Goal: Task Accomplishment & Management: Use online tool/utility

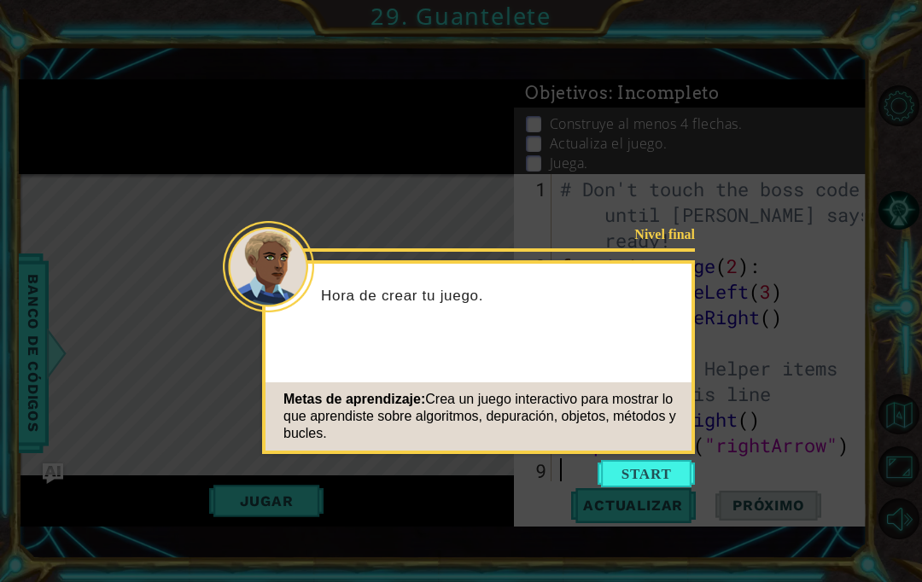
click at [637, 476] on button "Start" at bounding box center [645, 473] width 97 height 27
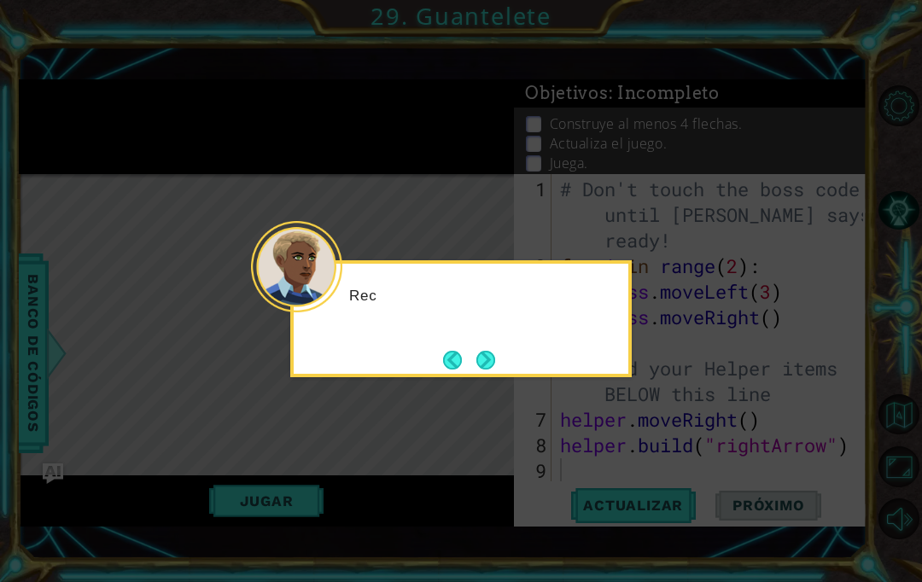
click at [623, 474] on icon at bounding box center [461, 291] width 922 height 582
click at [488, 360] on button "Next" at bounding box center [485, 360] width 19 height 19
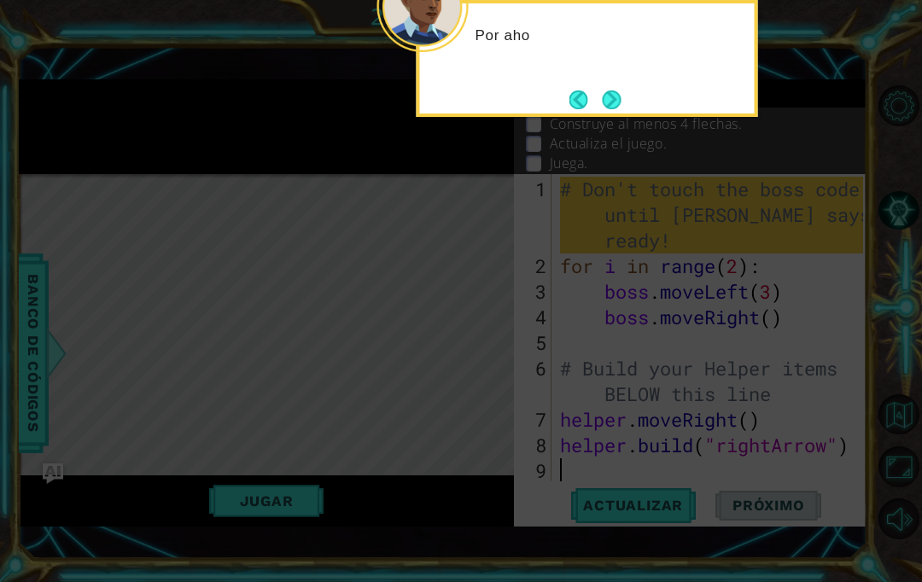
click at [550, 353] on icon at bounding box center [461, 132] width 922 height 899
click at [582, 347] on icon at bounding box center [461, 132] width 922 height 899
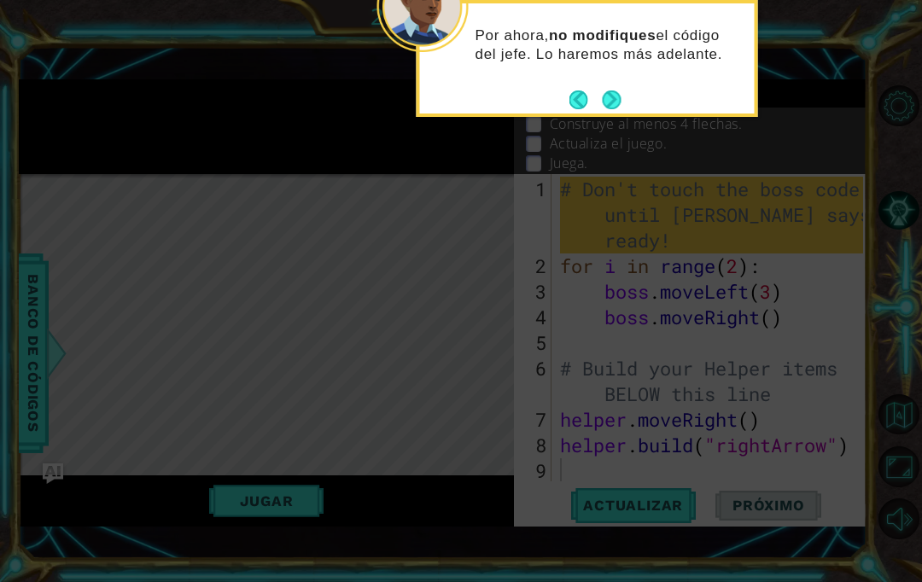
click at [620, 94] on button "Next" at bounding box center [611, 99] width 19 height 19
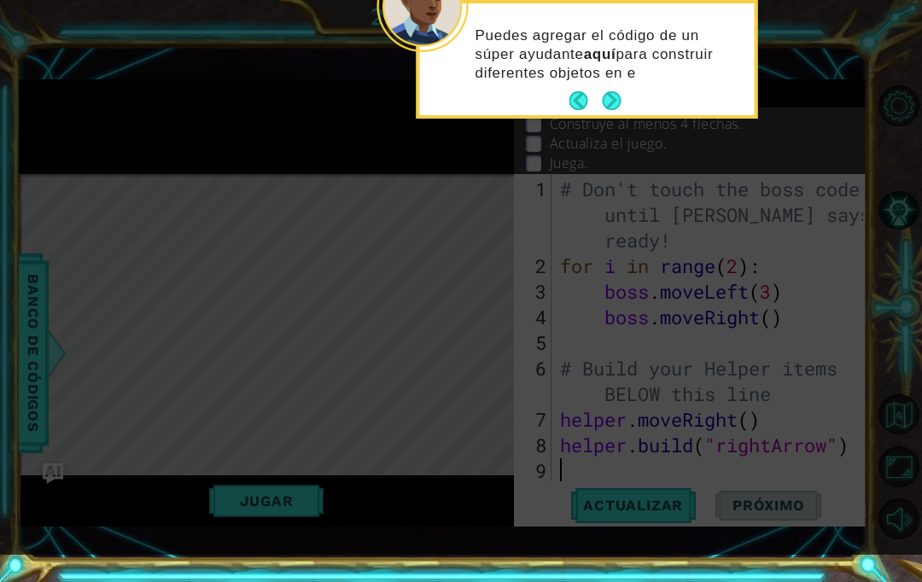
click at [620, 110] on button "Next" at bounding box center [611, 100] width 19 height 19
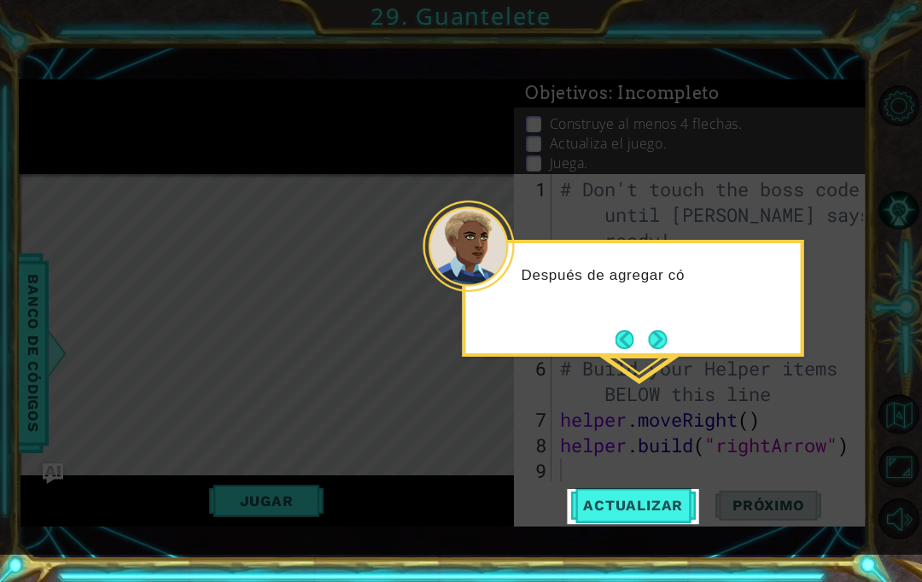
click at [661, 339] on button "Next" at bounding box center [657, 339] width 19 height 19
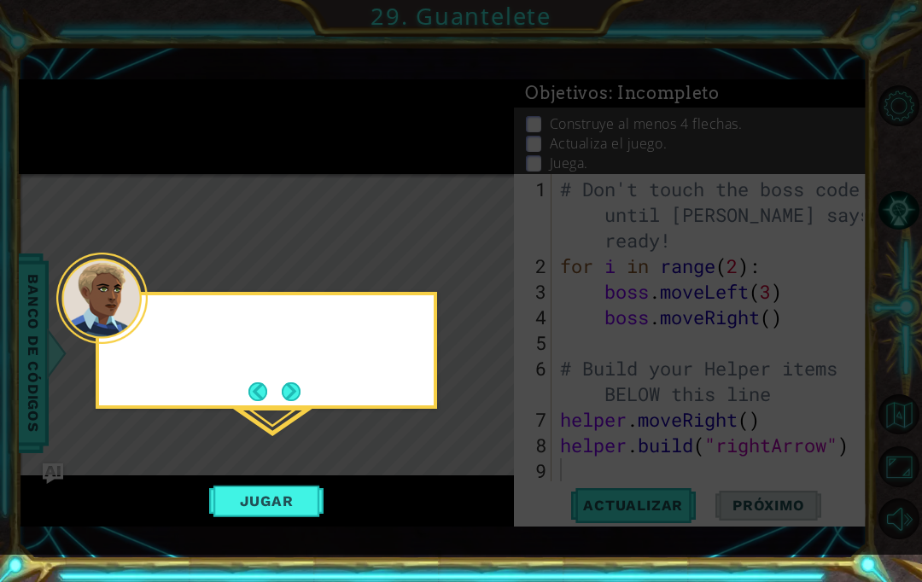
click at [665, 335] on icon at bounding box center [461, 277] width 922 height 555
click at [294, 381] on button "Next" at bounding box center [291, 391] width 20 height 20
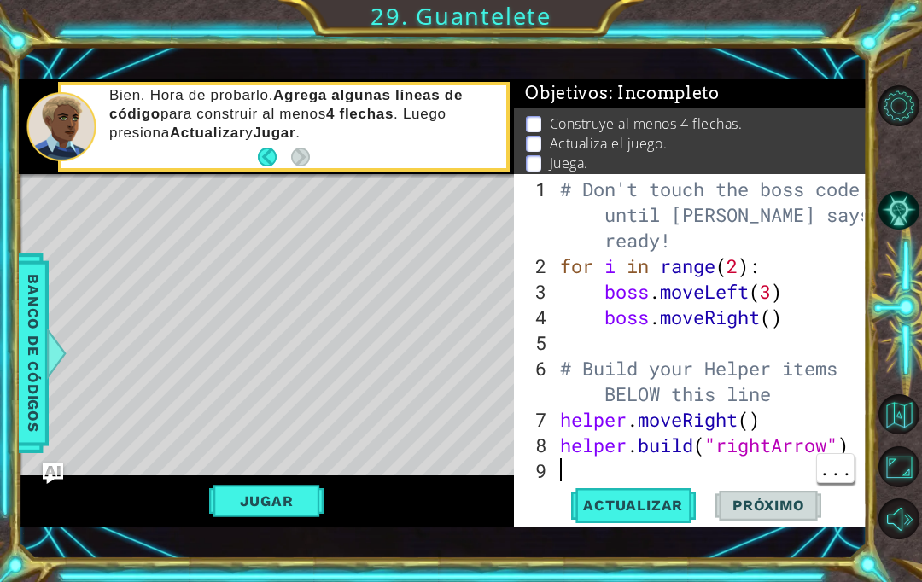
click at [633, 494] on div "# Don't touch the boss code until [PERSON_NAME] says you're ready! for i in ran…" at bounding box center [713, 382] width 315 height 410
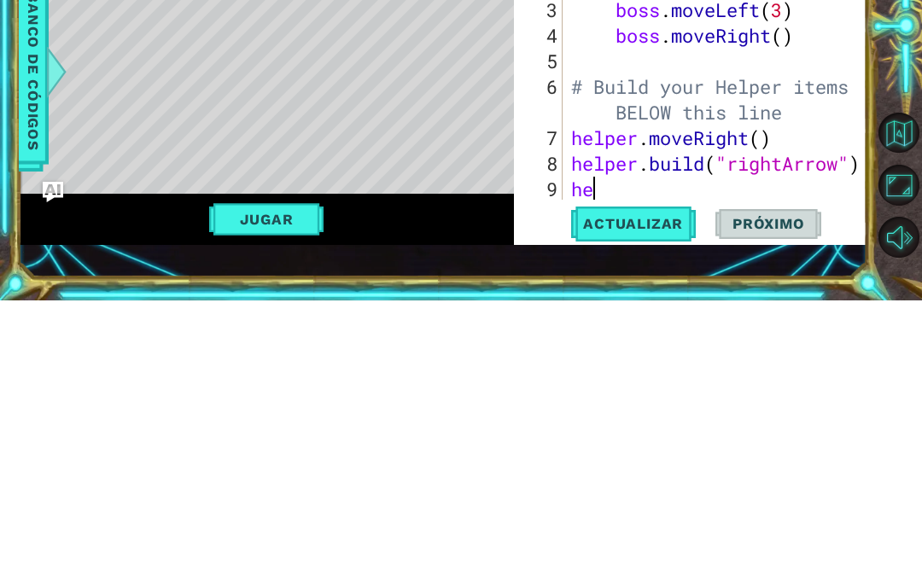
type textarea "hel"
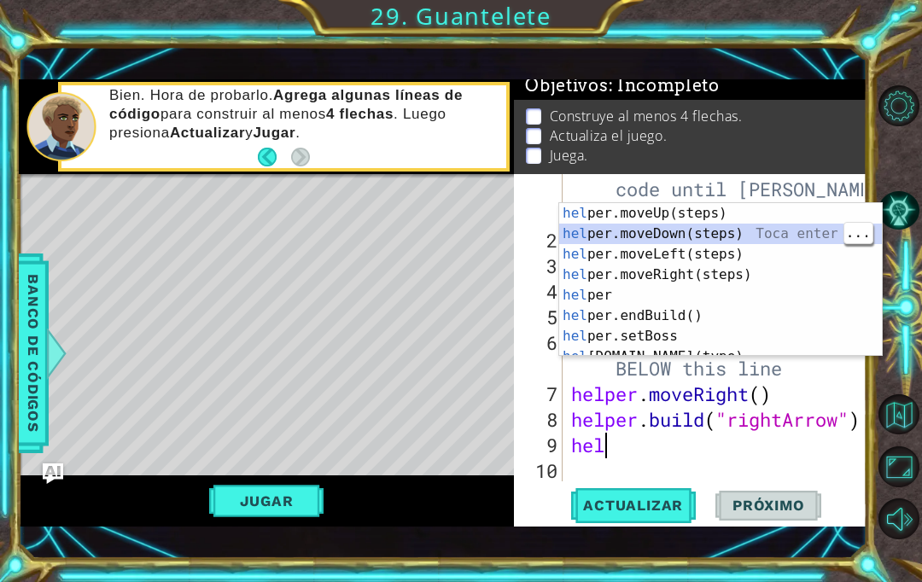
click at [812, 239] on div "hel per.moveUp(steps) Toca enter hel per.moveDown(steps) Toca enter hel per.mov…" at bounding box center [720, 300] width 323 height 195
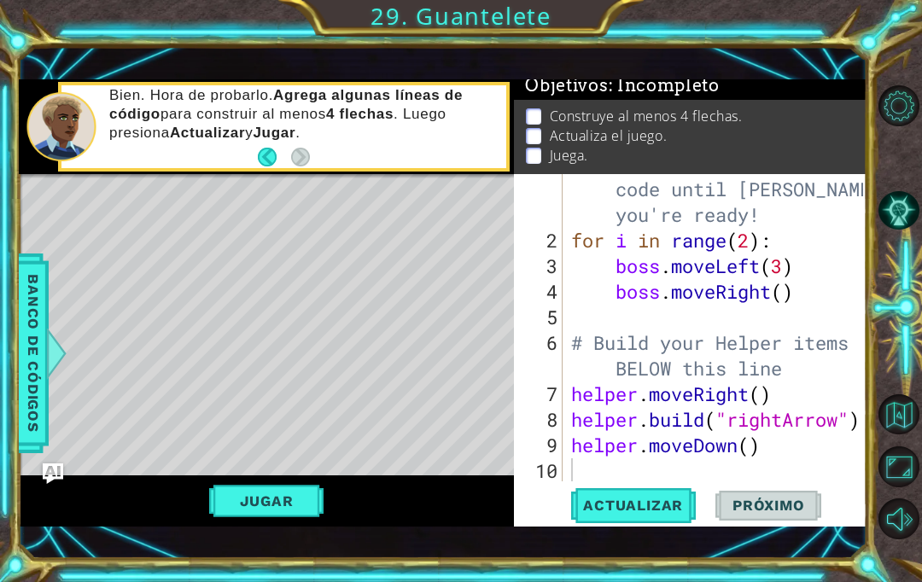
scroll to position [29, 0]
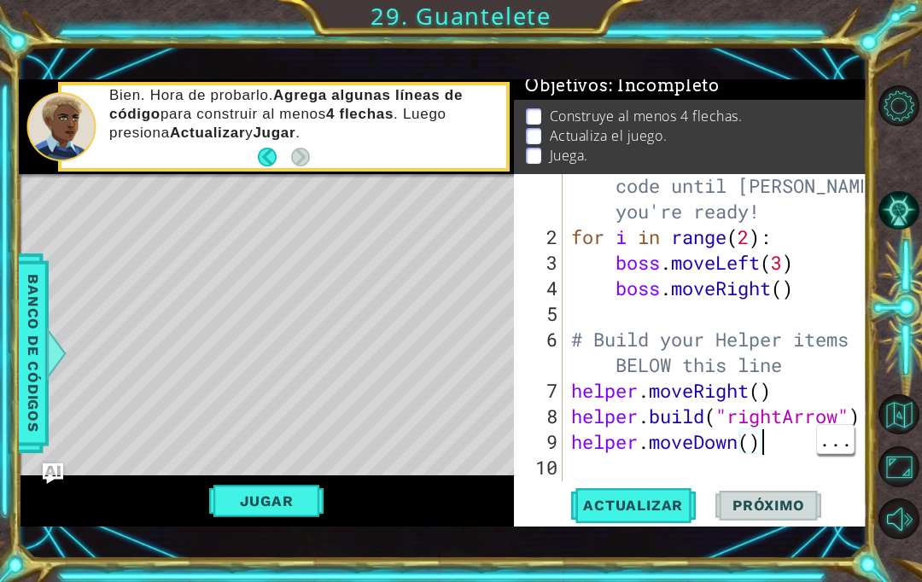
click at [791, 470] on div "# Don't touch the boss code until [PERSON_NAME] says you're ready! for i in ran…" at bounding box center [719, 353] width 305 height 410
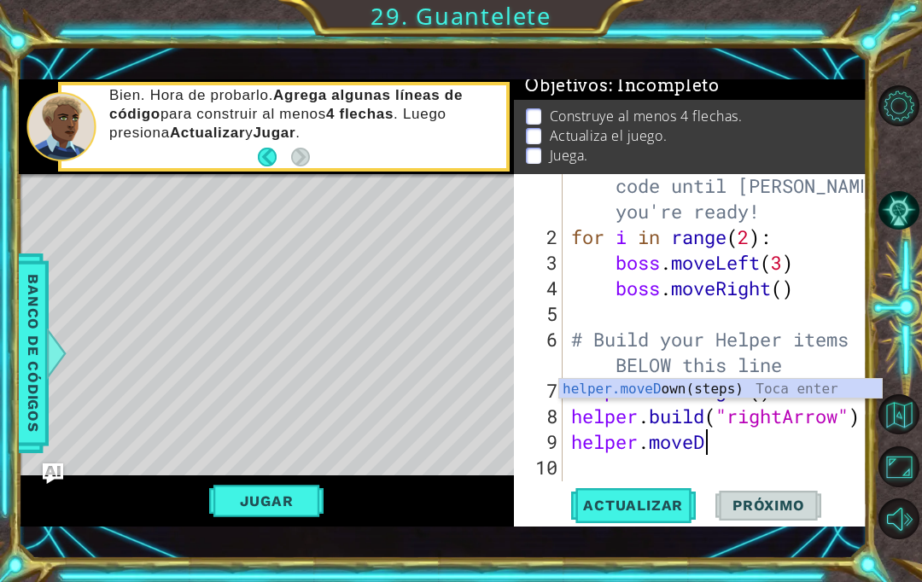
scroll to position [51, 0]
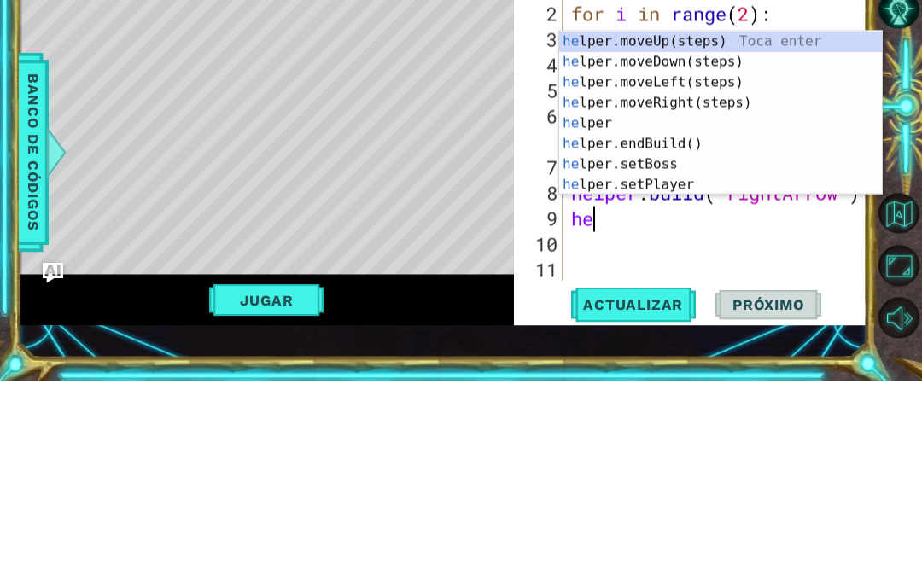
type textarea "h"
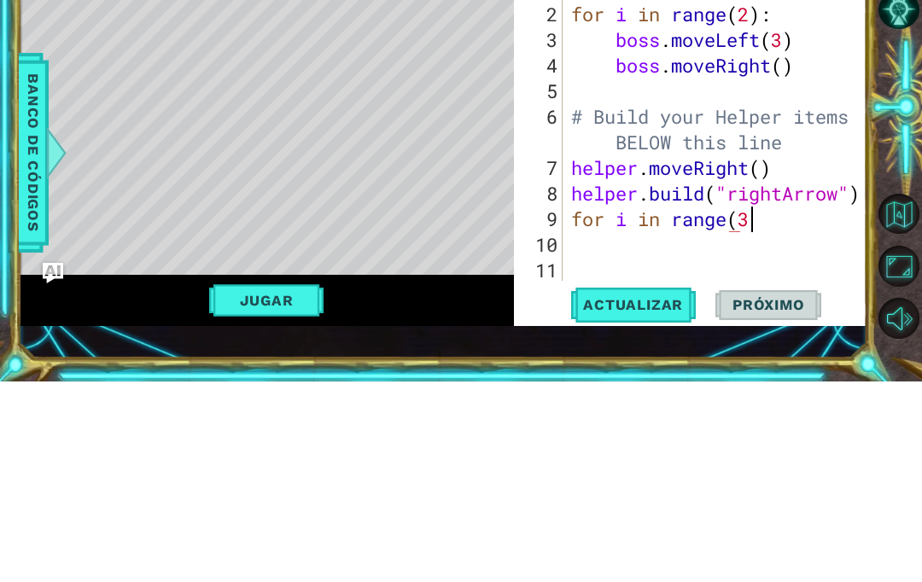
scroll to position [0, 8]
type textarea "for i in range(3):"
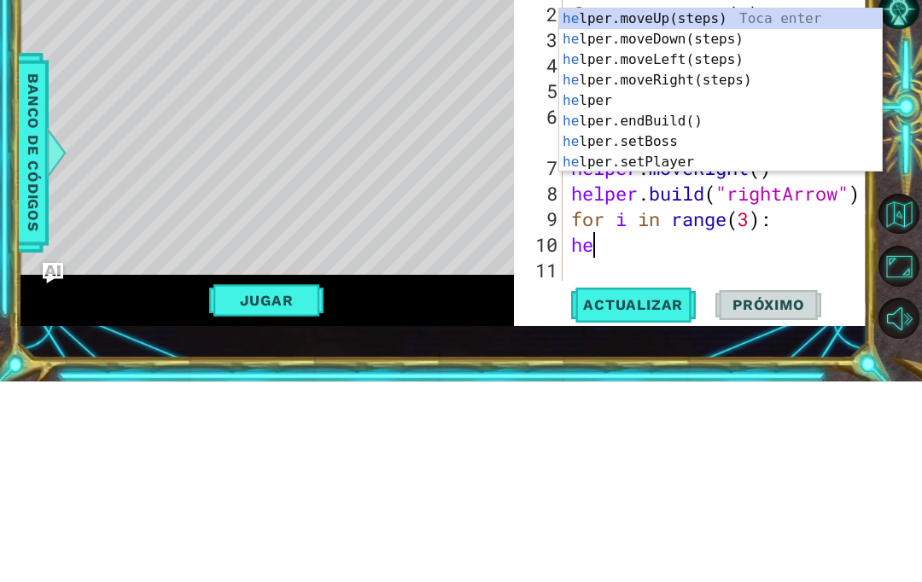
type textarea "her"
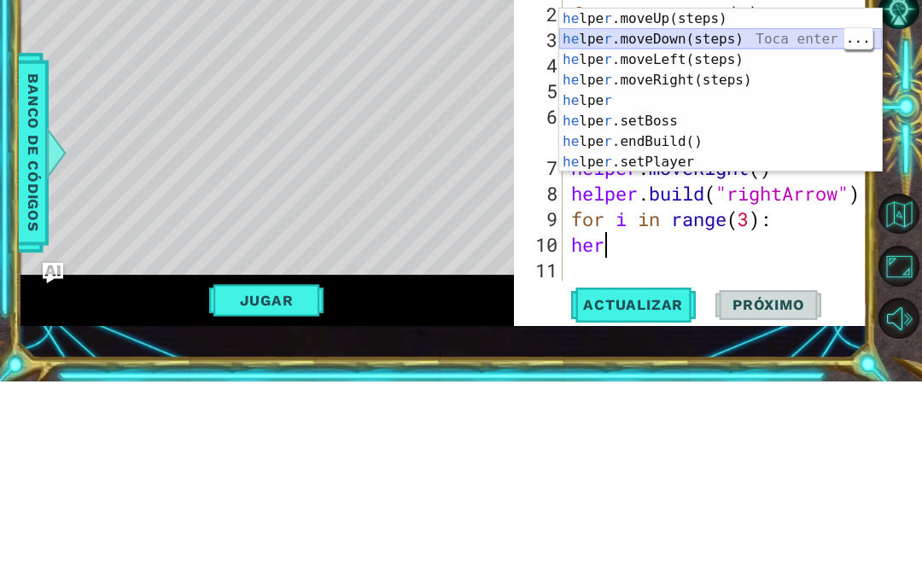
click at [742, 209] on div "he lpe r .moveUp(steps) Toca enter he lpe r .moveDown(steps) Toca enter he lpe …" at bounding box center [720, 311] width 323 height 205
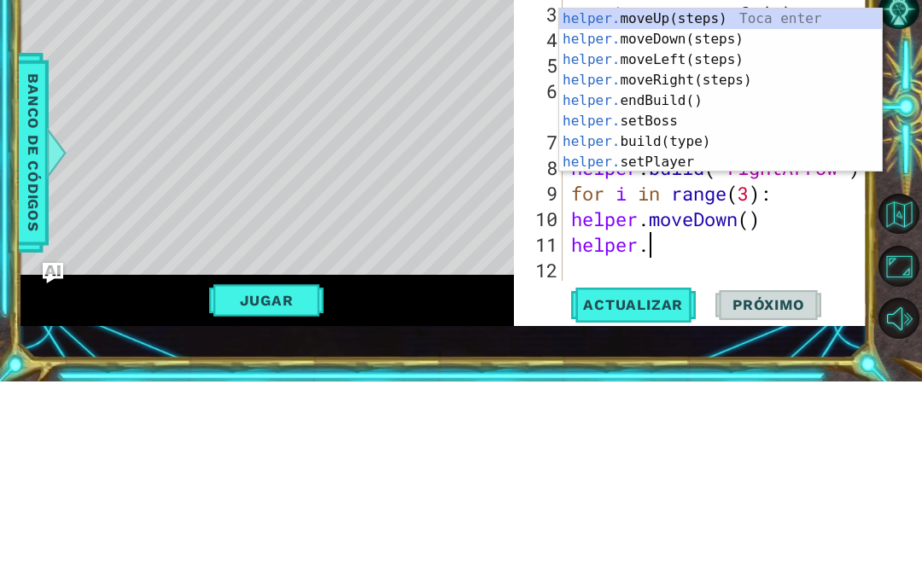
scroll to position [0, 3]
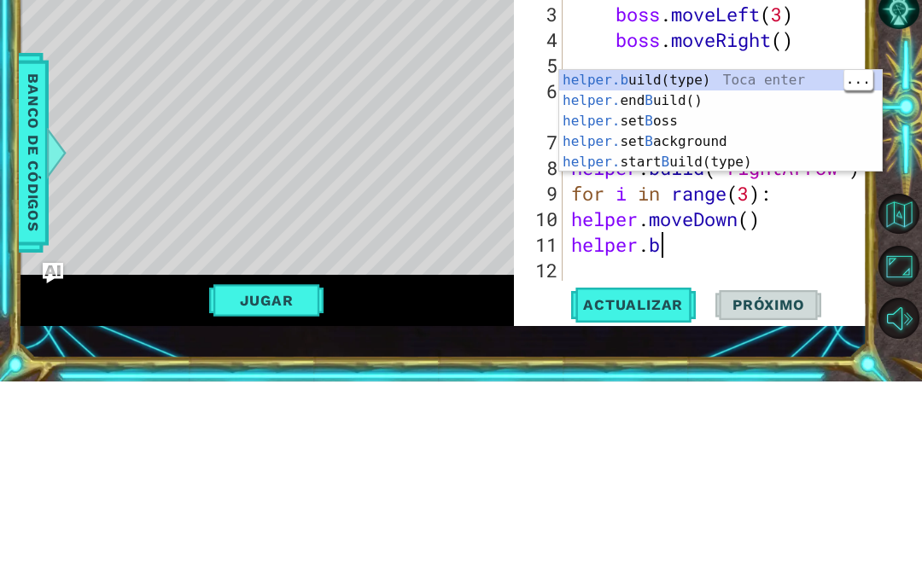
click at [802, 271] on div "helper.b uild(type) Toca enter helper. end B uild() Toca enter helper. set B os…" at bounding box center [720, 342] width 323 height 143
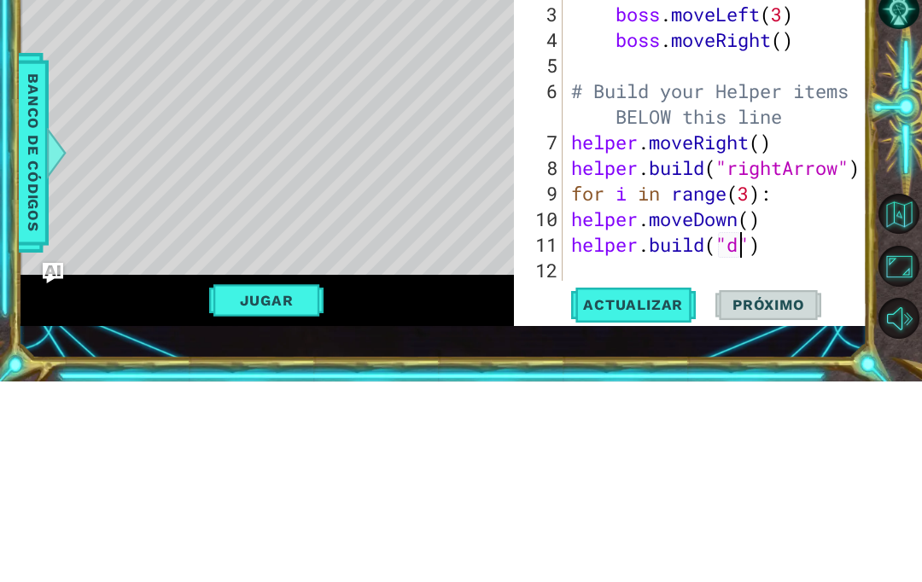
scroll to position [0, 8]
click at [723, 242] on div "for i in range ( 2 ) : boss . moveLeft ( 3 ) boss . moveRight ( ) # Build your …" at bounding box center [719, 356] width 305 height 358
click at [731, 251] on div "for i in range ( 2 ) : boss . moveLeft ( 3 ) boss . moveRight ( ) # Build your …" at bounding box center [719, 356] width 305 height 358
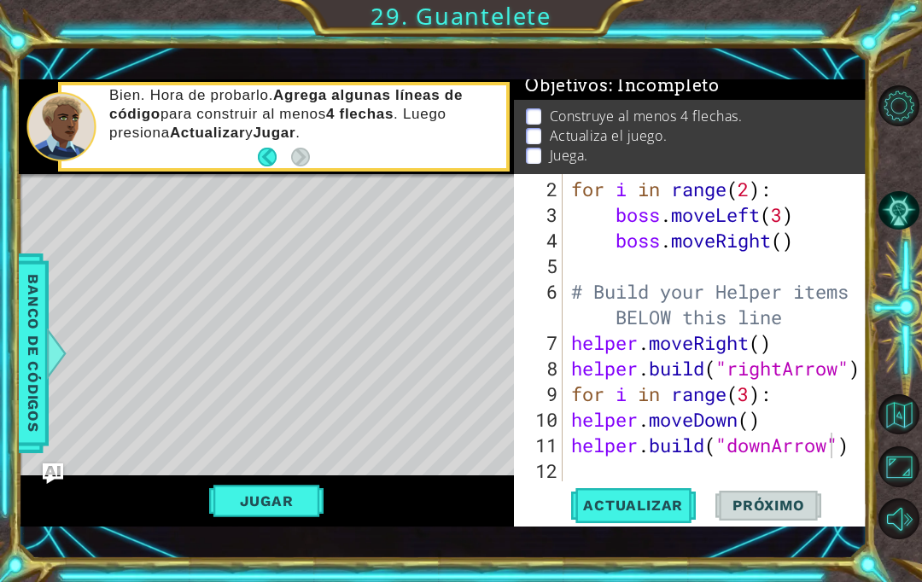
click at [660, 514] on span "Actualizar" at bounding box center [633, 505] width 134 height 17
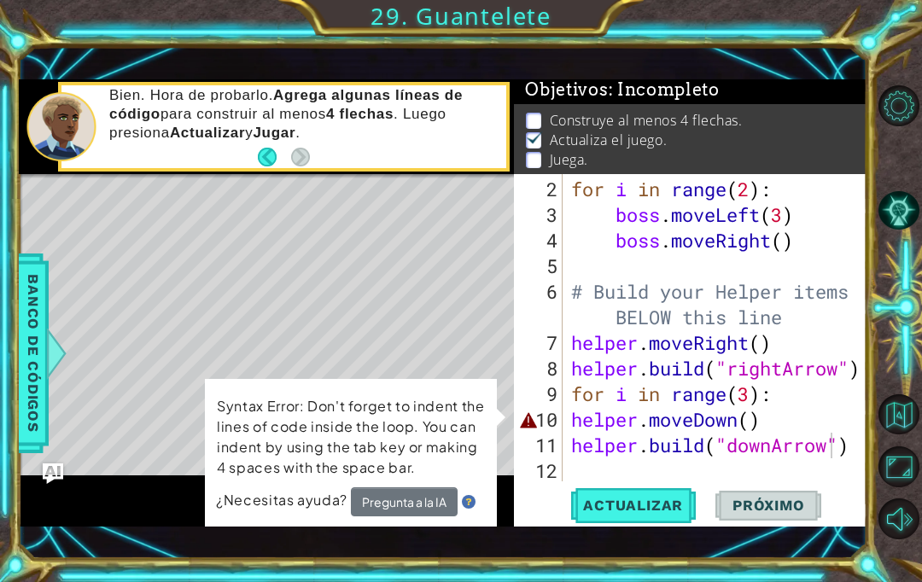
scroll to position [0, 8]
click at [783, 461] on div "for i in range ( 2 ) : boss . moveLeft ( 3 ) boss . moveRight ( ) # Build your …" at bounding box center [719, 356] width 305 height 358
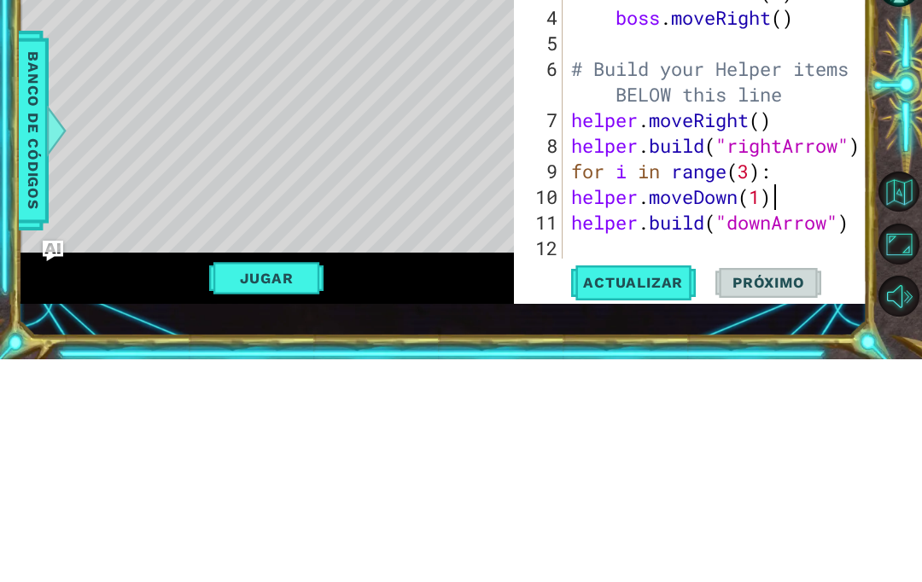
scroll to position [0, 9]
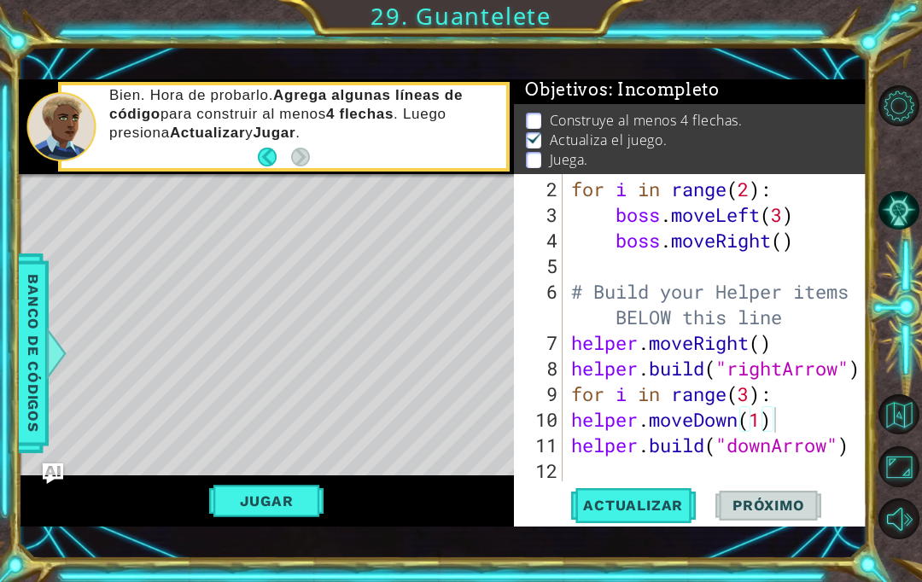
click at [655, 514] on span "Actualizar" at bounding box center [633, 505] width 134 height 17
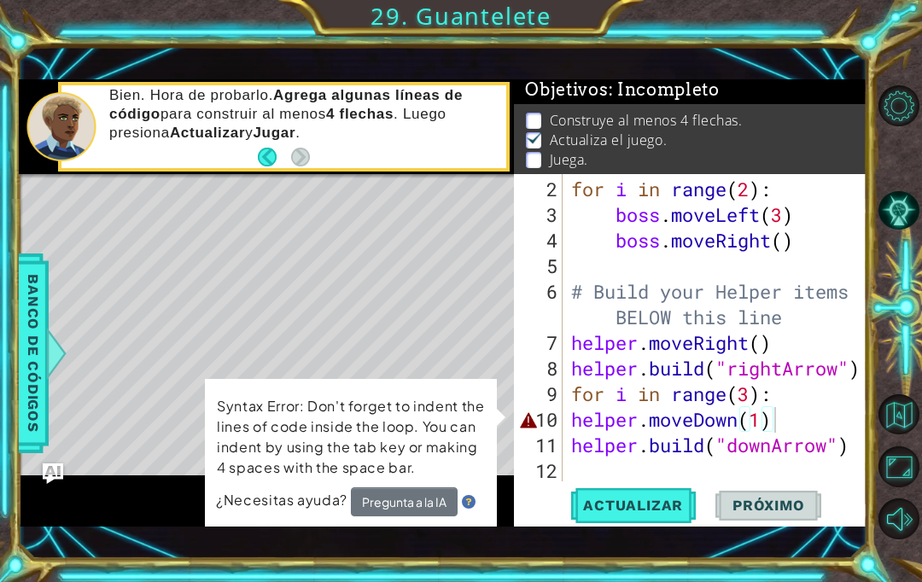
click at [421, 516] on button "Pregunta a la IA" at bounding box center [404, 501] width 107 height 29
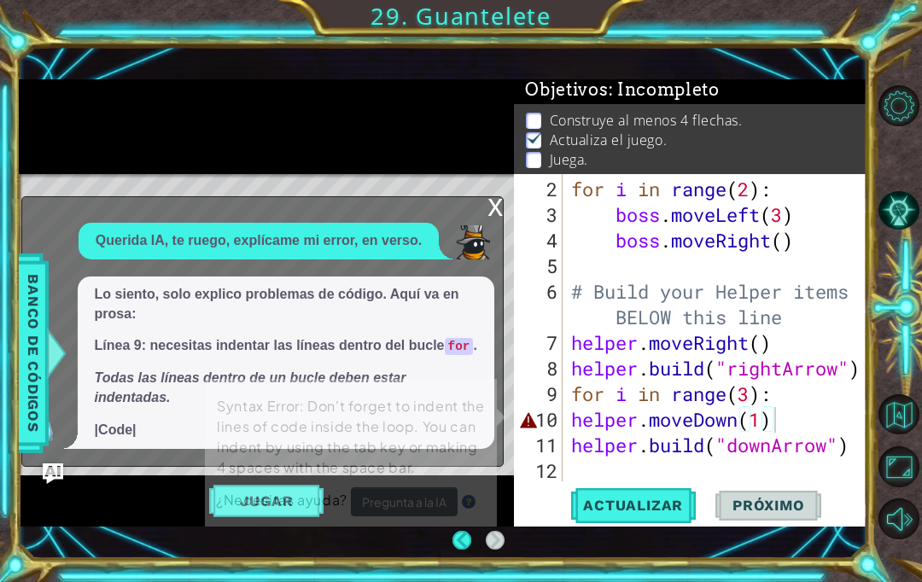
scroll to position [61, 0]
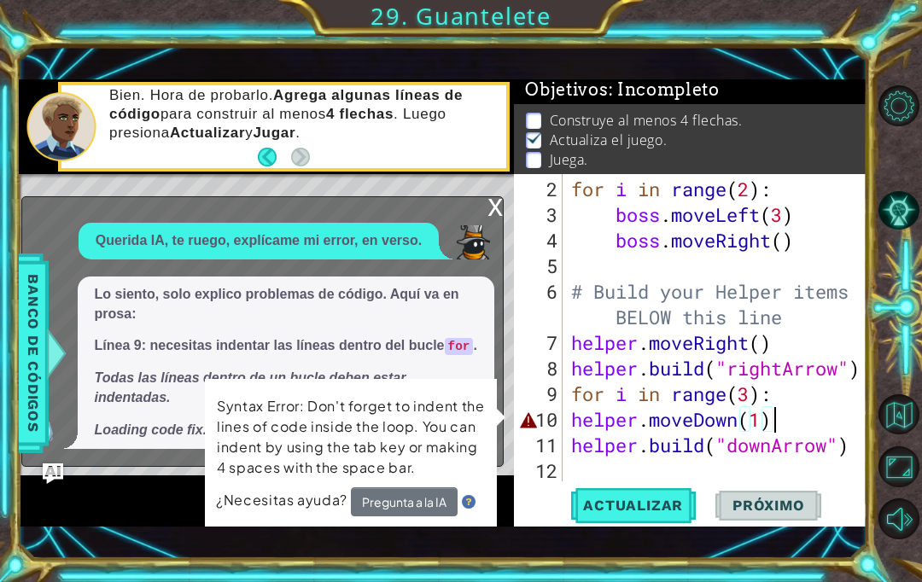
click at [106, 499] on div "Jugar" at bounding box center [267, 500] width 496 height 51
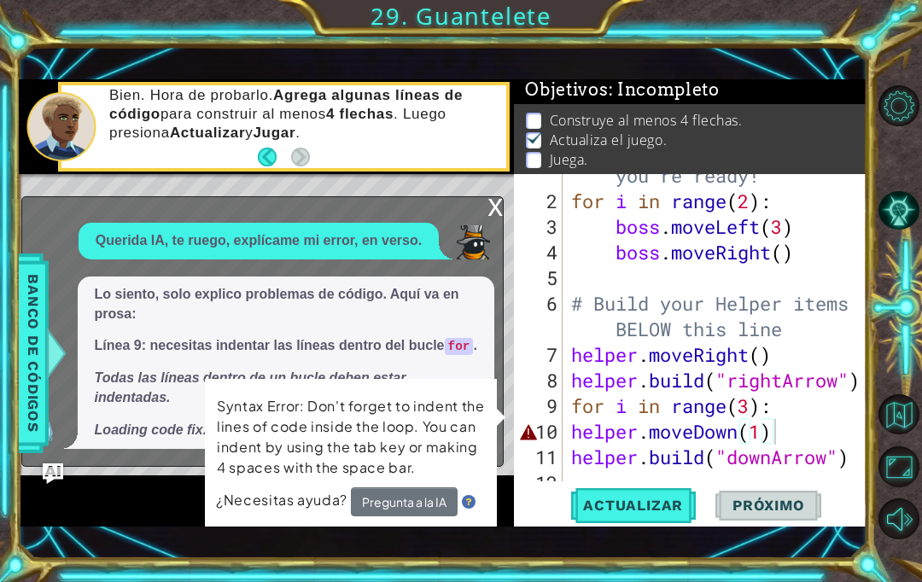
scroll to position [77, 0]
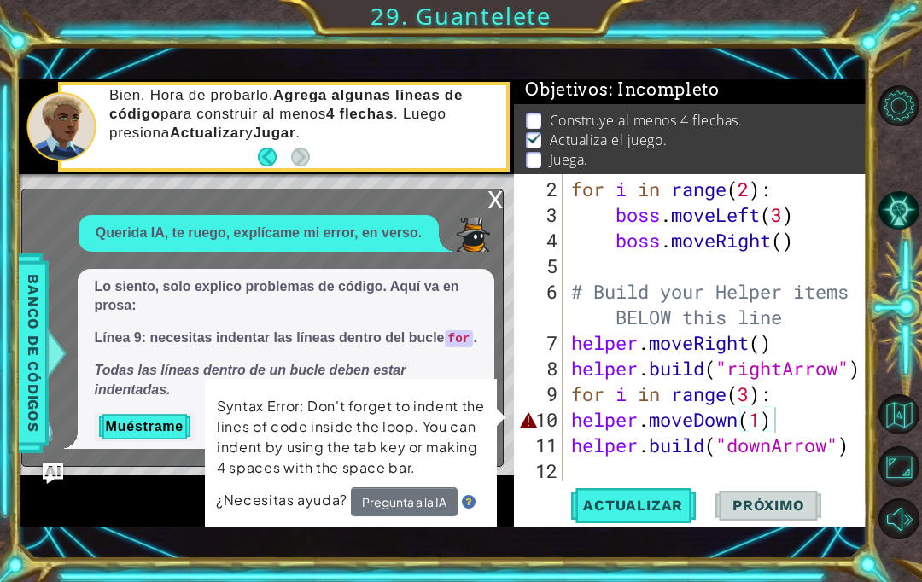
click at [137, 509] on div "Jugar" at bounding box center [267, 500] width 496 height 51
click at [119, 415] on button "Muéstrame" at bounding box center [145, 426] width 100 height 27
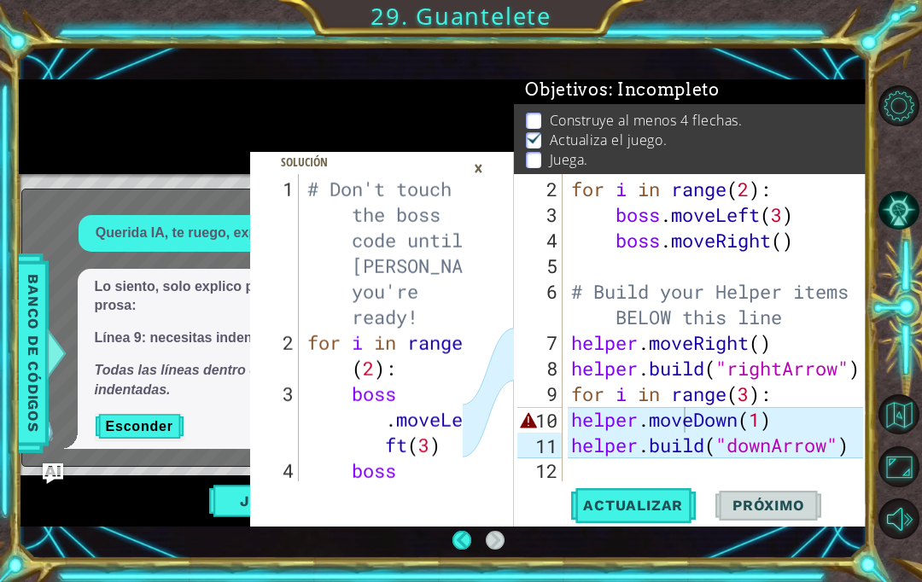
scroll to position [61, 0]
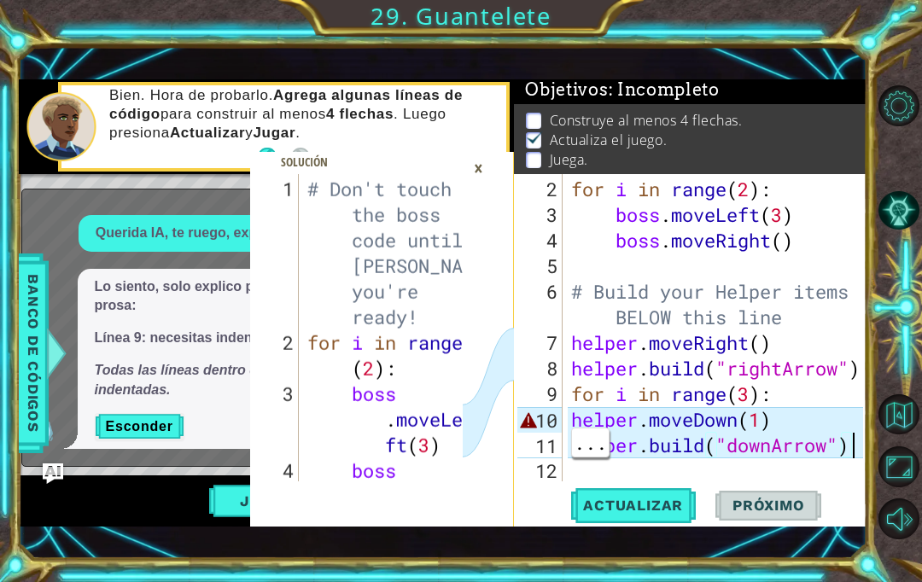
click at [850, 451] on div at bounding box center [854, 289] width 17 height 384
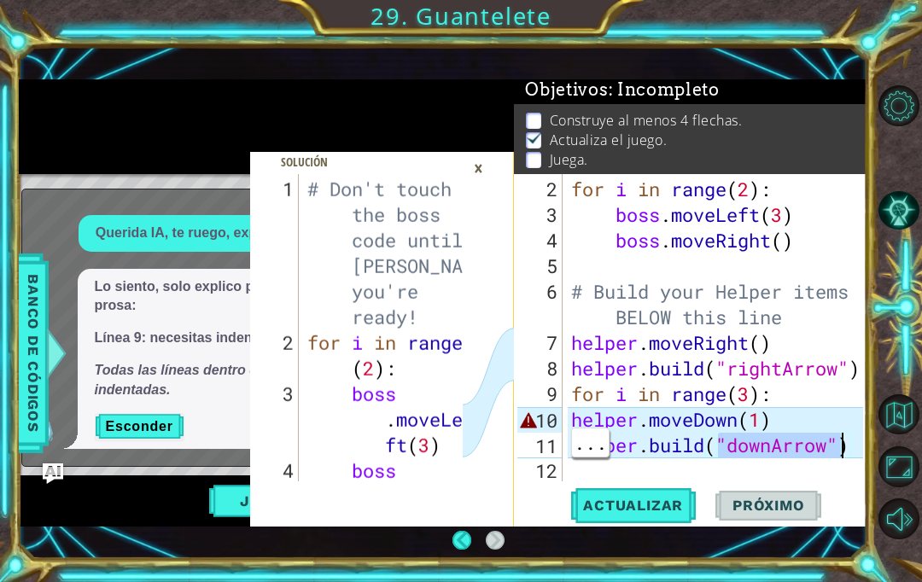
scroll to position [2, 0]
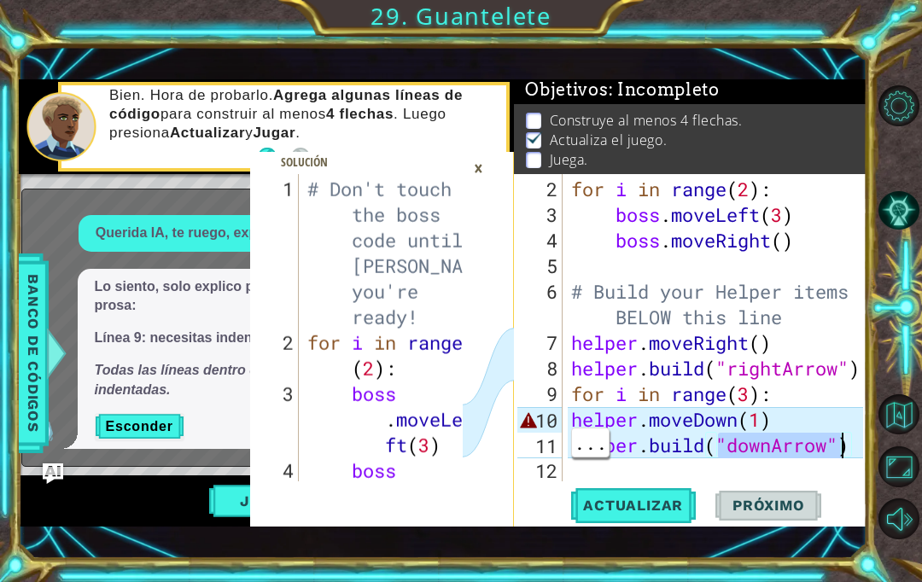
click at [121, 430] on button "Esconder" at bounding box center [140, 426] width 90 height 27
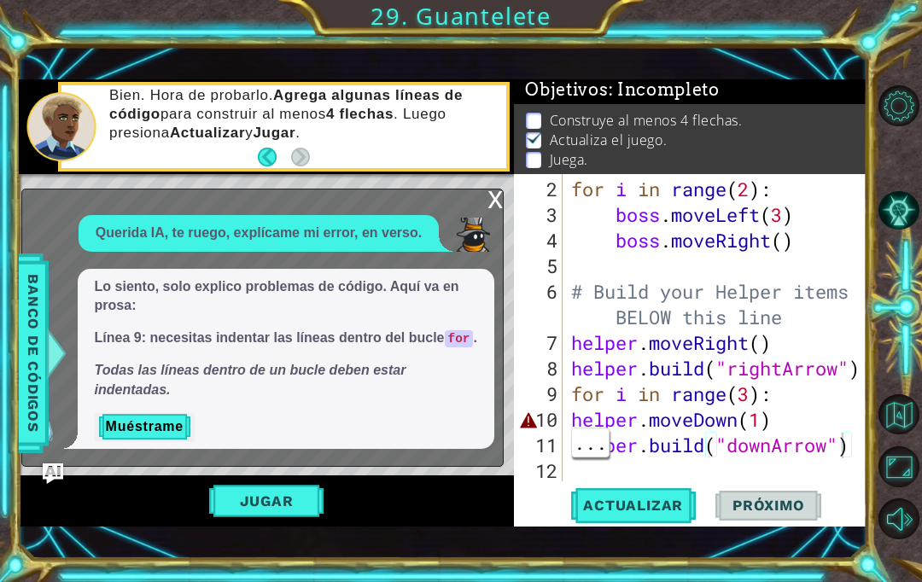
click at [840, 451] on div "for i in range ( 2 ) : boss . moveLeft ( 3 ) boss . moveRight ( ) # Build your …" at bounding box center [719, 356] width 304 height 358
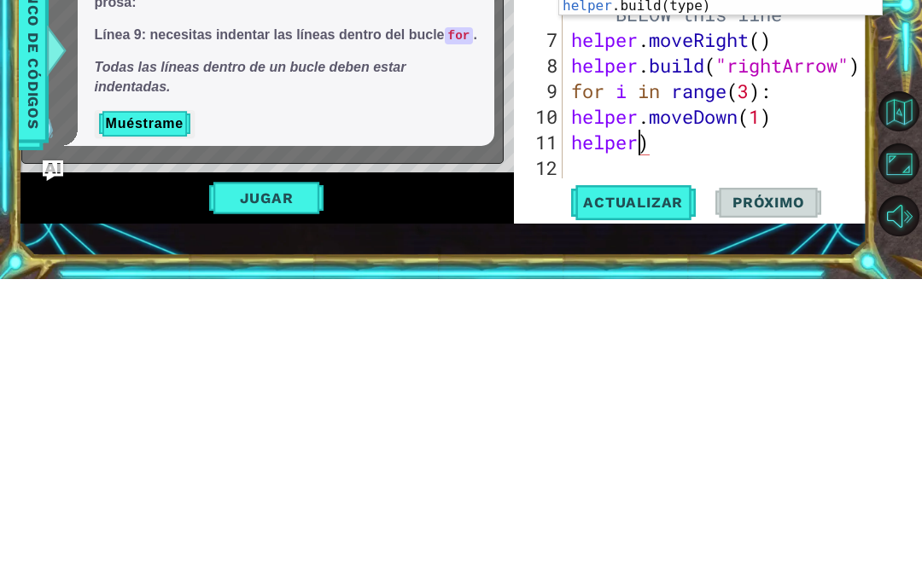
scroll to position [0, 1]
type textarea ")"
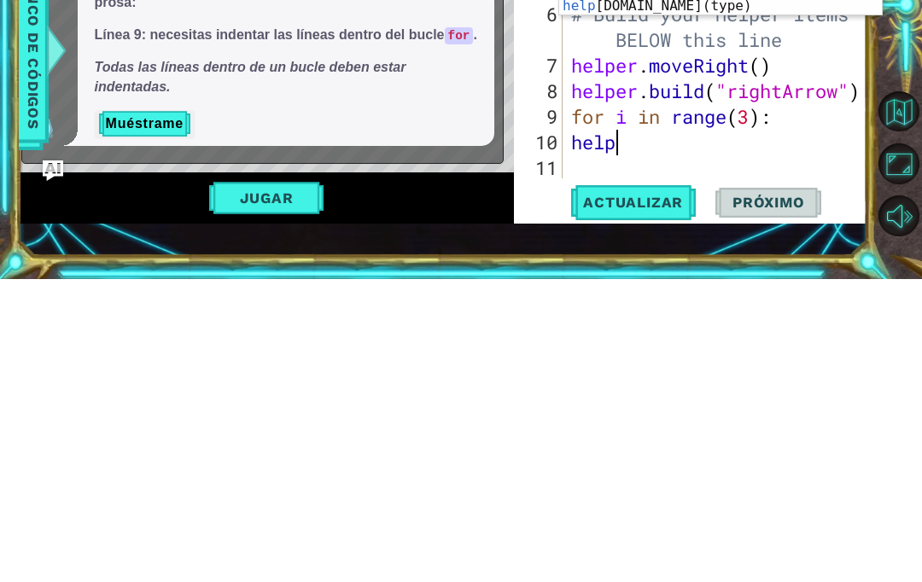
type textarea "h"
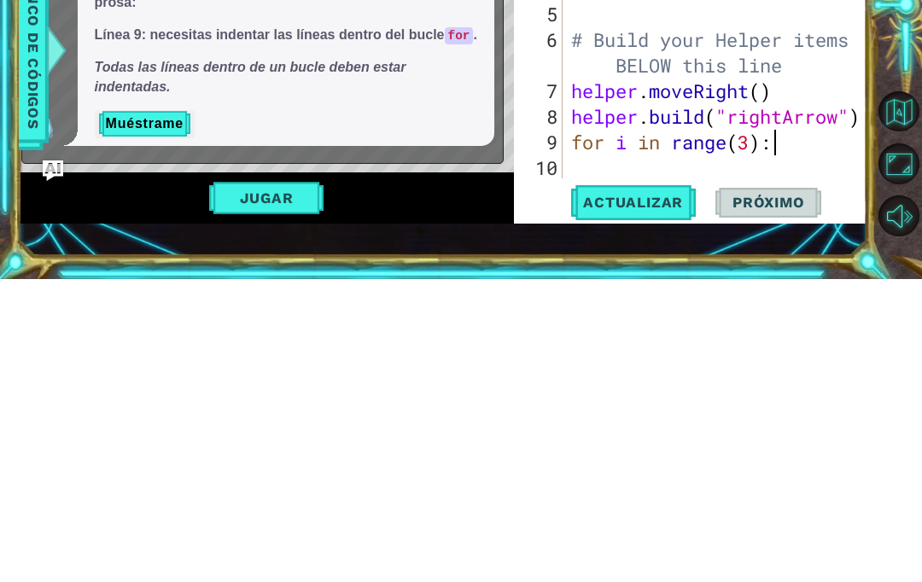
scroll to position [26, 0]
type textarea "f"
click at [141, 413] on button "Muéstrame" at bounding box center [145, 426] width 100 height 27
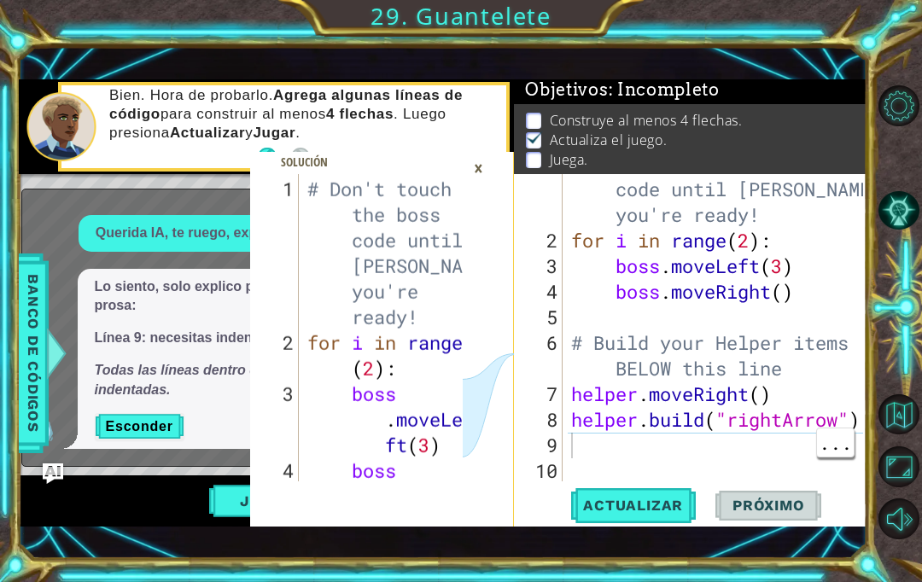
click at [592, 452] on div "# Don't touch the boss code until [PERSON_NAME] says you're ready! for i in ran…" at bounding box center [719, 356] width 304 height 410
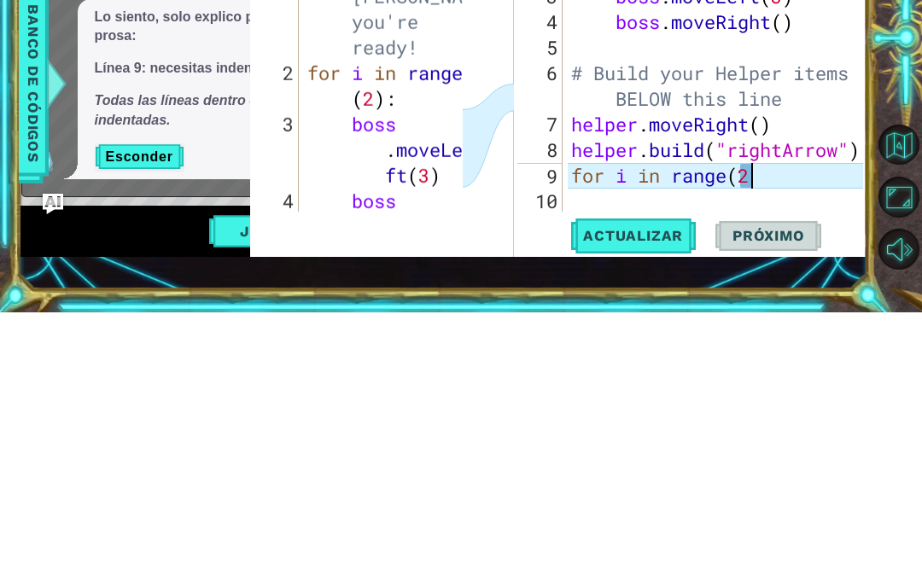
scroll to position [0, 8]
type textarea "for i in range(2):"
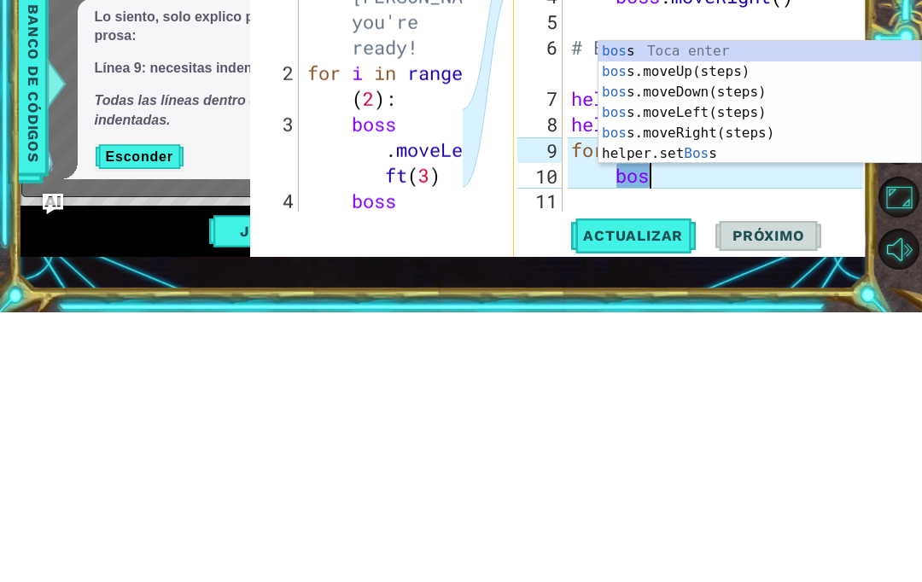
scroll to position [0, 3]
type textarea "boss."
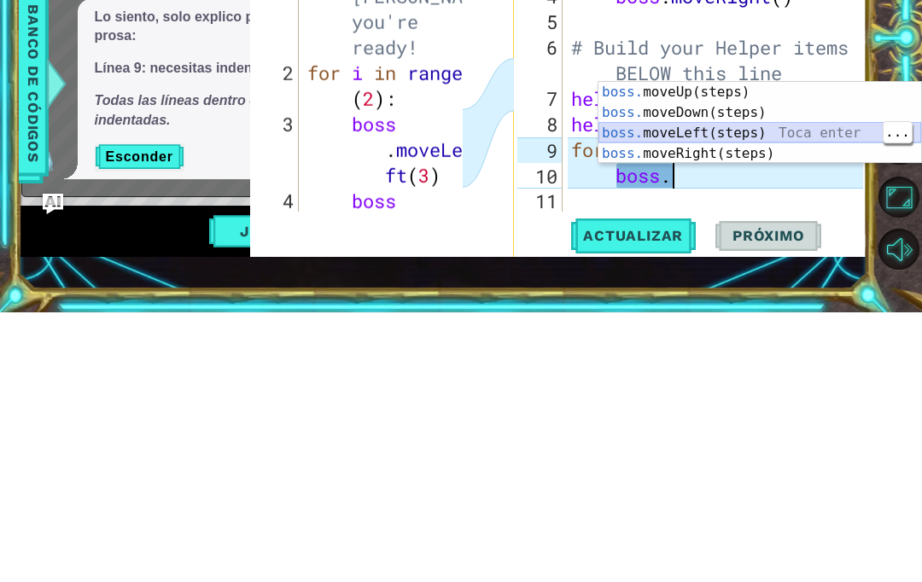
click at [748, 352] on div "boss. moveUp(steps) Toca enter boss. moveDown(steps) Toca enter boss. moveLeft(…" at bounding box center [759, 413] width 323 height 123
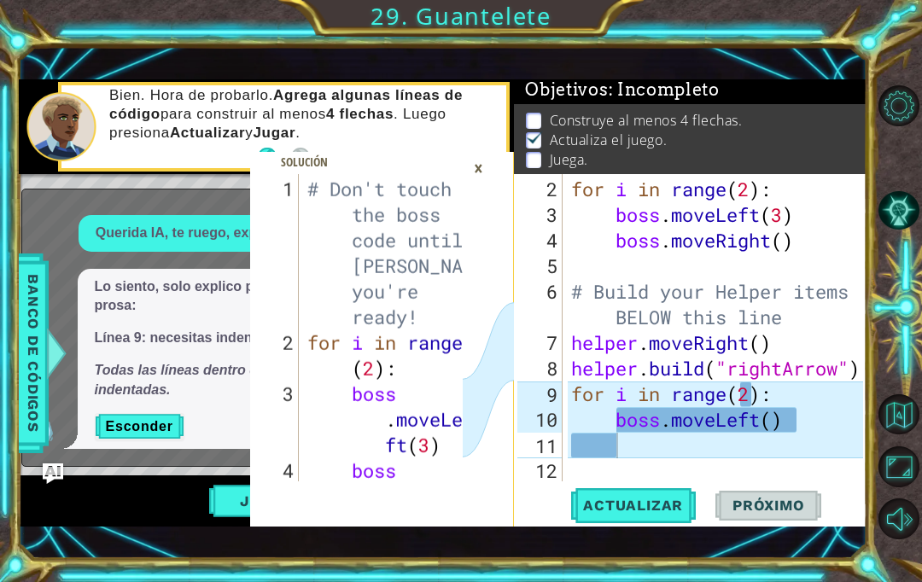
click at [654, 511] on span "Actualizar" at bounding box center [633, 505] width 134 height 17
click at [232, 498] on button "Jugar" at bounding box center [266, 501] width 115 height 32
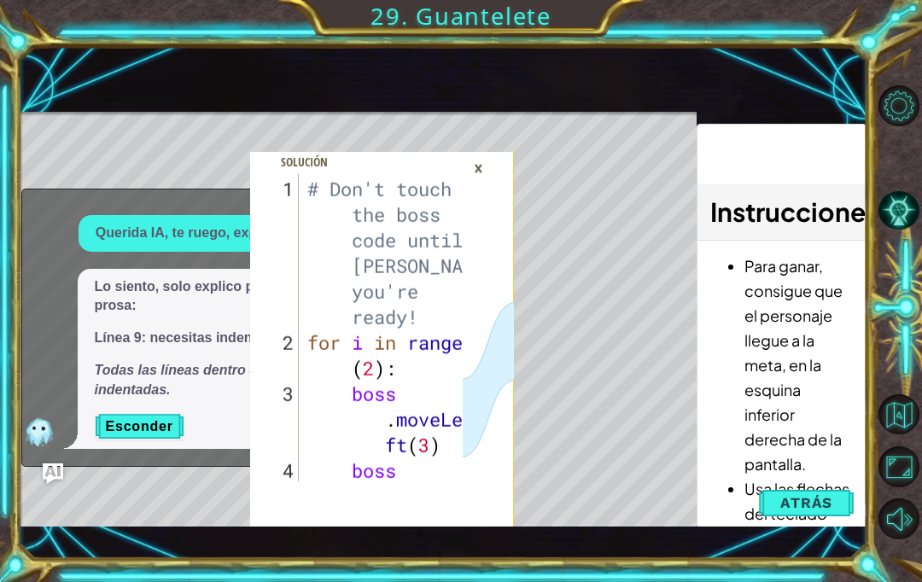
click at [485, 169] on div "×" at bounding box center [478, 168] width 26 height 29
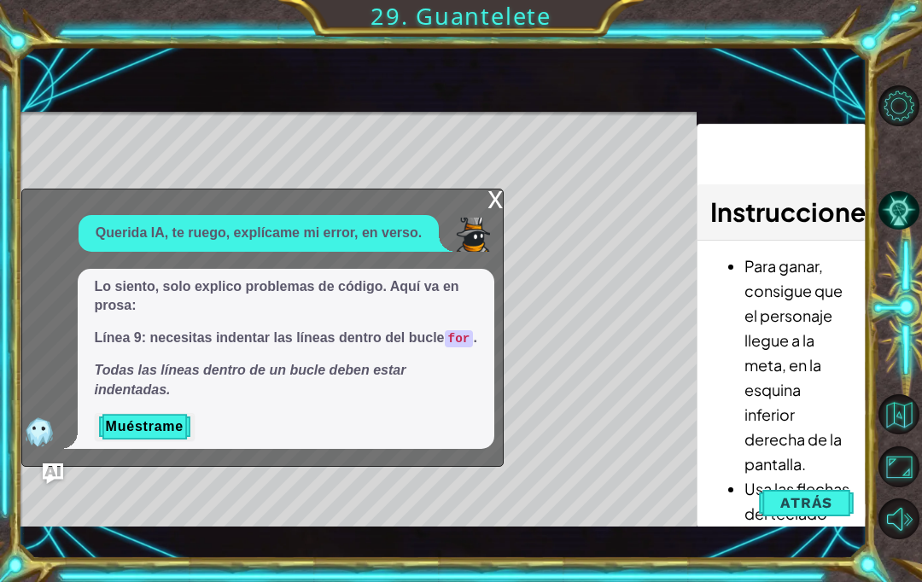
click at [490, 189] on div "x" at bounding box center [494, 197] width 15 height 17
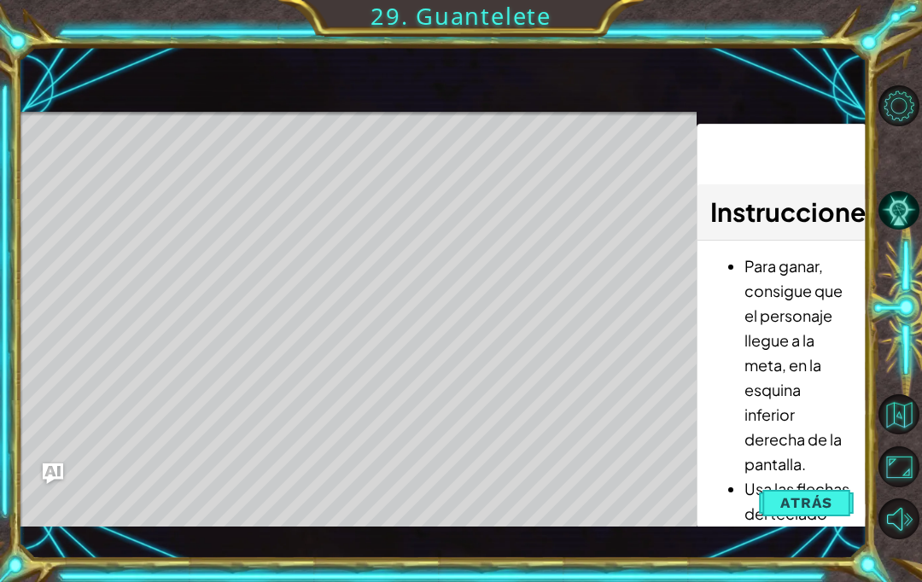
click at [816, 503] on span "Atrás" at bounding box center [806, 502] width 52 height 17
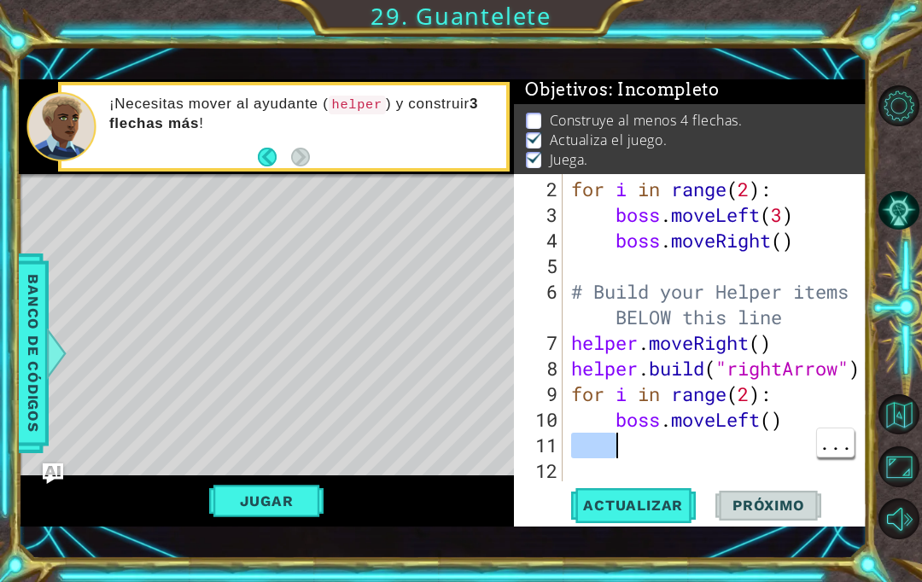
click at [638, 447] on div "for i in range ( 2 ) : boss . moveLeft ( 3 ) boss . moveRight ( ) # Build your …" at bounding box center [719, 356] width 304 height 358
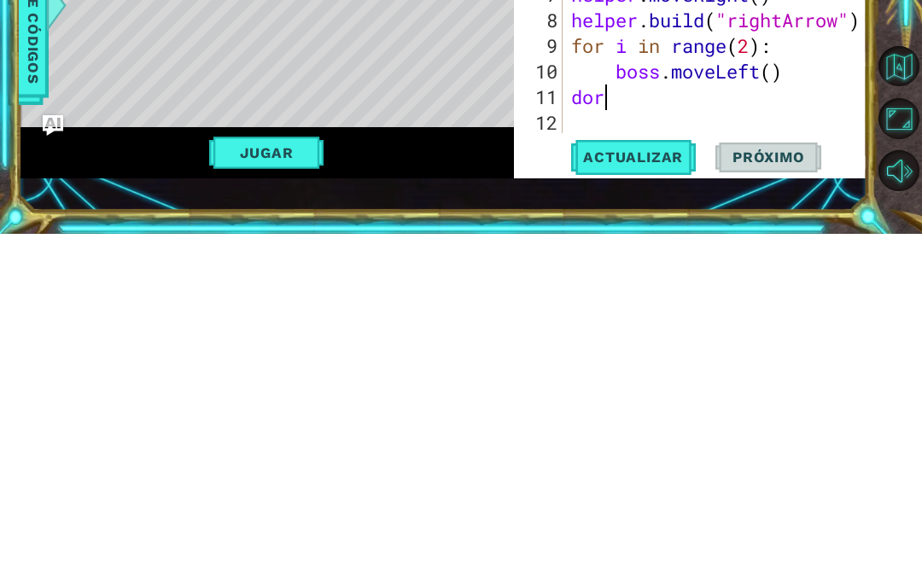
scroll to position [0, 0]
type textarea "d"
type textarea "for i in range(3):"
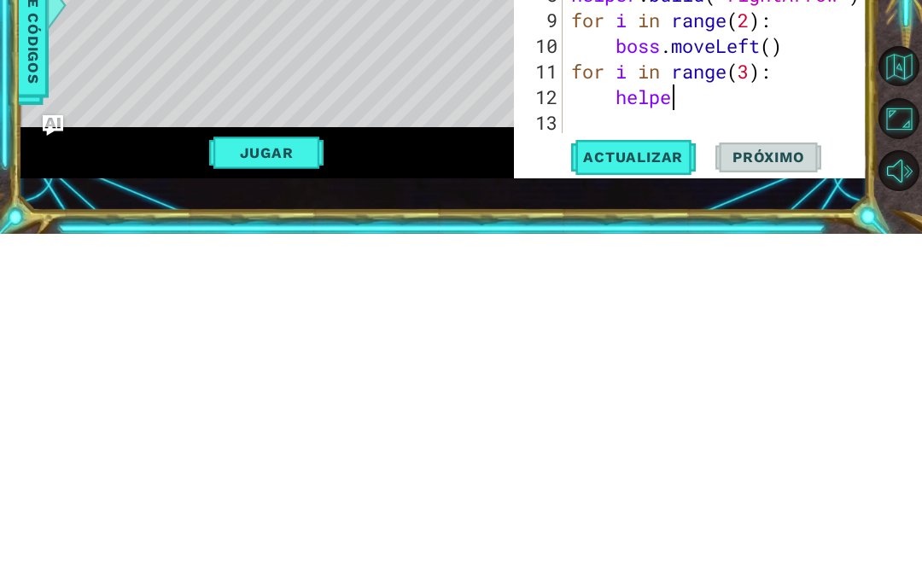
type textarea "helper"
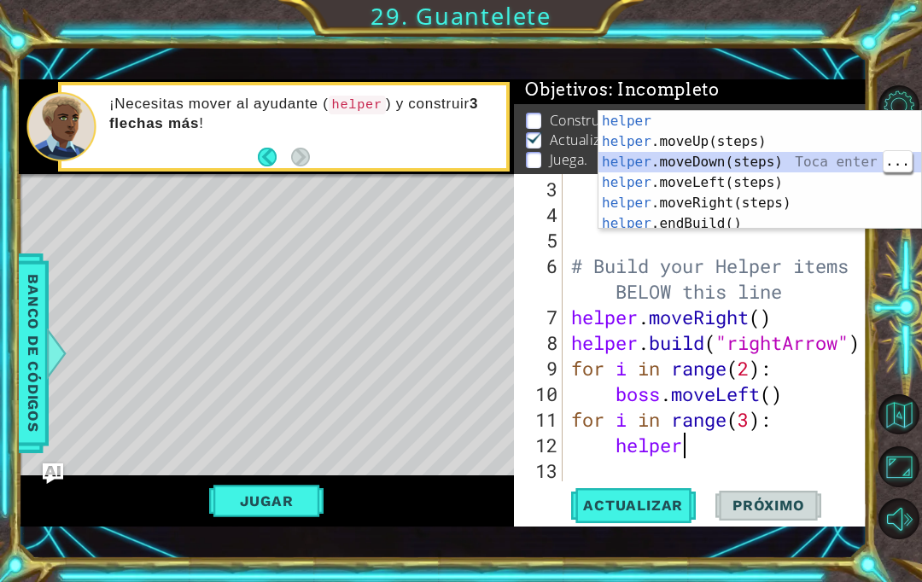
click at [760, 160] on div "helper Toca enter helper .moveUp(steps) Toca enter helper .moveDown(steps) Toca…" at bounding box center [759, 191] width 323 height 160
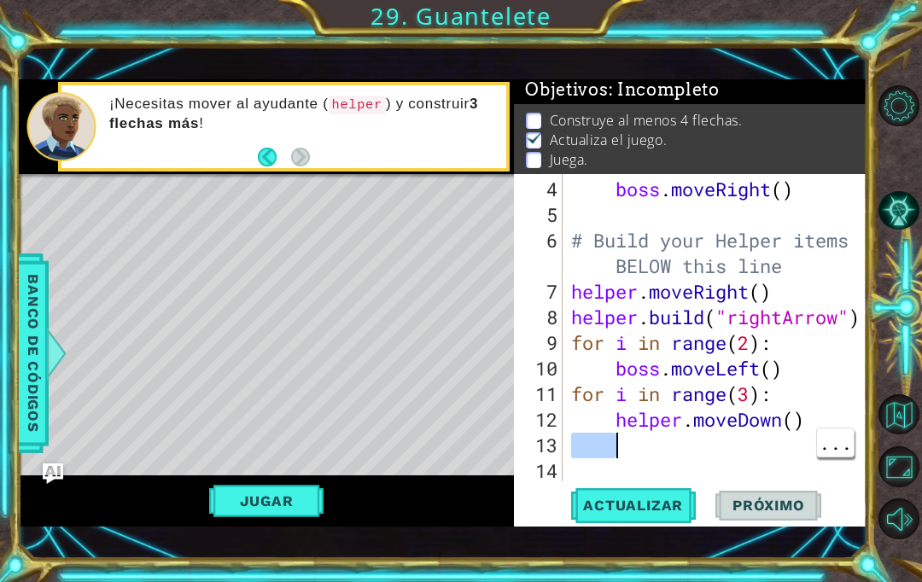
scroll to position [0, 0]
click at [658, 459] on div "boss . moveRight ( ) # Build your Helper items BELOW this line helper . moveRig…" at bounding box center [719, 356] width 304 height 358
type textarea "m"
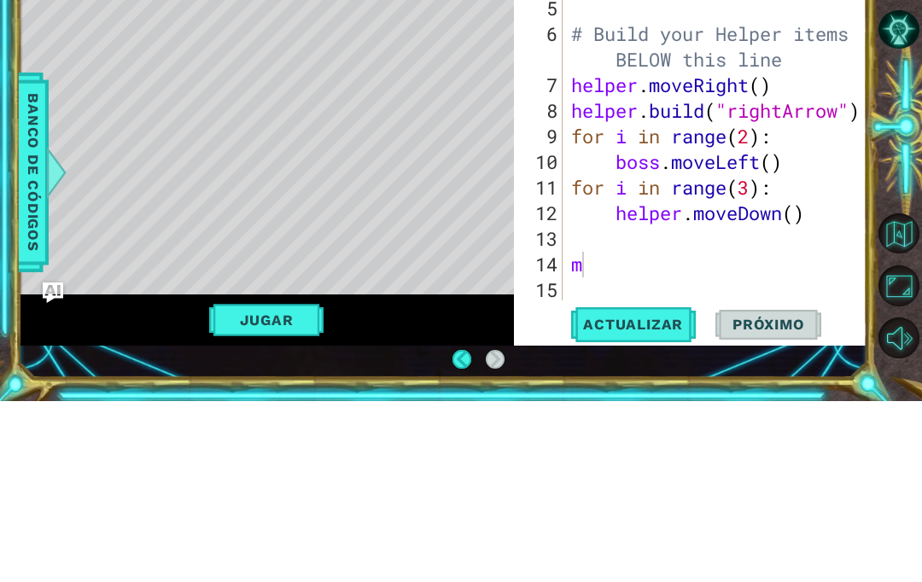
scroll to position [61, 0]
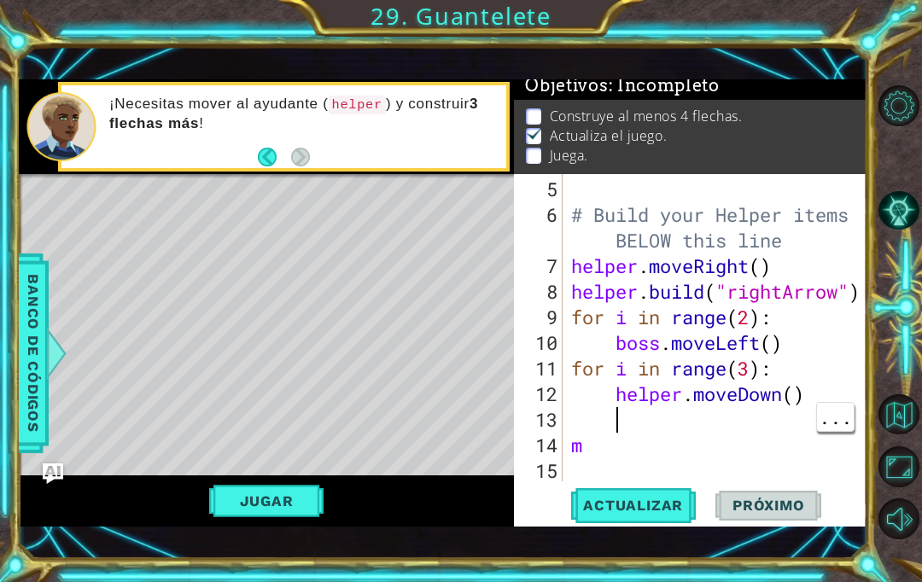
click at [637, 425] on div "# Build your Helper items BELOW this line helper . moveRight ( ) helper . build…" at bounding box center [719, 356] width 304 height 358
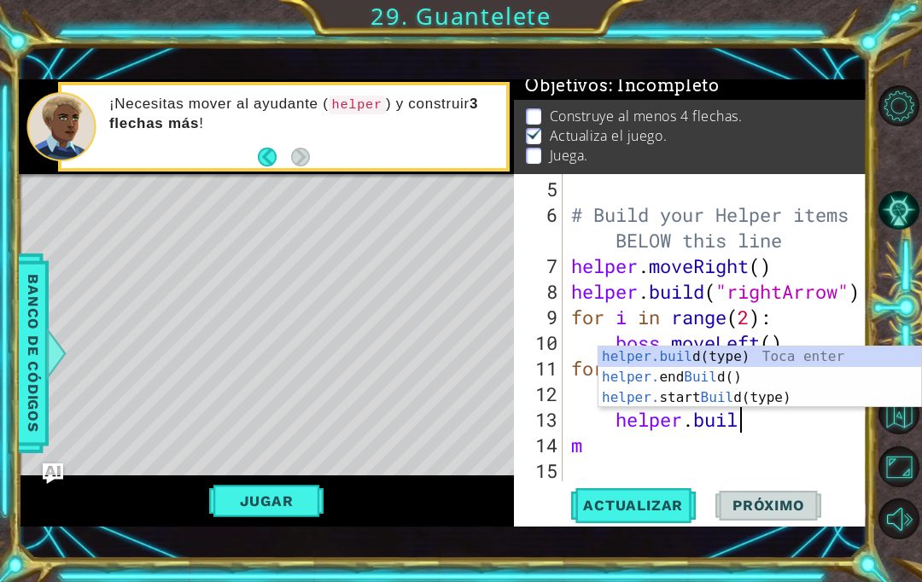
scroll to position [0, 8]
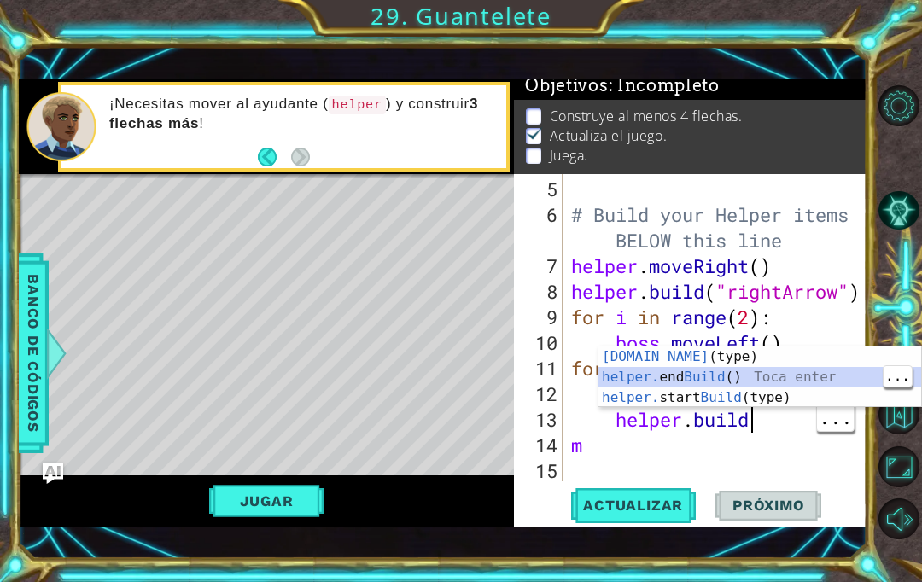
click at [768, 424] on div "# Build your Helper items BELOW this line helper . moveRight ( ) helper . build…" at bounding box center [719, 356] width 304 height 358
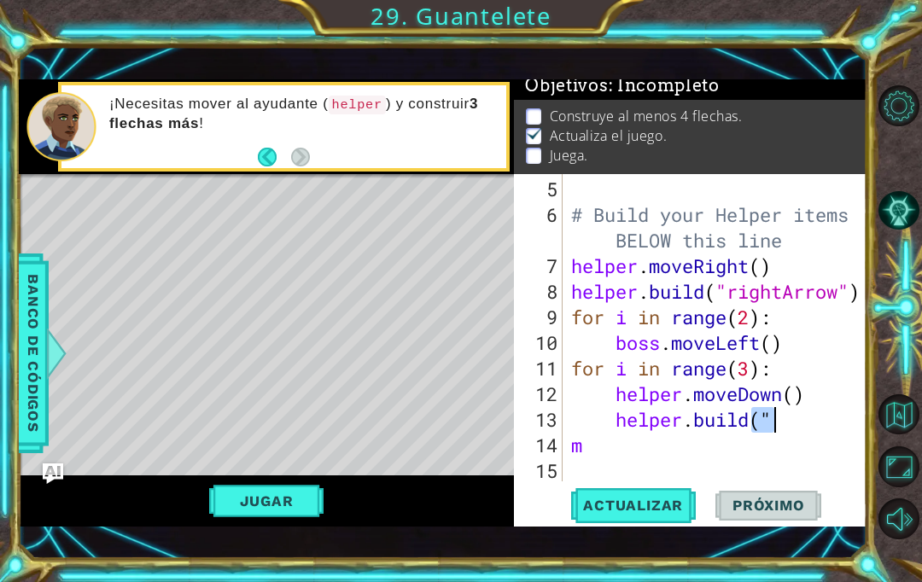
scroll to position [0, 0]
click at [800, 422] on div "# Build your Helper items BELOW this line helper . moveRight ( ) helper . build…" at bounding box center [719, 356] width 304 height 358
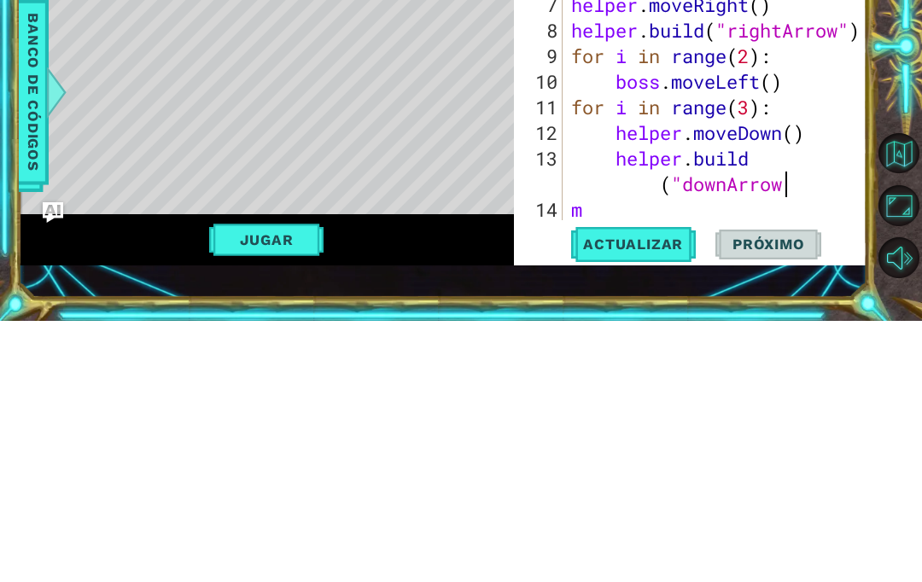
scroll to position [0, 14]
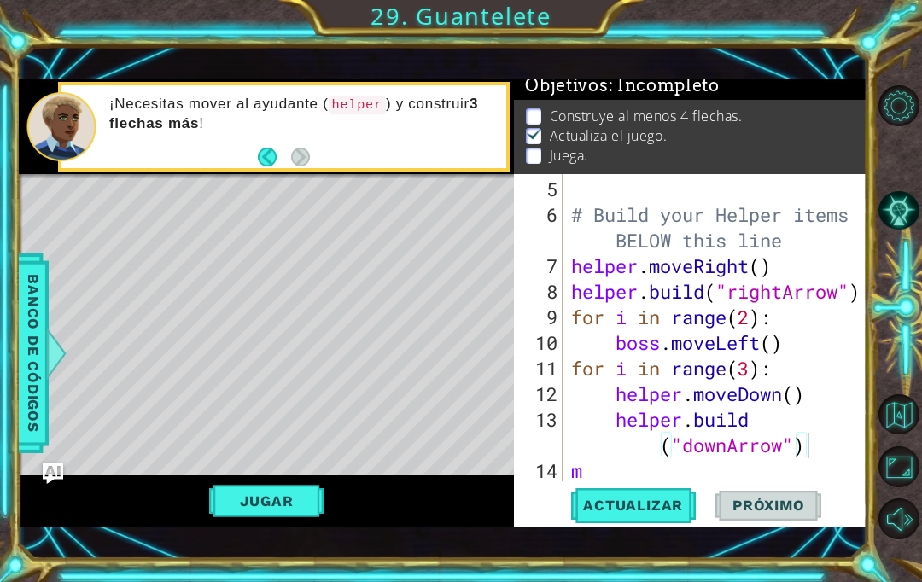
click at [662, 517] on button "Actualizar" at bounding box center [633, 505] width 134 height 35
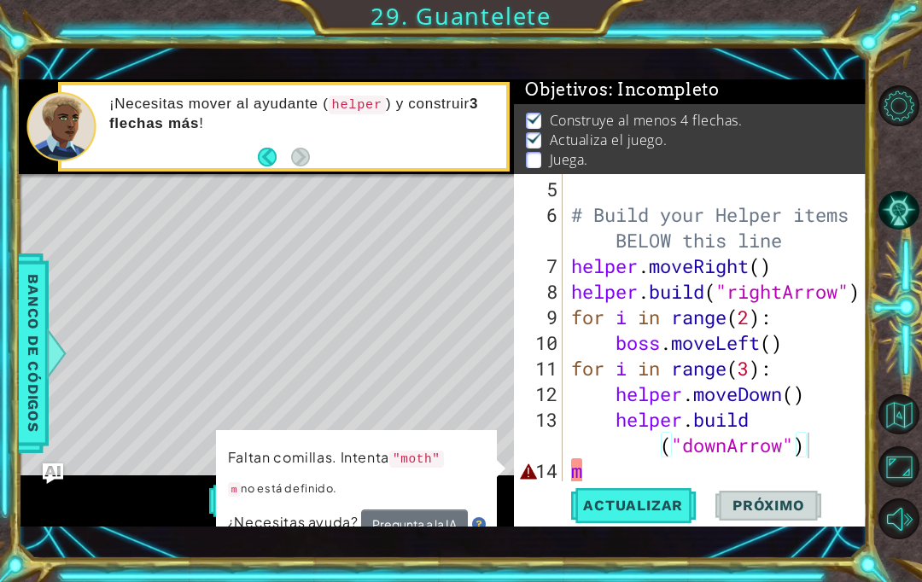
type textarea "m"
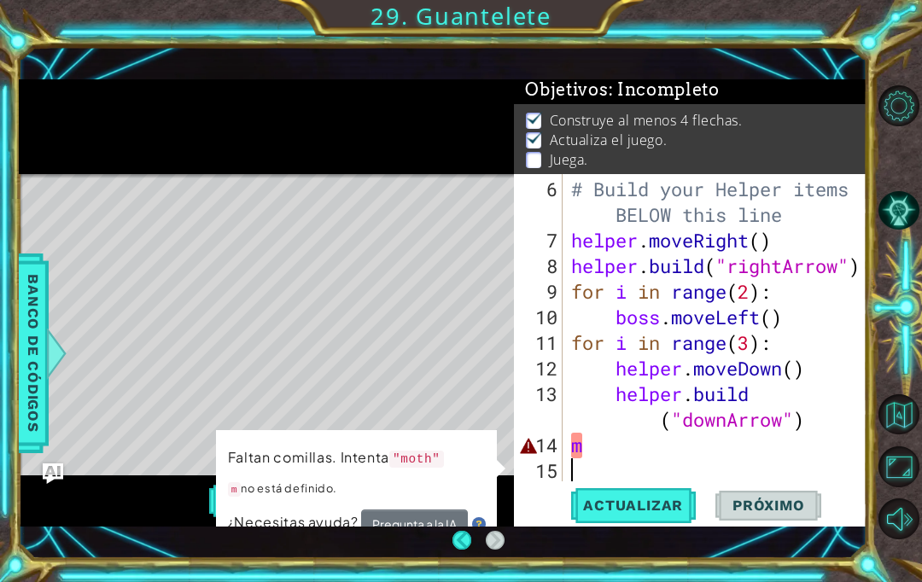
click at [639, 451] on div "# Build your Helper items BELOW this line helper . moveRight ( ) helper . build…" at bounding box center [719, 369] width 304 height 384
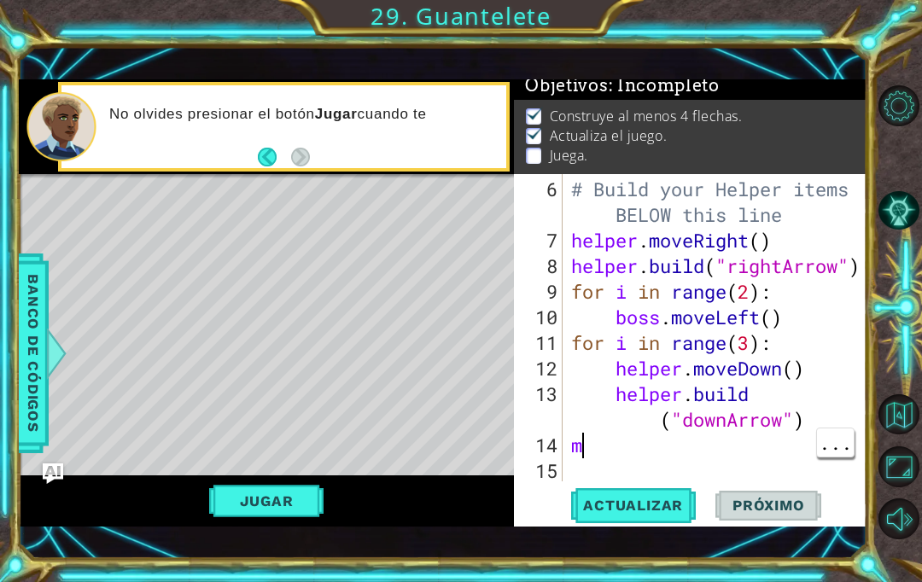
scroll to position [0, 0]
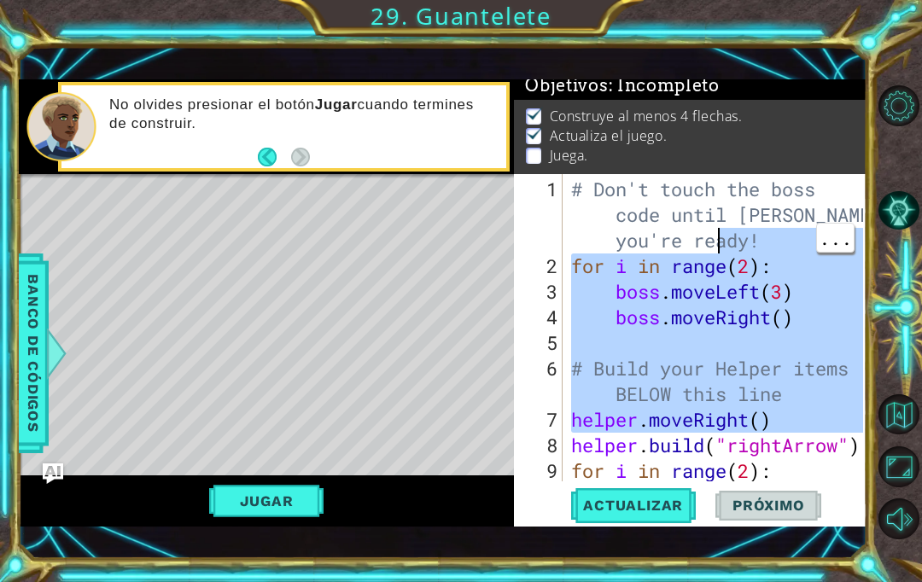
click at [556, 236] on div "1" at bounding box center [539, 215] width 45 height 77
type textarea "for i in range(2):"
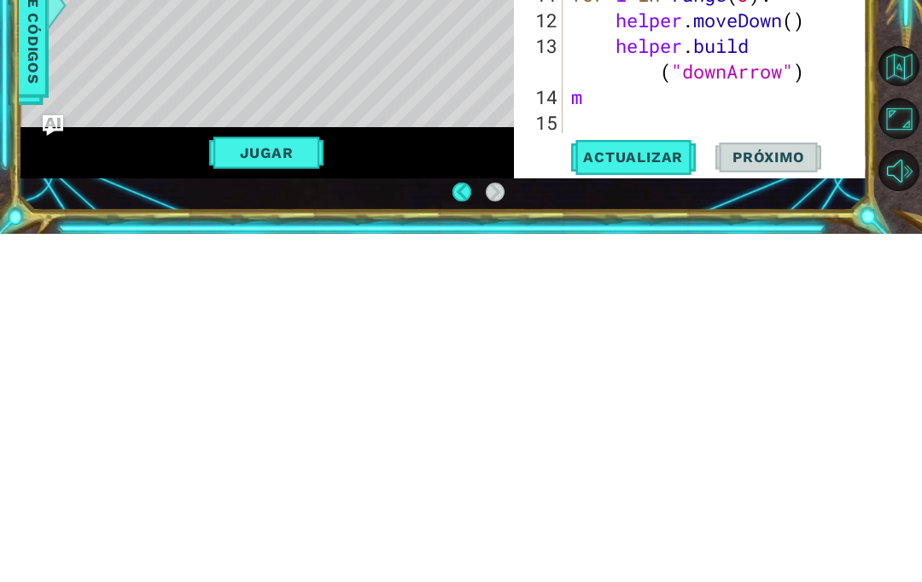
scroll to position [179, 0]
type textarea "m"
click at [575, 177] on div "# Build your Helper items BELOW this line helper . moveRight ( ) helper . build…" at bounding box center [719, 369] width 304 height 384
click at [596, 177] on div "# Build your Helper items BELOW this line helper . moveRight ( ) helper . build…" at bounding box center [719, 369] width 304 height 384
type textarea "m"
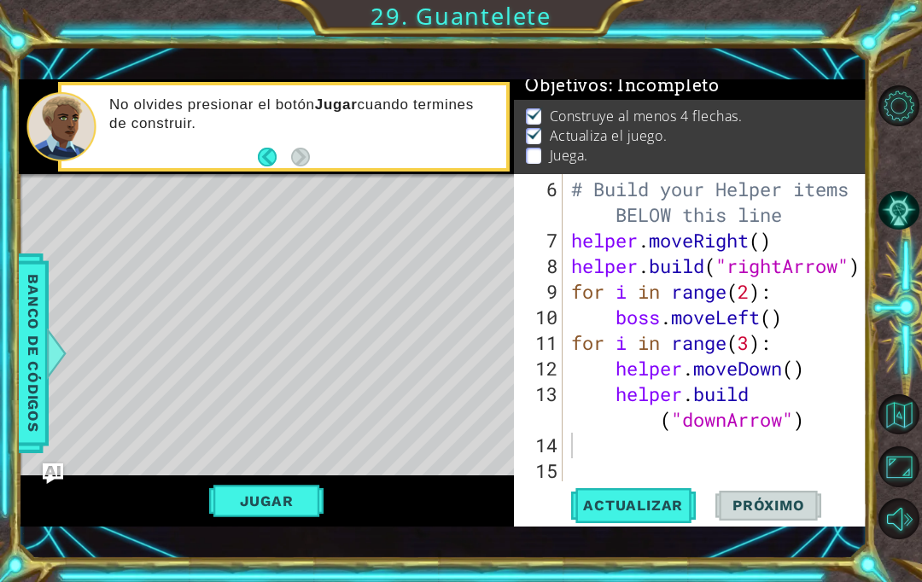
click at [656, 511] on span "Actualizar" at bounding box center [633, 505] width 134 height 17
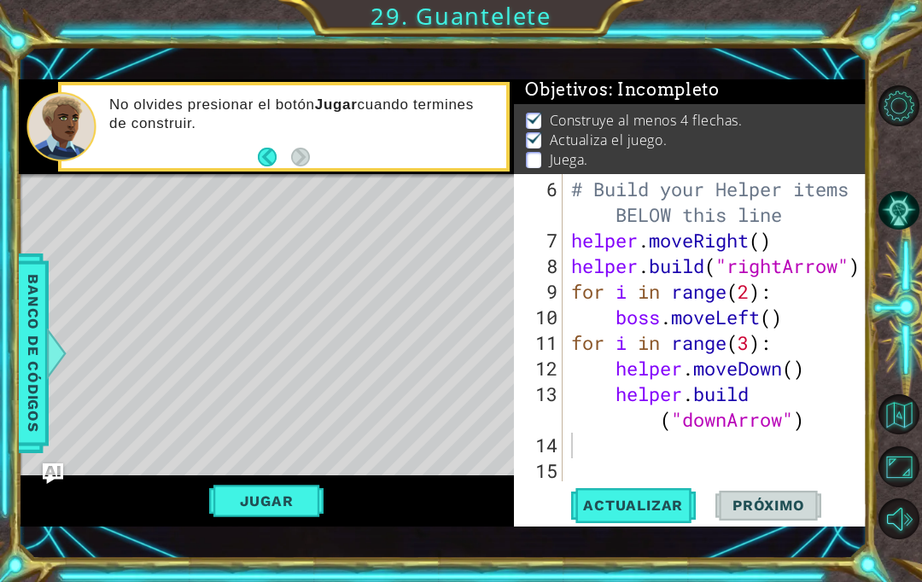
click at [264, 501] on button "Jugar" at bounding box center [266, 501] width 115 height 32
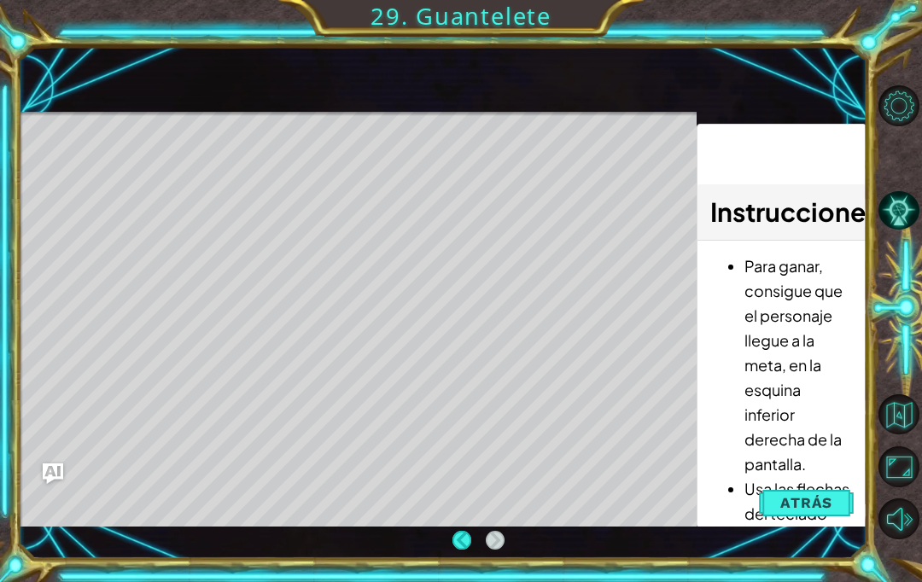
scroll to position [0, 0]
click at [824, 508] on span "Atrás" at bounding box center [806, 502] width 52 height 17
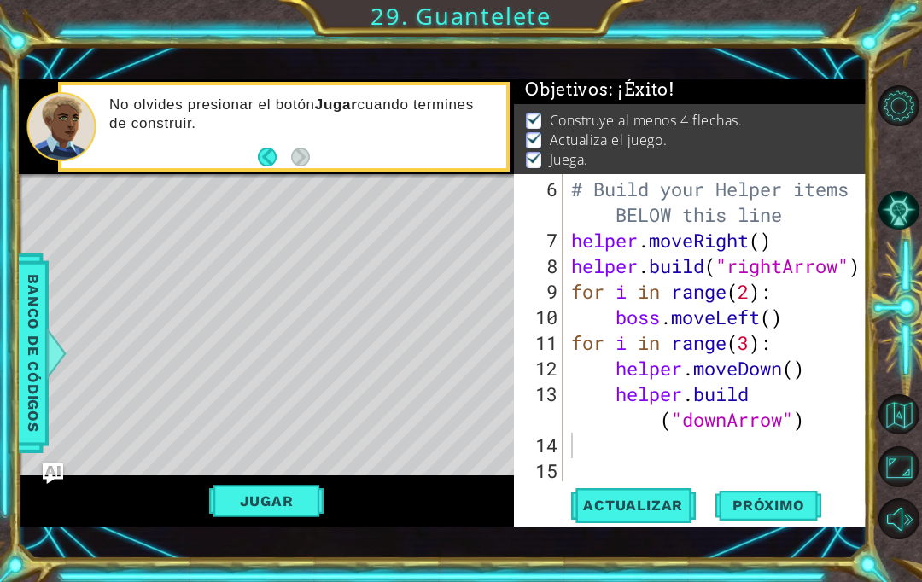
click at [795, 503] on span "Próximo" at bounding box center [768, 506] width 106 height 17
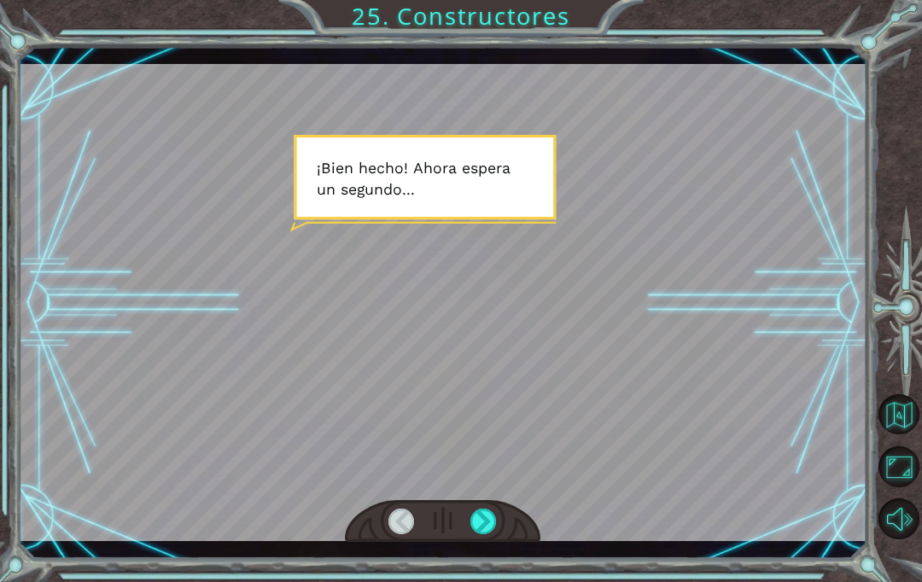
click at [483, 534] on div at bounding box center [483, 522] width 26 height 26
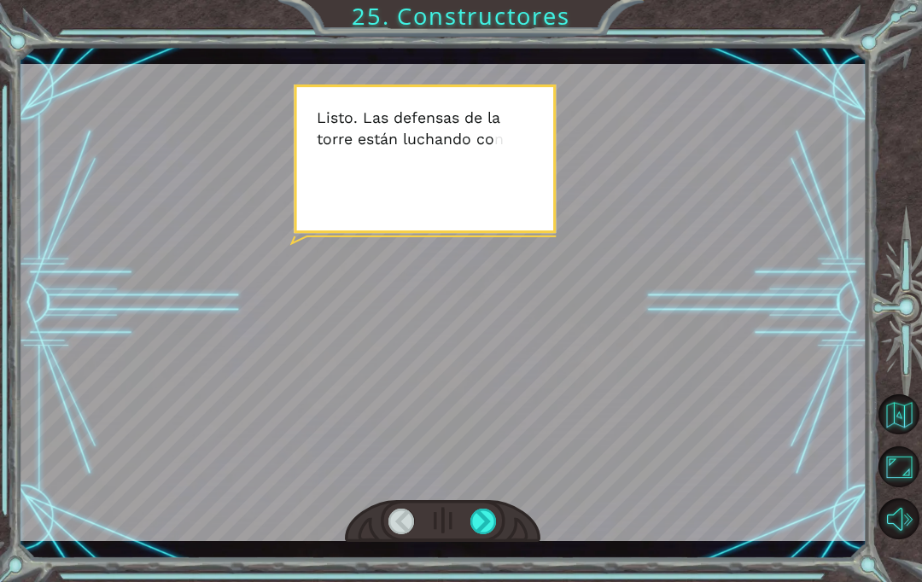
click at [491, 534] on div at bounding box center [483, 522] width 26 height 26
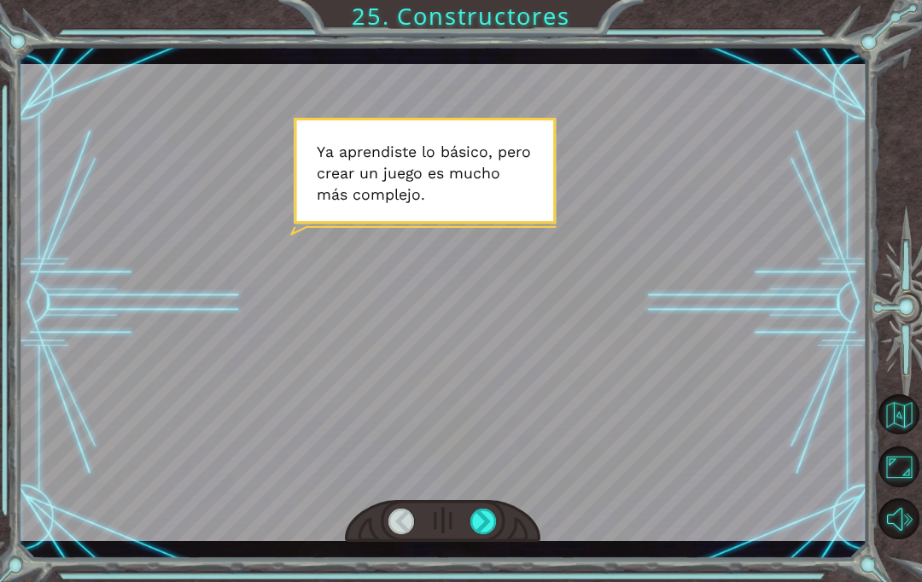
click at [495, 534] on div at bounding box center [483, 522] width 26 height 26
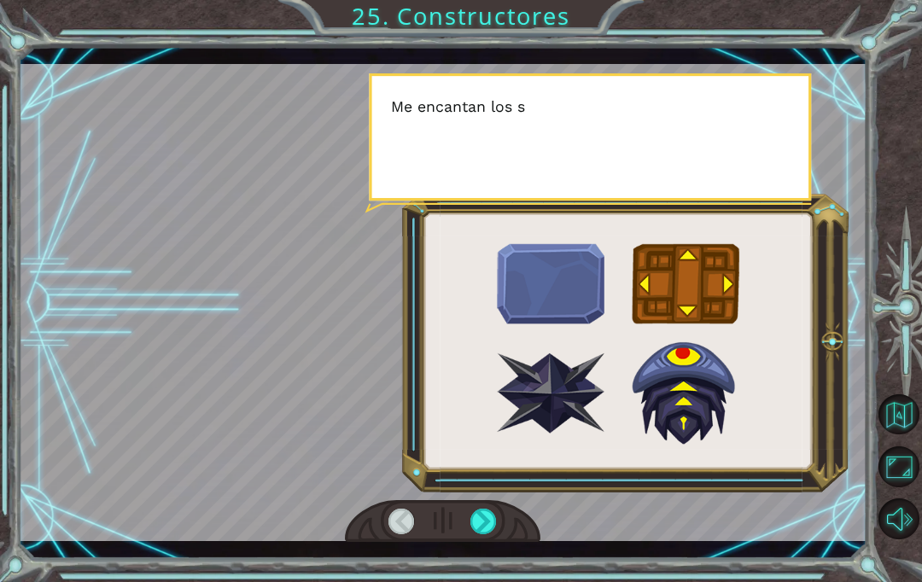
click at [474, 533] on div at bounding box center [442, 521] width 195 height 43
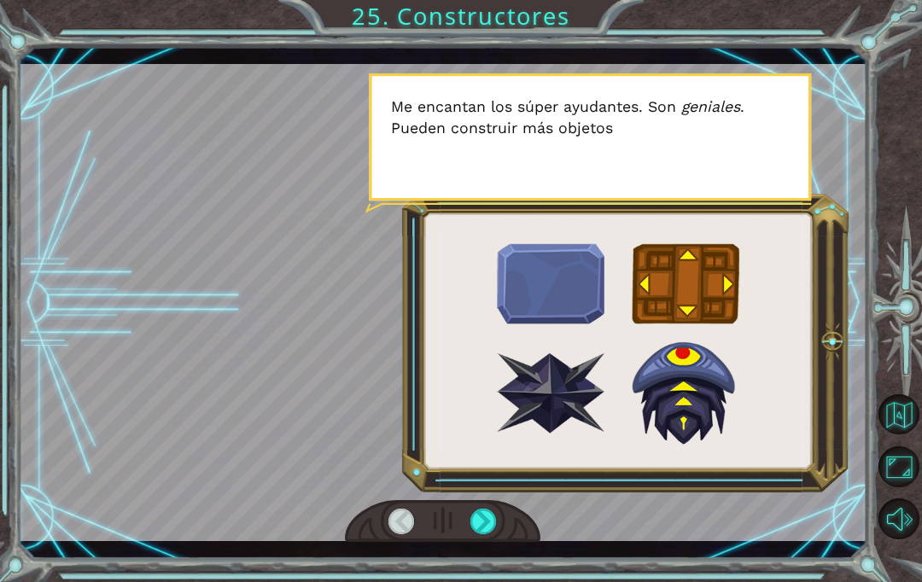
click at [493, 534] on div at bounding box center [483, 522] width 26 height 26
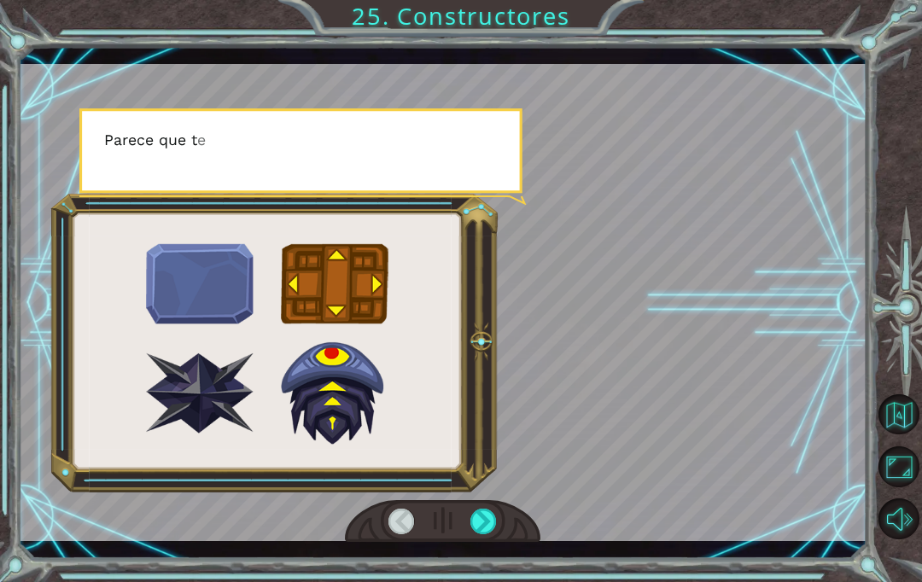
click at [478, 534] on div at bounding box center [483, 522] width 26 height 26
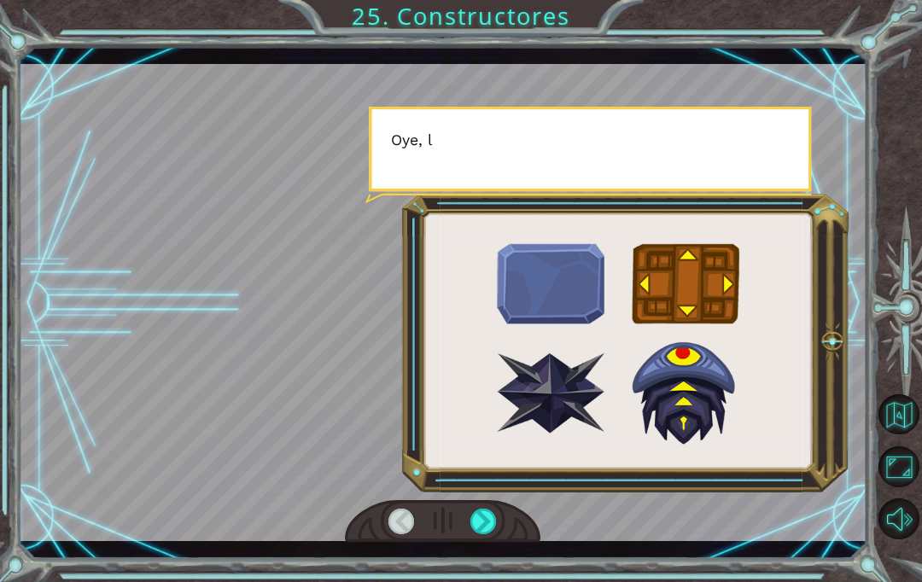
click at [475, 534] on div at bounding box center [483, 522] width 26 height 26
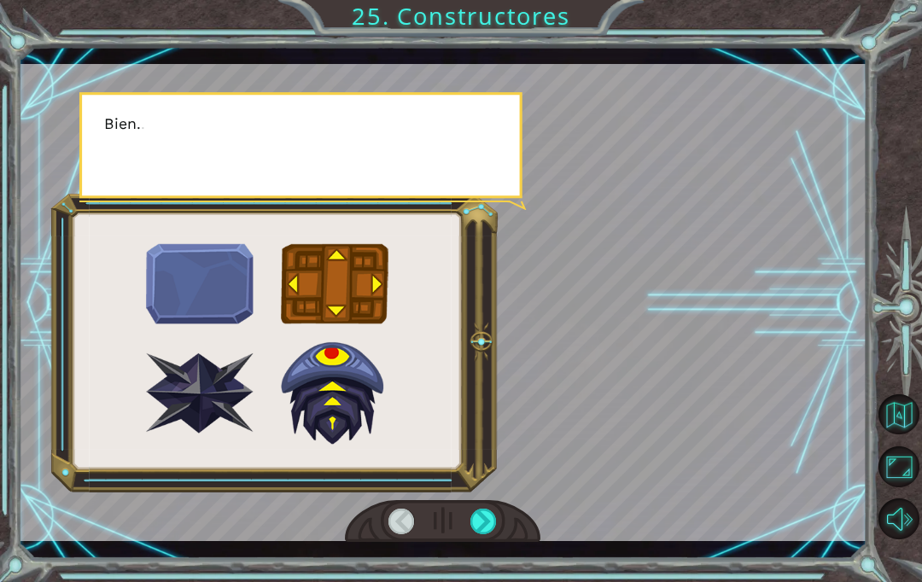
click at [470, 534] on div at bounding box center [483, 522] width 26 height 26
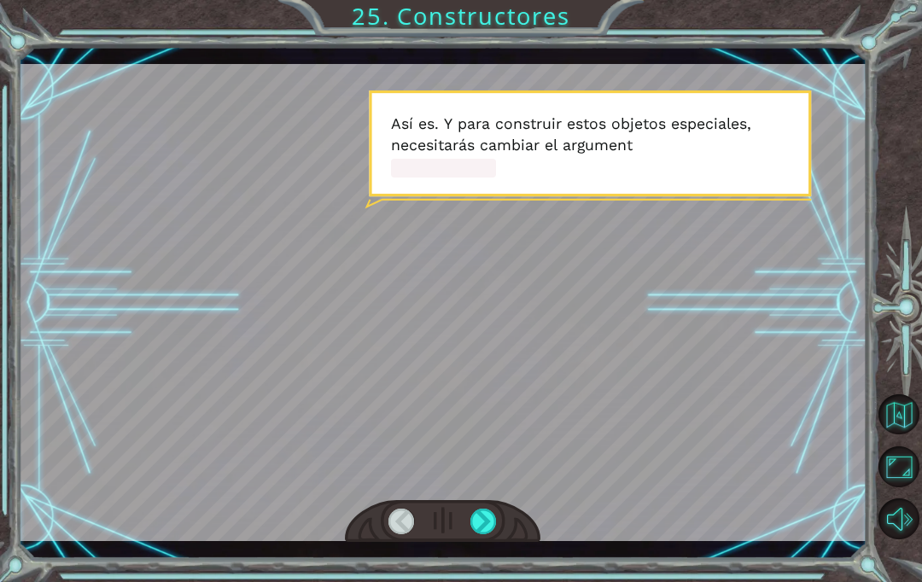
click at [462, 543] on div at bounding box center [442, 521] width 195 height 43
click at [470, 534] on div at bounding box center [483, 522] width 26 height 26
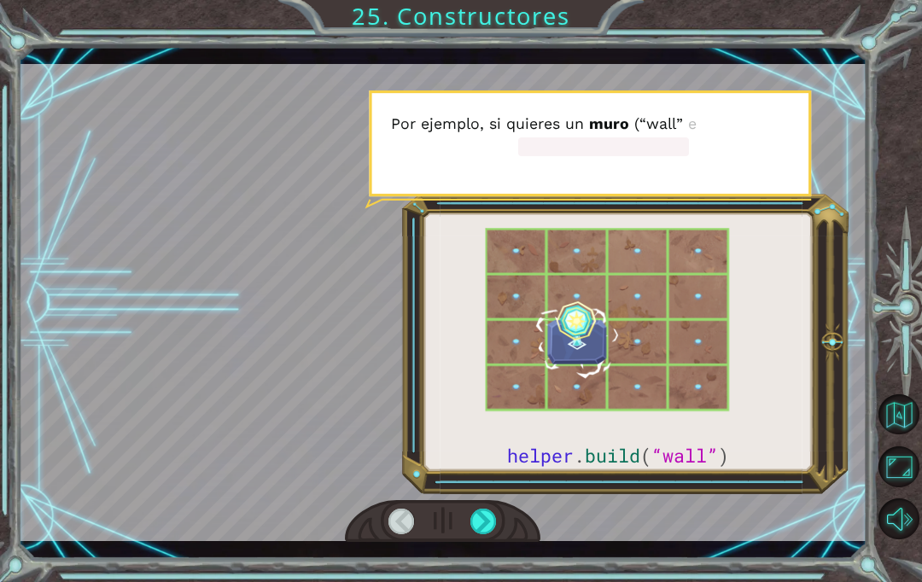
click at [486, 534] on div at bounding box center [483, 522] width 26 height 26
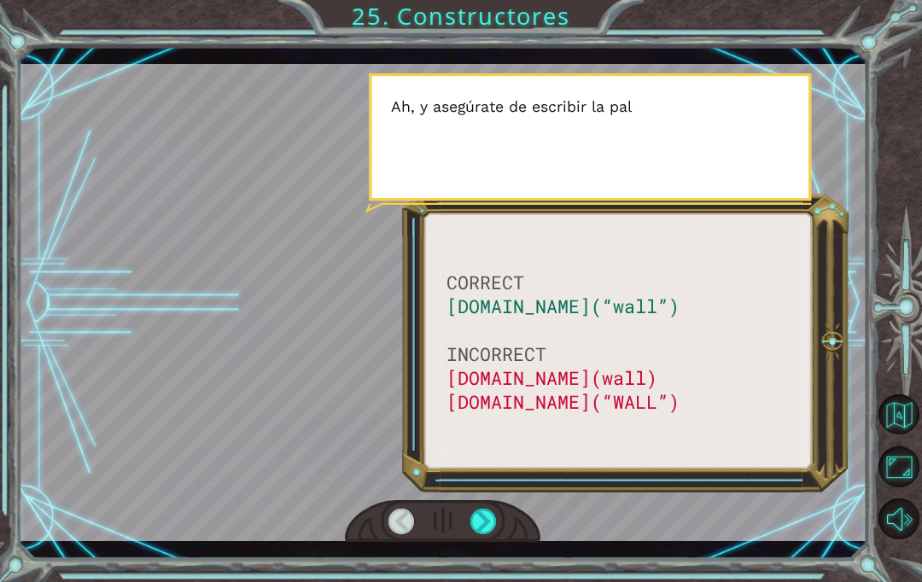
click at [494, 534] on div at bounding box center [483, 522] width 26 height 26
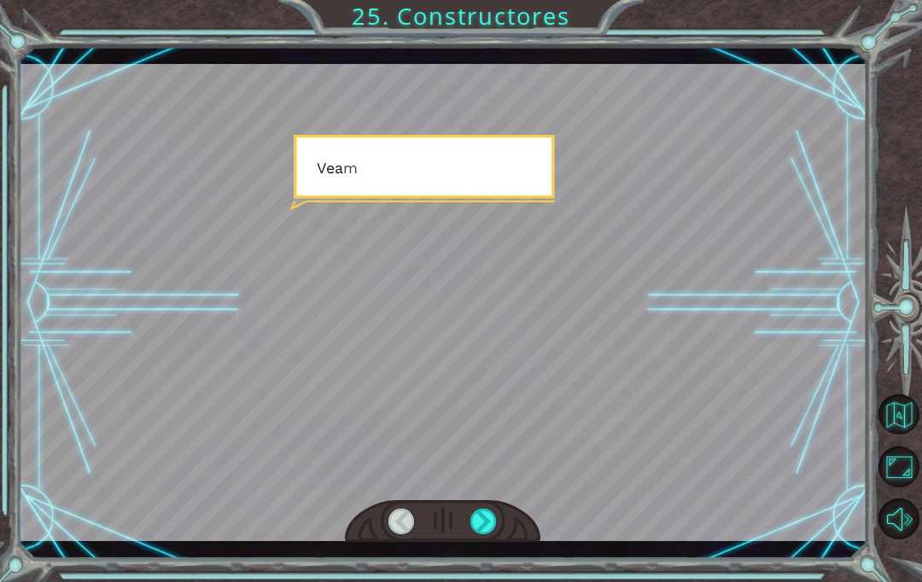
click at [492, 534] on div at bounding box center [483, 522] width 26 height 26
click at [488, 534] on div at bounding box center [483, 522] width 26 height 26
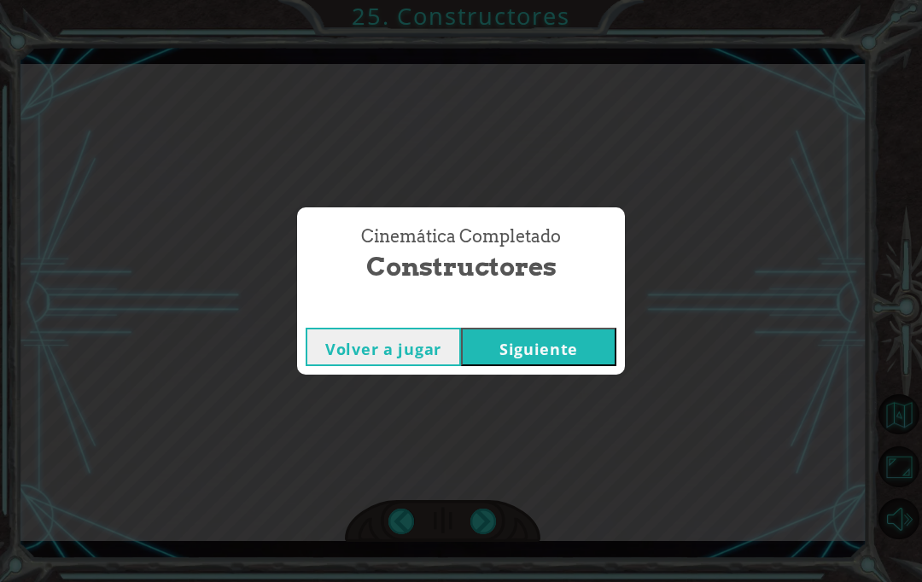
click at [485, 546] on div "Cinemática Completado Constructores Volver a jugar [GEOGRAPHIC_DATA]" at bounding box center [461, 291] width 922 height 582
click at [577, 366] on button "Siguiente" at bounding box center [538, 347] width 155 height 38
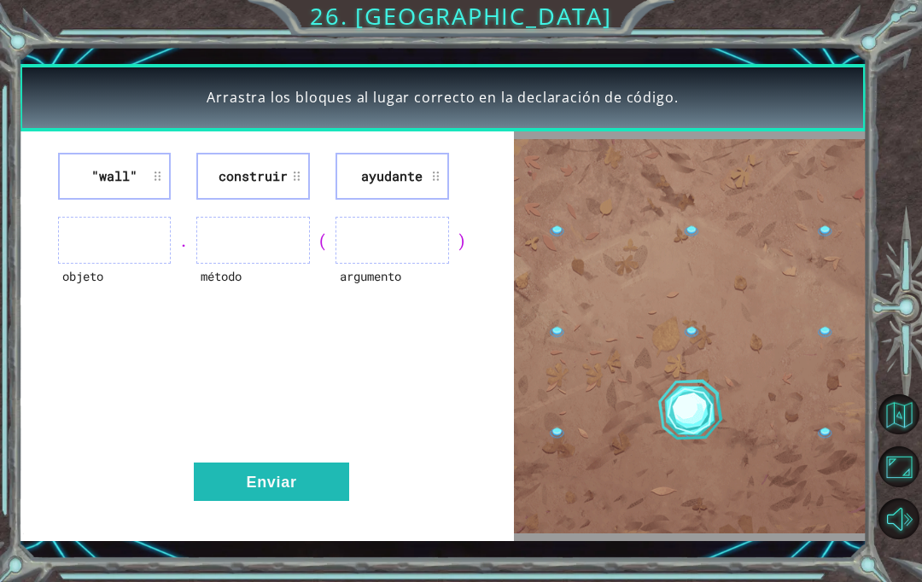
click at [110, 264] on ul at bounding box center [114, 240] width 113 height 47
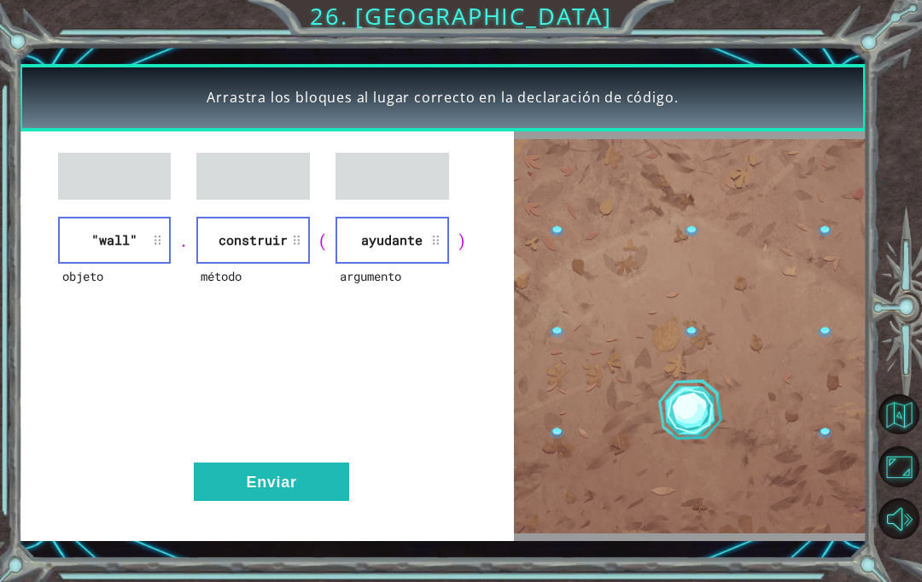
click at [326, 501] on button "Enviar" at bounding box center [271, 482] width 155 height 38
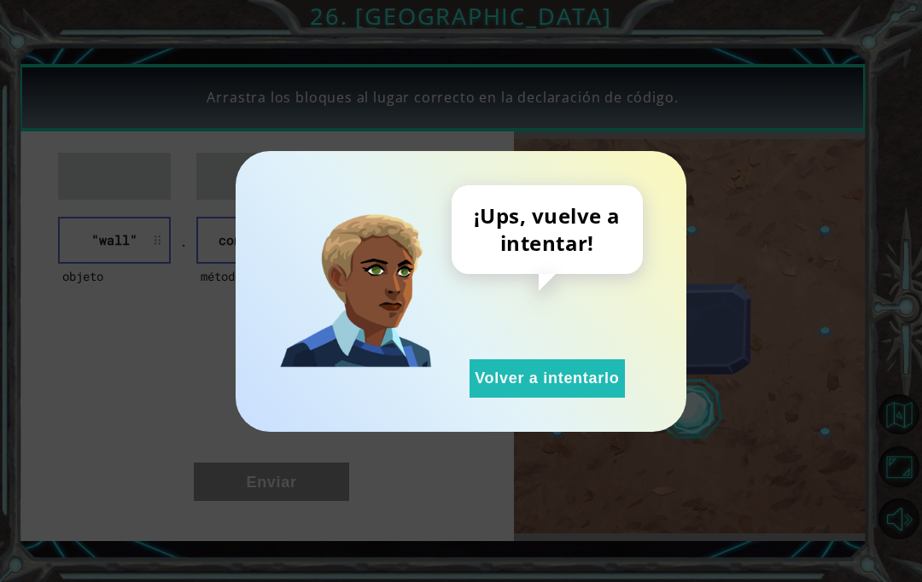
click at [568, 398] on button "Volver a intentarlo" at bounding box center [546, 378] width 155 height 38
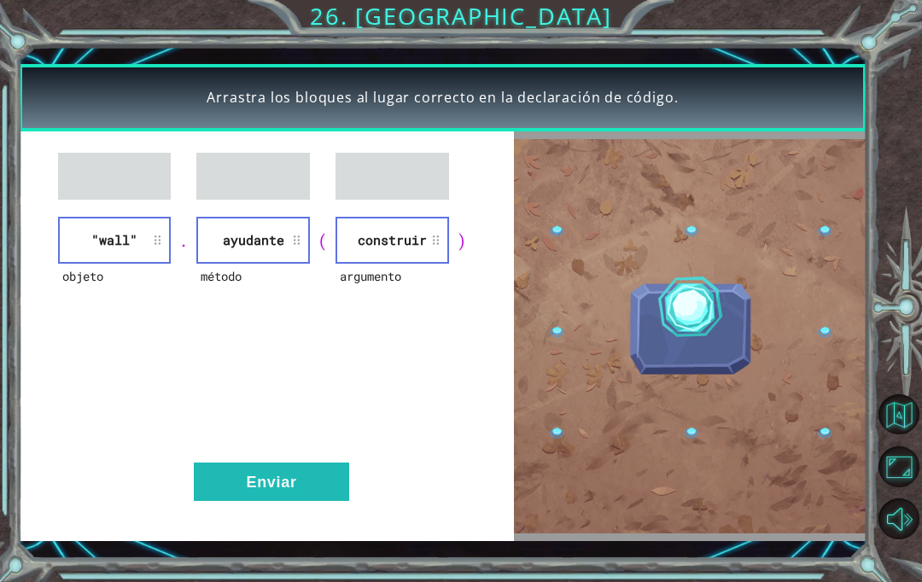
click at [320, 501] on button "Enviar" at bounding box center [271, 482] width 155 height 38
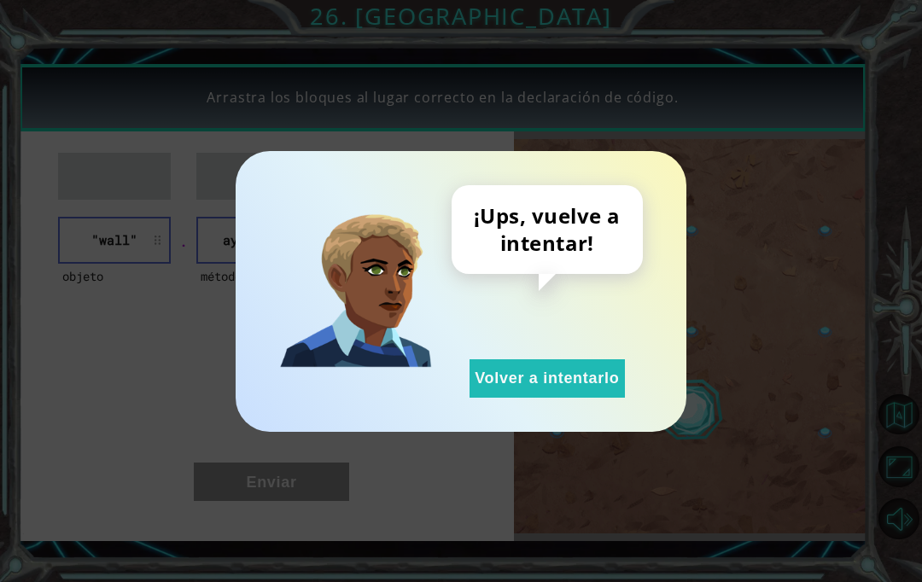
click at [587, 398] on button "Volver a intentarlo" at bounding box center [546, 378] width 155 height 38
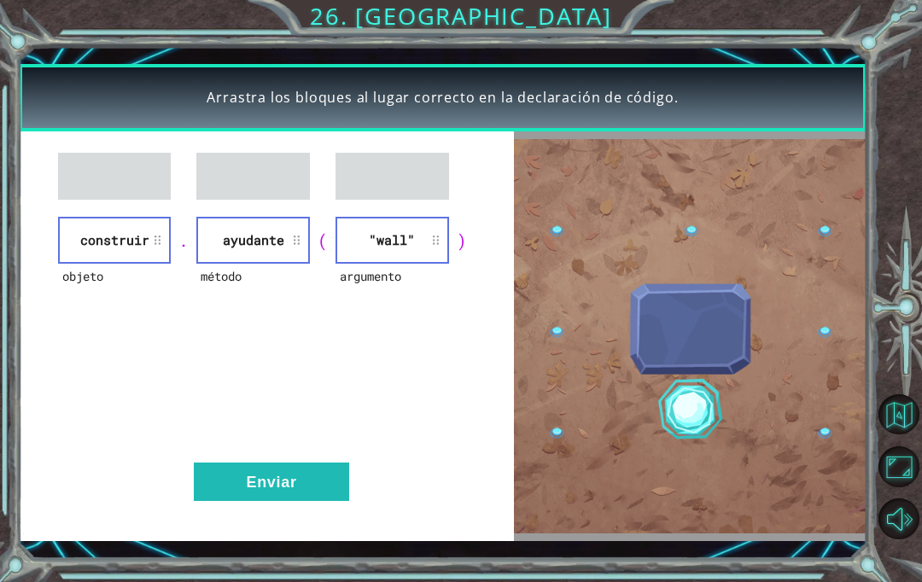
click at [241, 501] on button "Enviar" at bounding box center [271, 482] width 155 height 38
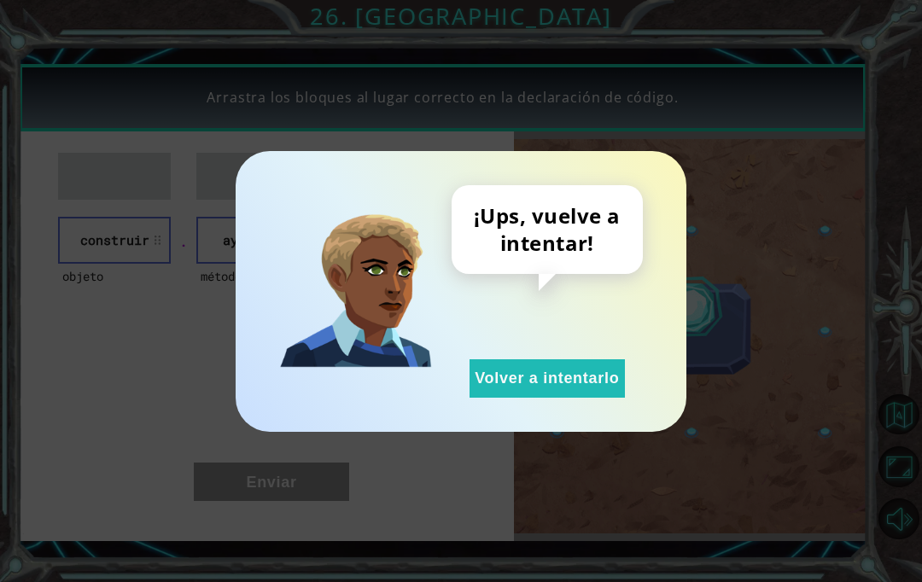
click at [581, 396] on button "Volver a intentarlo" at bounding box center [546, 378] width 155 height 38
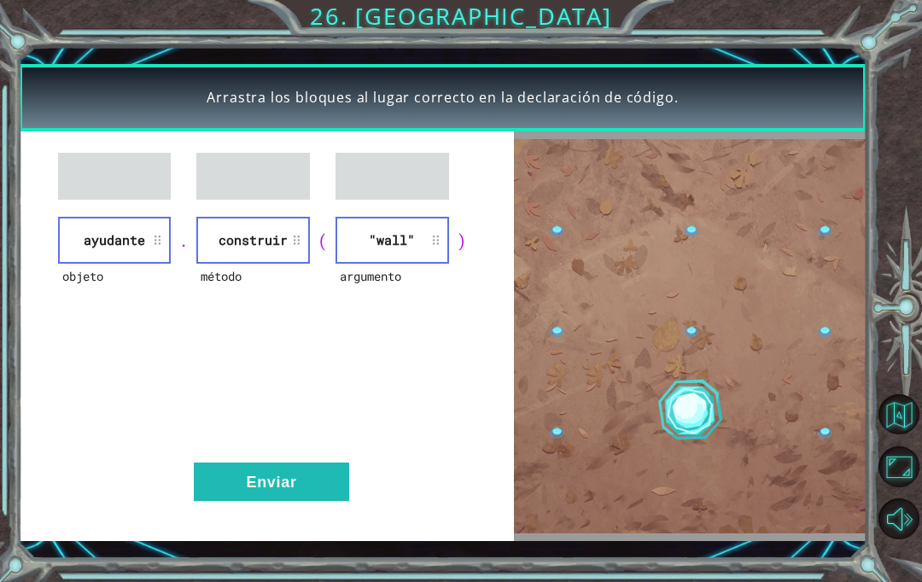
click at [265, 501] on button "Enviar" at bounding box center [271, 482] width 155 height 38
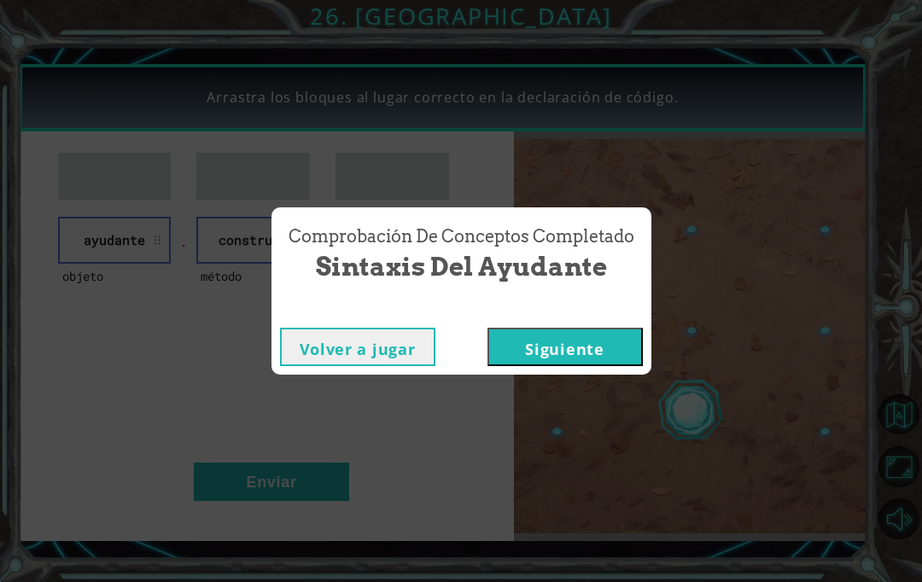
click at [614, 366] on button "Siguiente" at bounding box center [564, 347] width 155 height 38
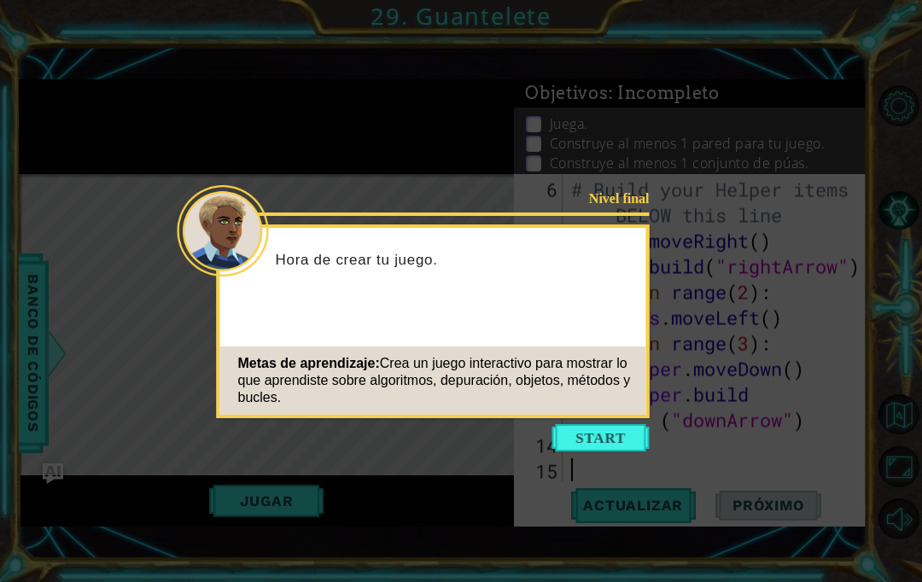
scroll to position [179, 0]
click at [607, 415] on div "Metas de aprendizaje: Crea un juego interactivo para mostrar lo que aprendiste …" at bounding box center [433, 380] width 426 height 68
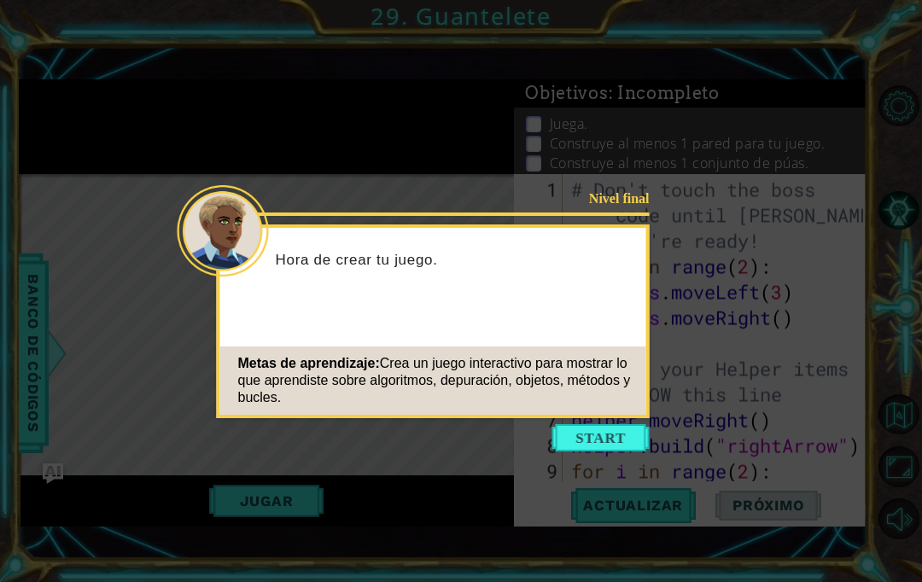
click at [640, 396] on div "Metas de aprendizaje: Crea un juego interactivo para mostrar lo que aprendiste …" at bounding box center [433, 380] width 426 height 68
click at [625, 429] on button "Start" at bounding box center [600, 437] width 97 height 27
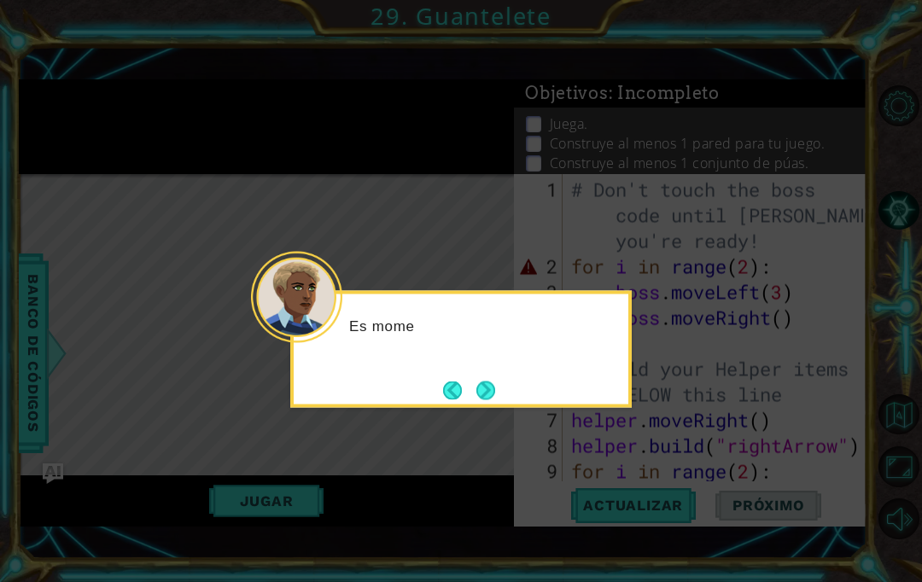
click at [616, 404] on div "Es mome" at bounding box center [460, 349] width 341 height 117
click at [486, 394] on button "Next" at bounding box center [485, 390] width 20 height 20
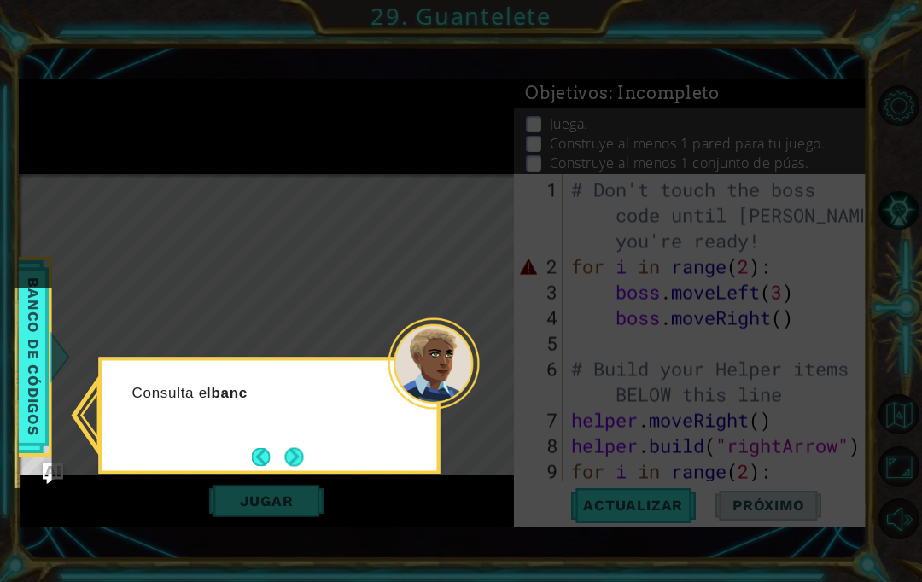
click at [297, 457] on button "Next" at bounding box center [293, 456] width 21 height 21
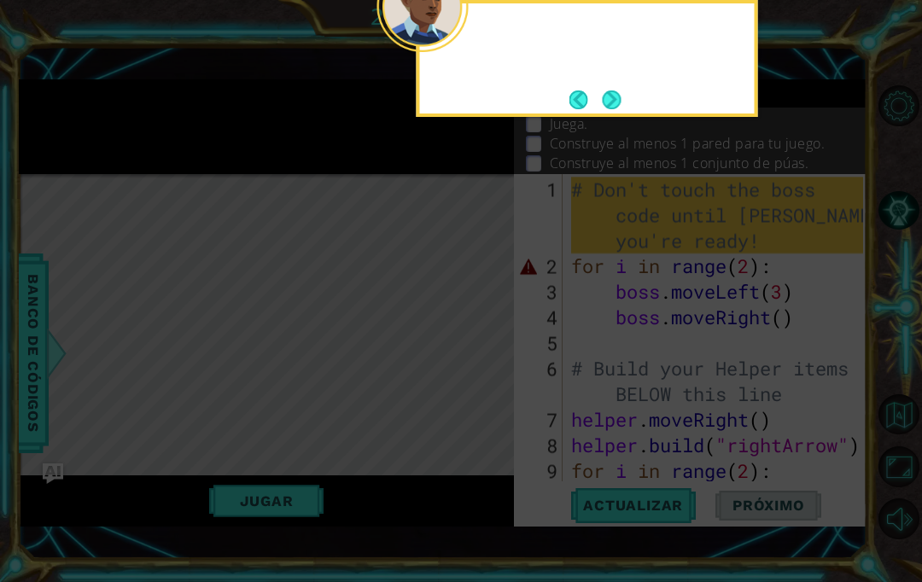
click at [300, 449] on icon at bounding box center [461, 177] width 922 height 929
click at [393, 364] on icon at bounding box center [461, 177] width 922 height 929
click at [620, 109] on button "Next" at bounding box center [611, 99] width 19 height 19
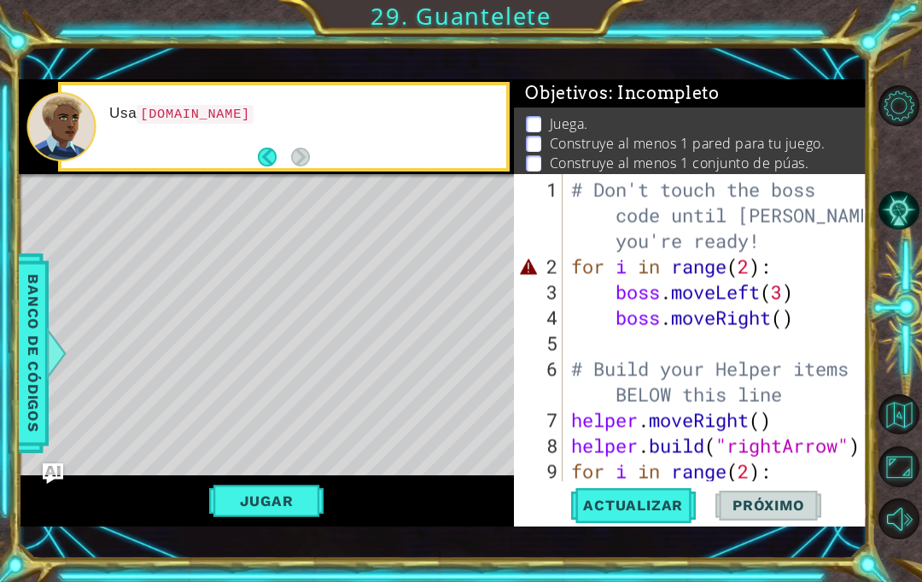
click at [662, 514] on span "Actualizar" at bounding box center [633, 505] width 134 height 17
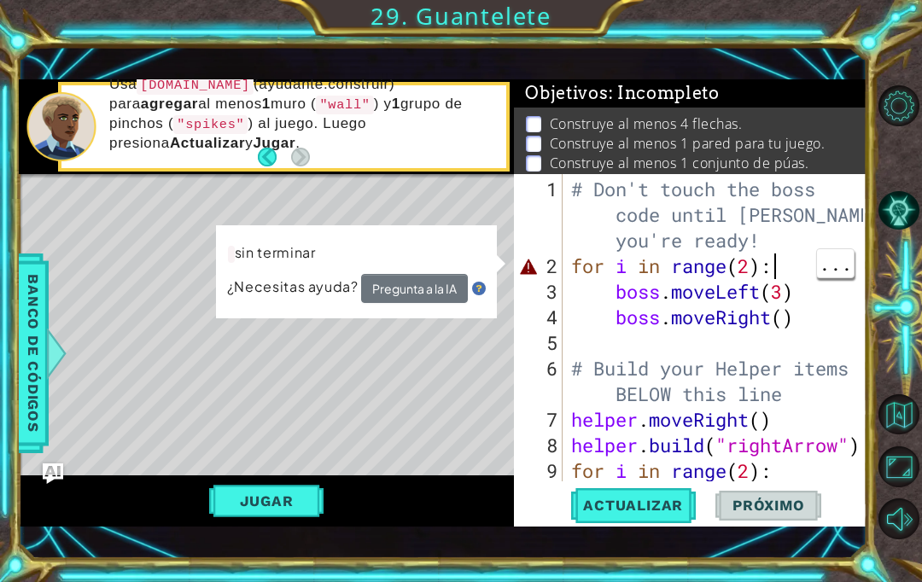
click at [432, 303] on button "Pregunta a la IA" at bounding box center [414, 288] width 107 height 29
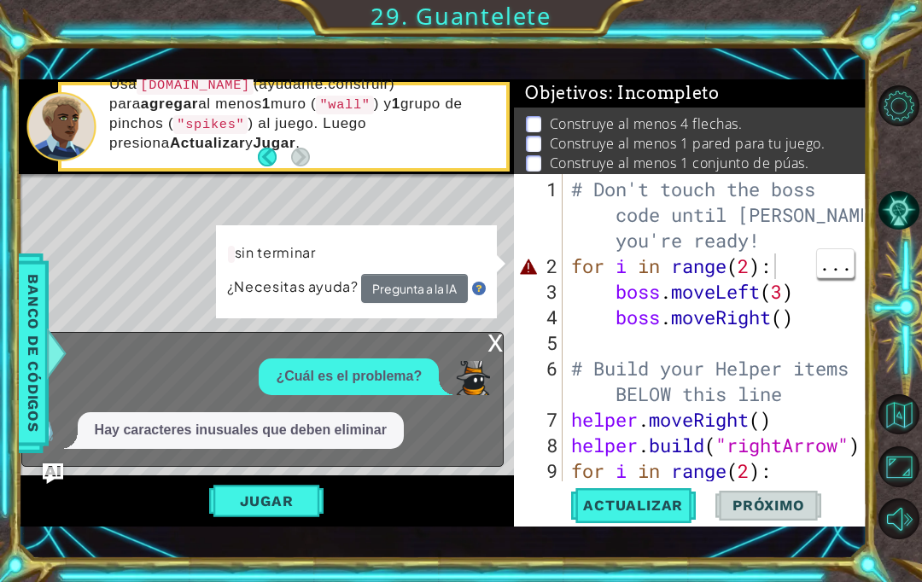
click at [427, 303] on button "Pregunta a la IA" at bounding box center [414, 288] width 107 height 29
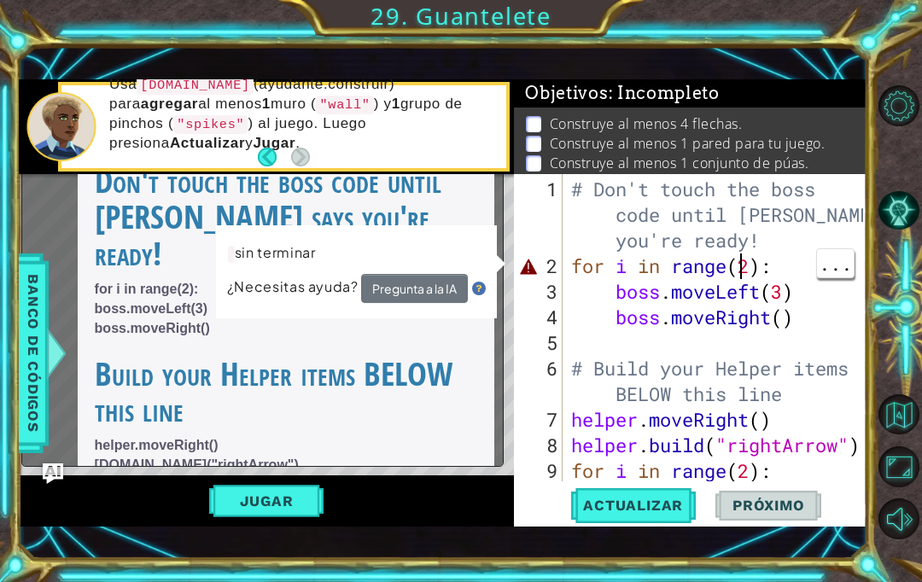
click at [736, 301] on div "# Don't touch the boss code until [PERSON_NAME] says you're ready! for i in ran…" at bounding box center [719, 382] width 304 height 410
click at [712, 292] on div "# Don't touch the boss code until [PERSON_NAME] says you're ready! for i in ran…" at bounding box center [719, 382] width 304 height 410
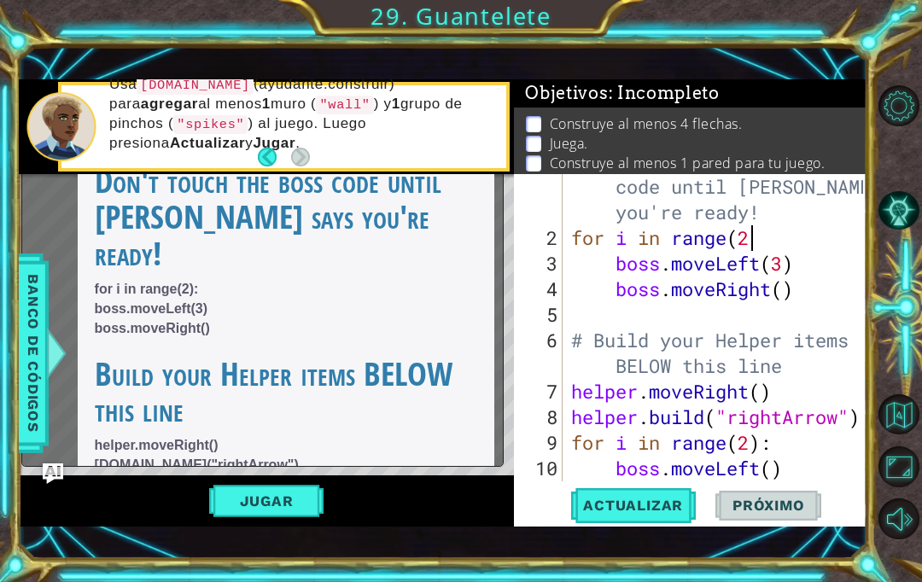
scroll to position [0, 8]
type textarea "for i in range(2):"
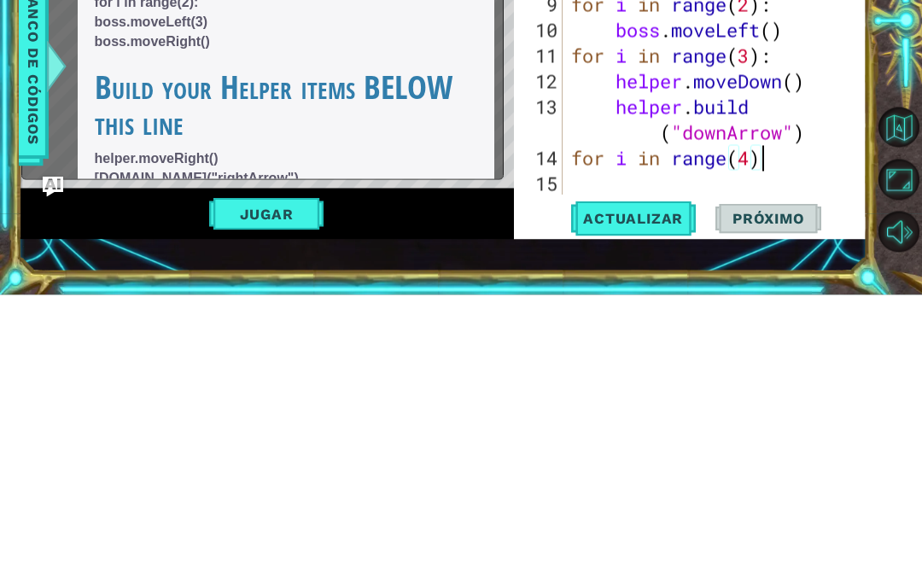
type textarea "for i in range(4):"
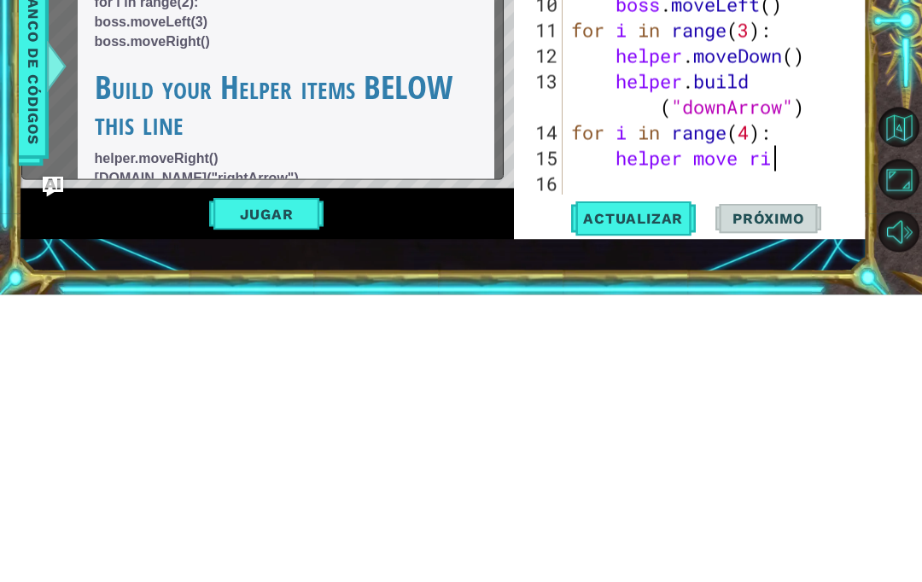
scroll to position [205, 0]
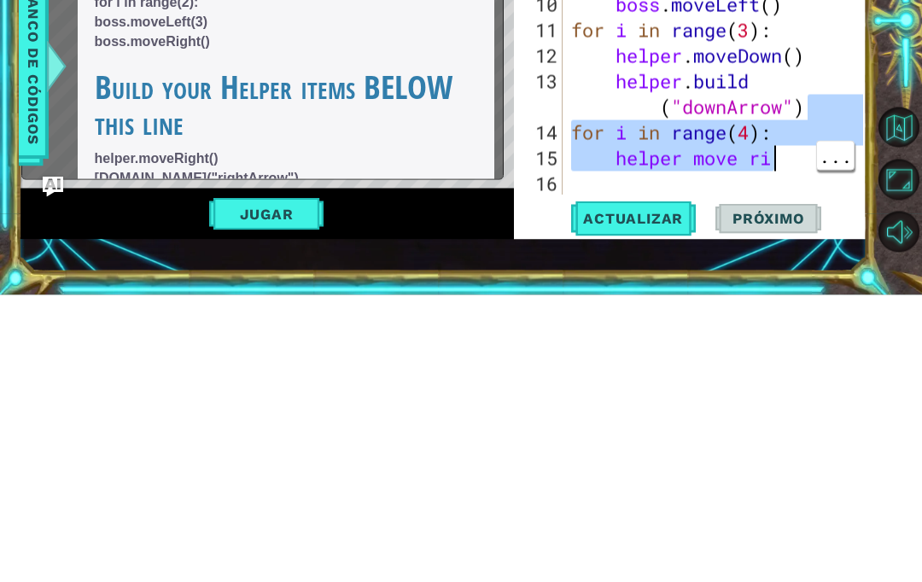
type textarea "helper move ri"
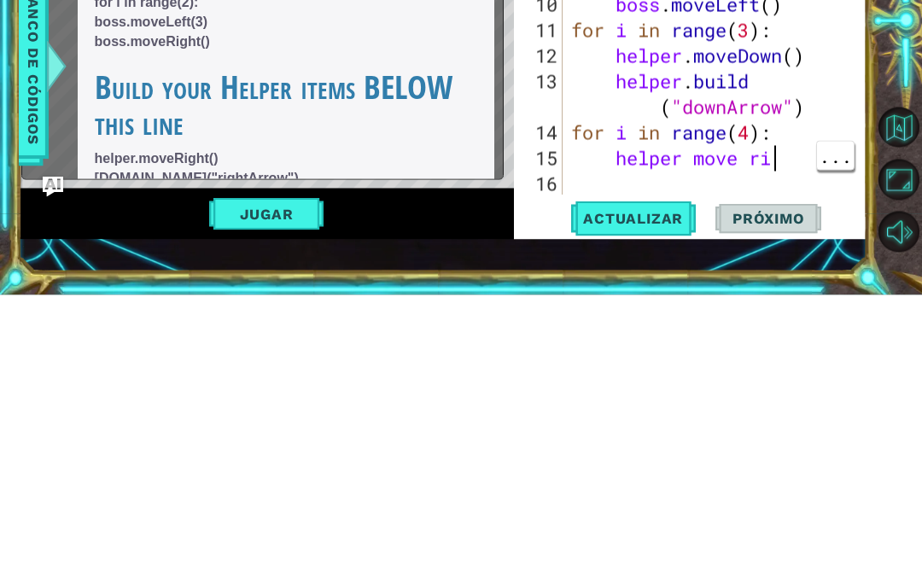
click at [786, 165] on div "# Build your Helper items BELOW this line helper . moveRight ( ) helper . build…" at bounding box center [719, 343] width 304 height 384
click at [777, 171] on div "# Build your Helper items BELOW this line helper . moveRight ( ) helper . build…" at bounding box center [719, 343] width 304 height 384
click at [774, 165] on div "# Build your Helper items BELOW this line helper . moveRight ( ) helper . build…" at bounding box center [719, 343] width 304 height 384
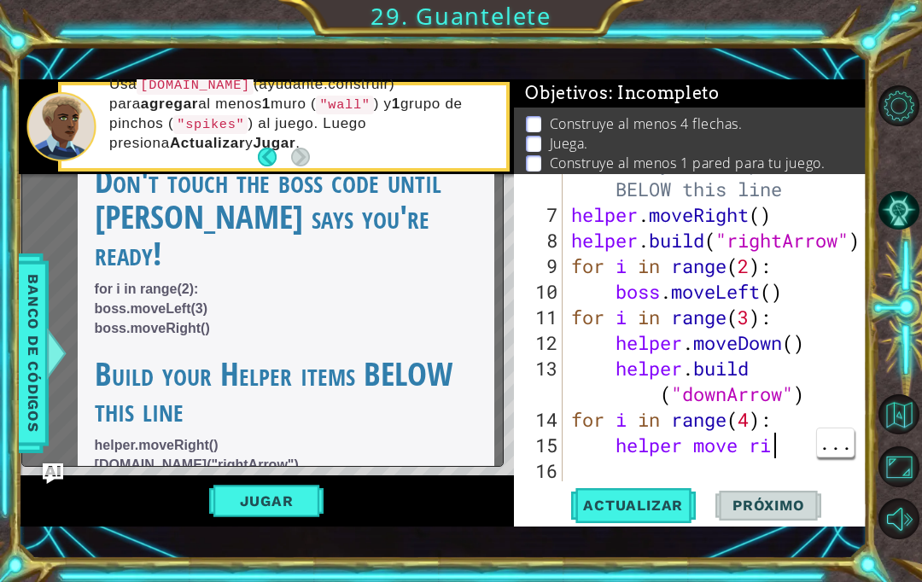
click at [778, 479] on div "# Build your Helper items BELOW this line helper . moveRight ( ) helper . build…" at bounding box center [719, 343] width 304 height 384
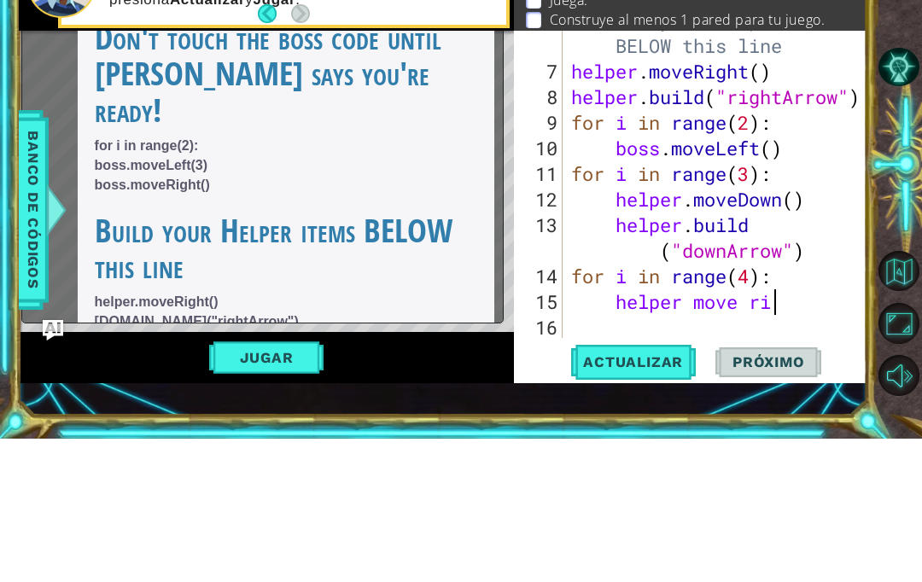
type textarea "helper move r"
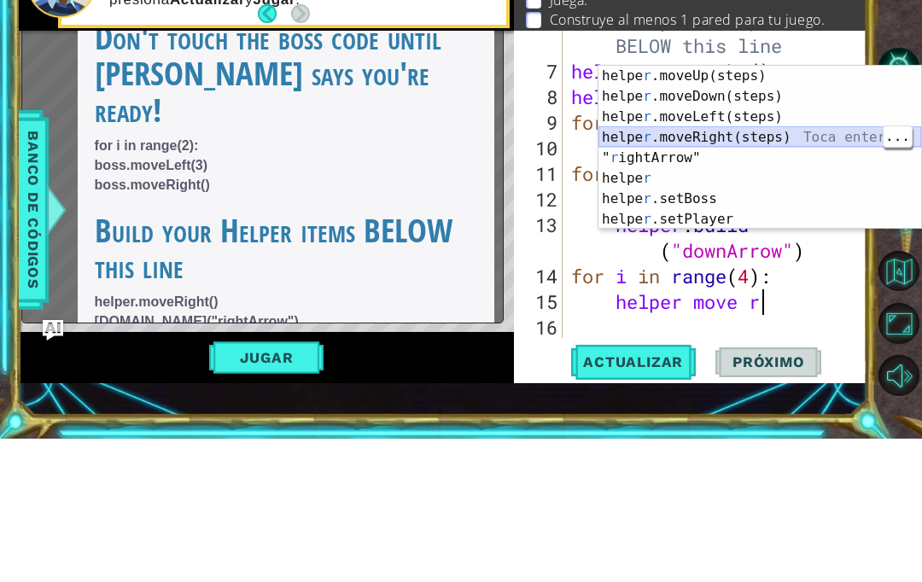
click at [719, 209] on div "helpe [PERSON_NAME]moveUp(steps) Toca enter helpe r .moveDown(steps) Toca enter…" at bounding box center [759, 311] width 323 height 205
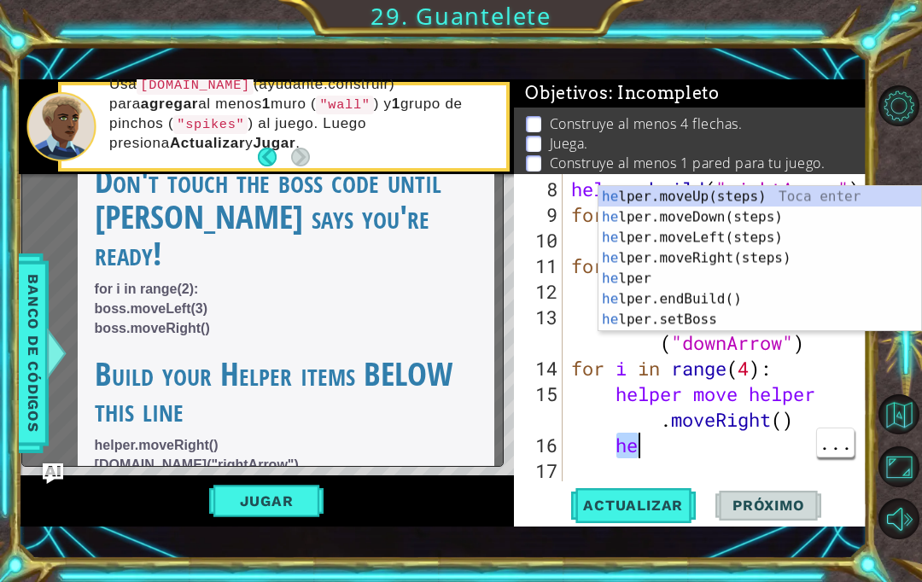
click at [640, 475] on div "helper . build ( "rightArrow" ) for i in range ( 2 ) : boss . moveLeft ( ) for …" at bounding box center [719, 356] width 304 height 358
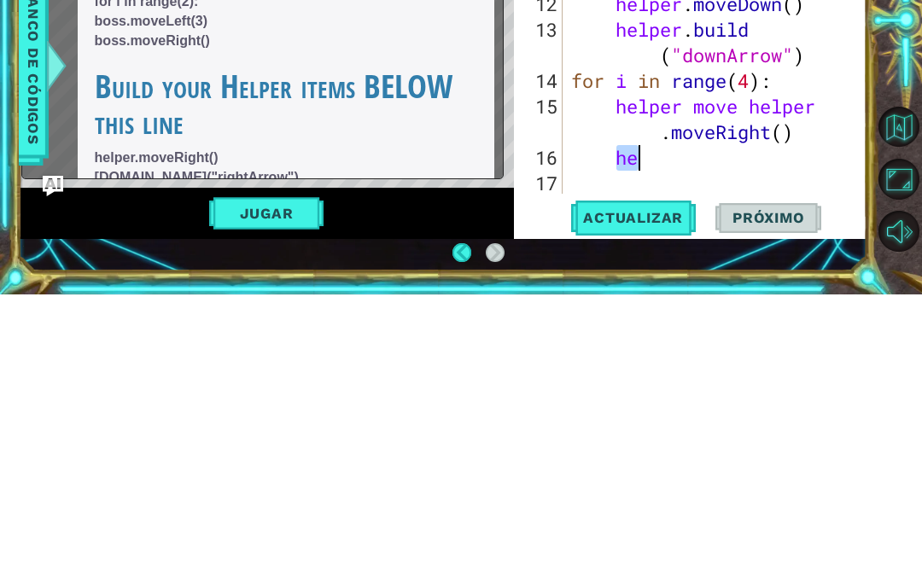
scroll to position [61, 0]
type textarea "l"
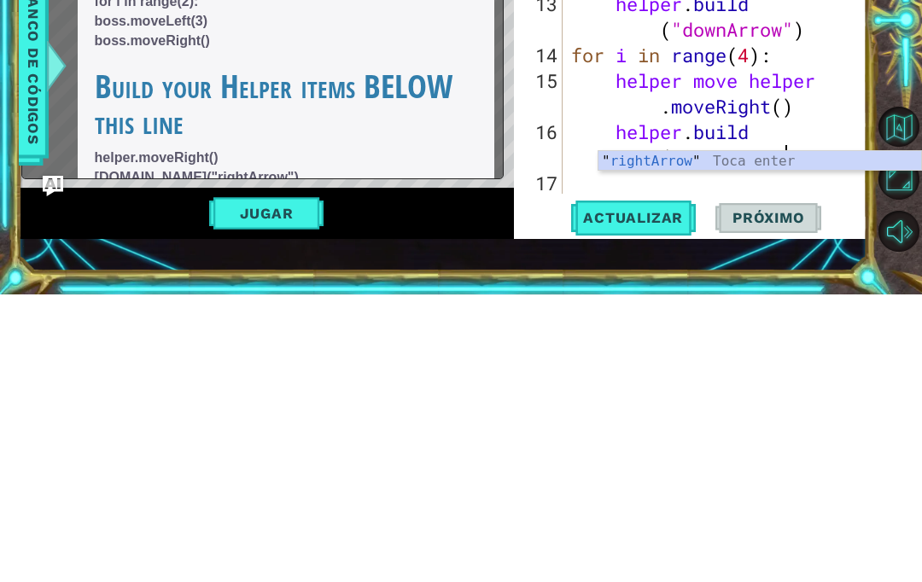
scroll to position [282, 0]
click at [732, 439] on div "" rightArrow " Toca enter" at bounding box center [759, 469] width 323 height 61
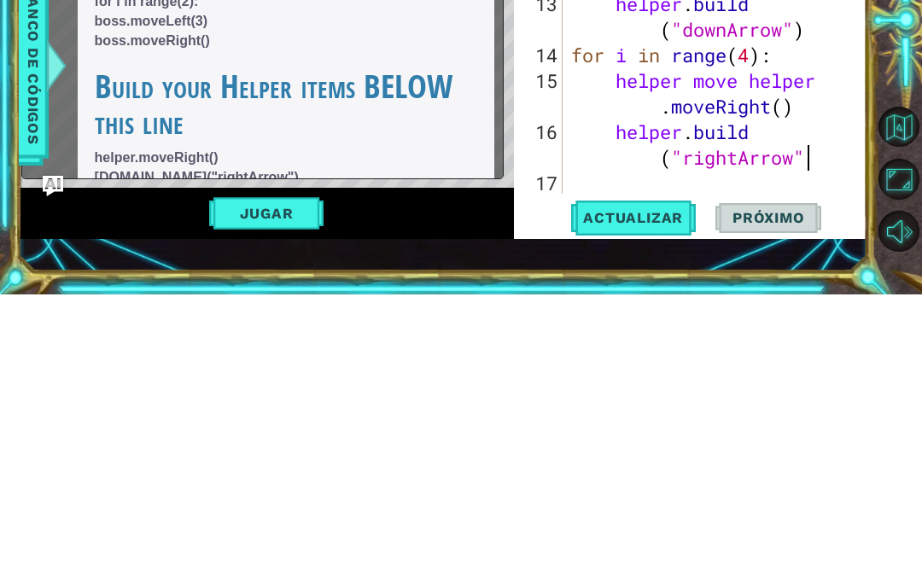
scroll to position [0, 14]
type textarea "[DOMAIN_NAME]("rightArrow")"
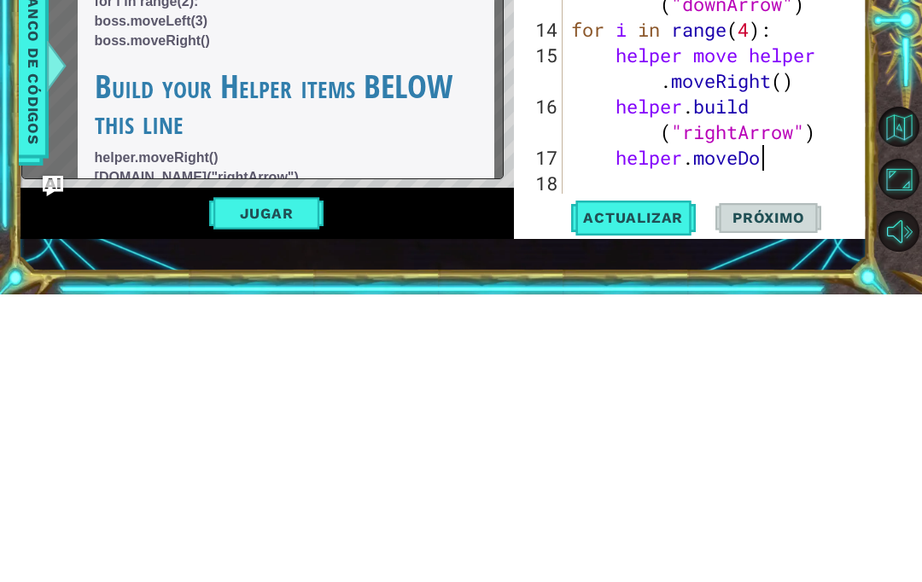
scroll to position [0, 9]
type textarea "helper.moveDown()"
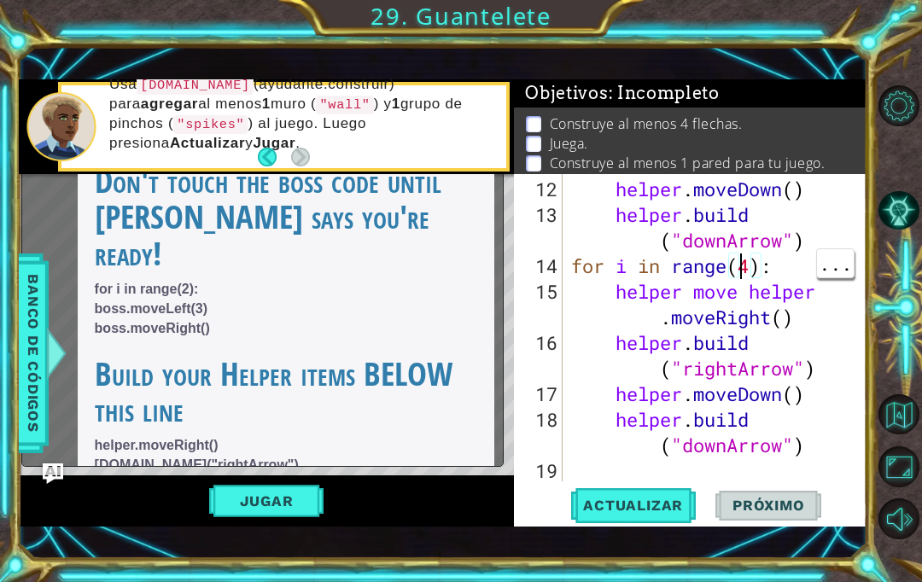
click at [744, 298] on div "helper . moveDown ( ) helper . build ( "downArrow" ) for i in range ( 4 ) : hel…" at bounding box center [719, 356] width 304 height 358
type textarea "[DOMAIN_NAME]("downArrow")"
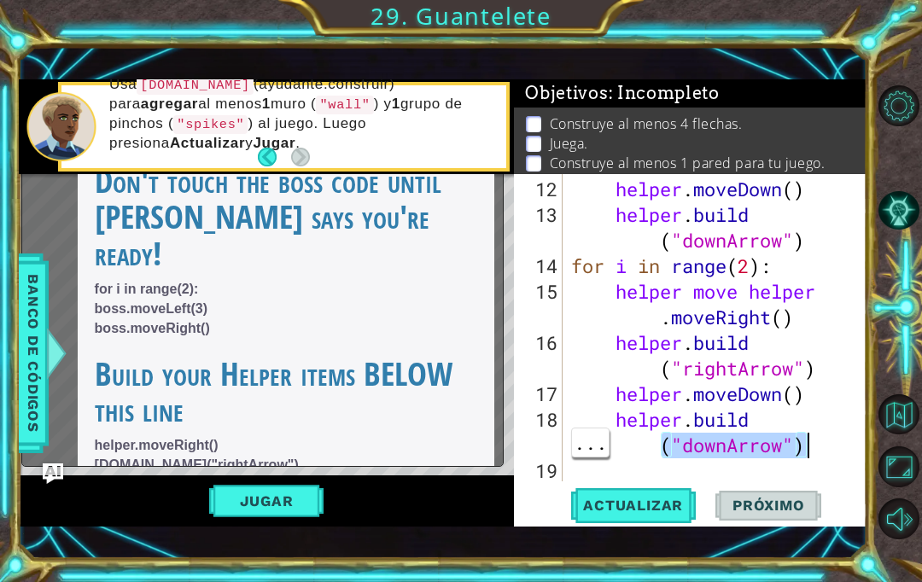
scroll to position [0, 0]
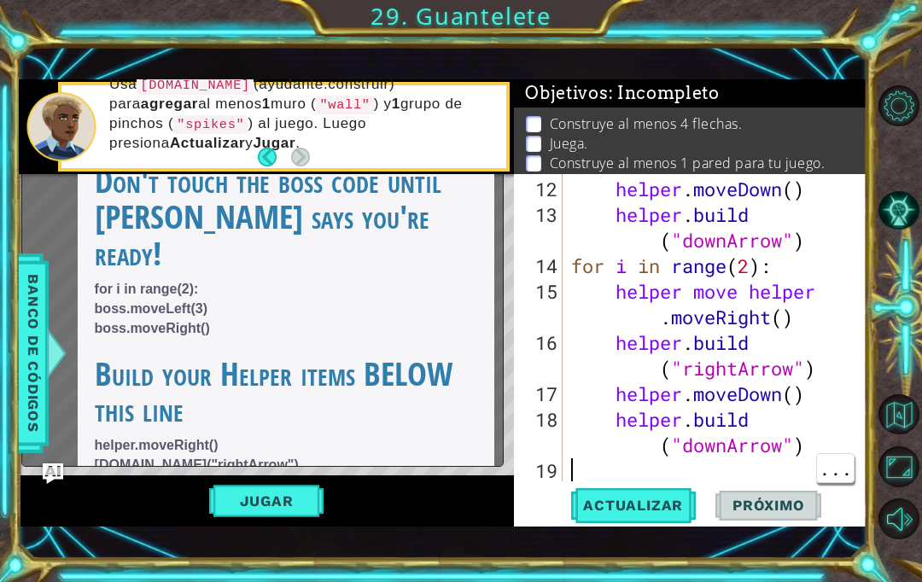
click at [583, 506] on div "helper . moveDown ( ) helper . build ( "downArrow" ) for i in range ( 2 ) : hel…" at bounding box center [719, 356] width 304 height 358
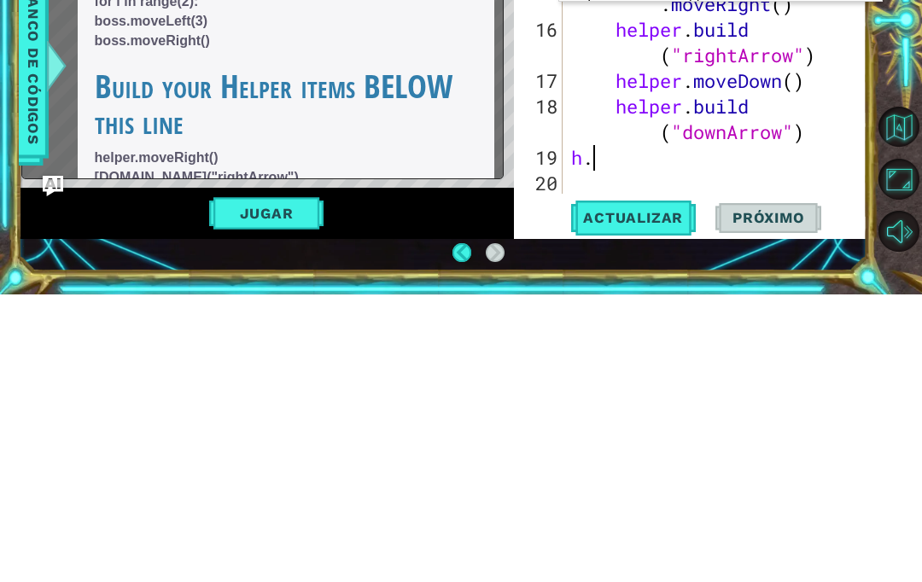
type textarea "h"
type textarea "helper."
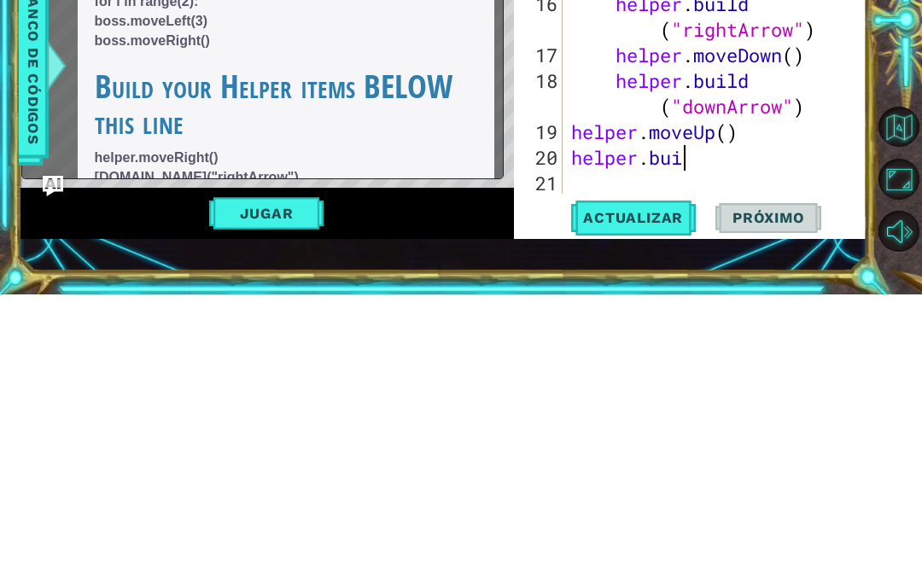
scroll to position [0, 5]
type textarea "[DOMAIN_NAME]("
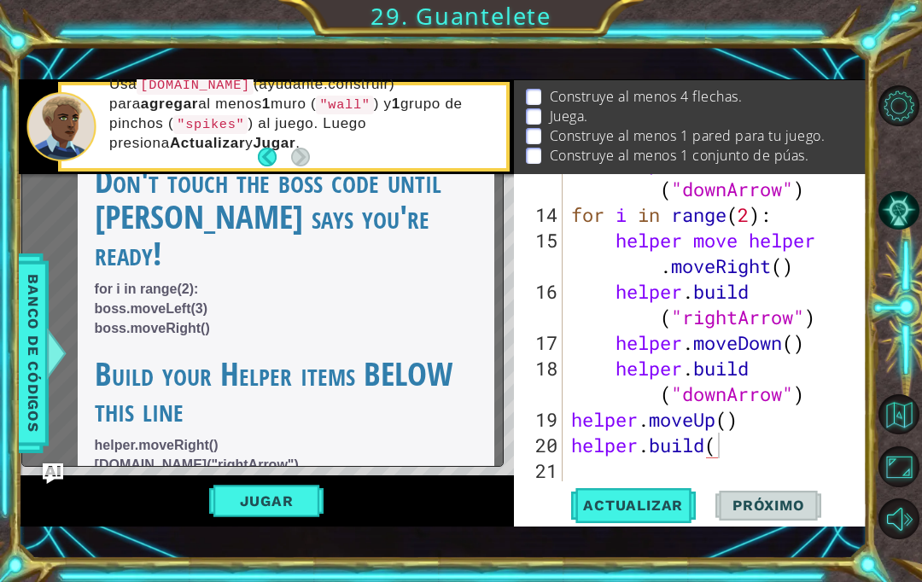
scroll to position [0, 0]
type textarea "[DOMAIN_NAME]("
click at [753, 497] on div "helper . build ( "downArrow" ) for i in range ( 2 ) : helper move helper . move…" at bounding box center [719, 343] width 304 height 384
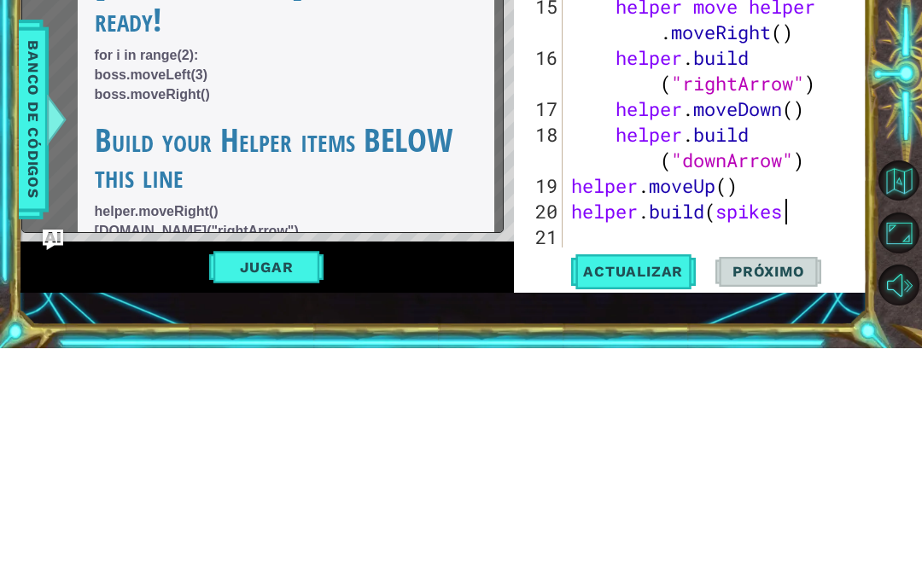
scroll to position [0, 9]
click at [717, 217] on div "helper . build ( "downArrow" ) for i in range ( 2 ) : helper move helper . move…" at bounding box center [719, 343] width 304 height 384
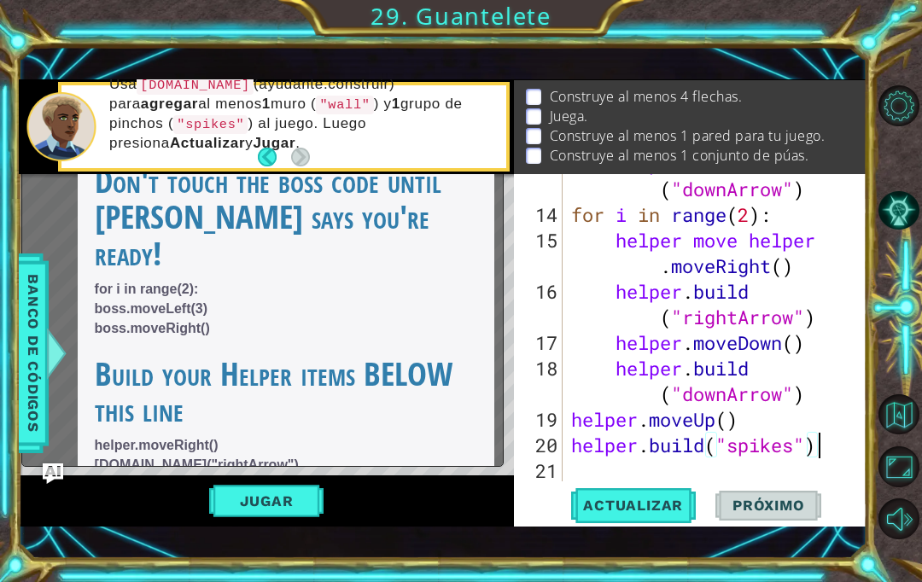
click at [655, 514] on span "Actualizar" at bounding box center [633, 505] width 134 height 17
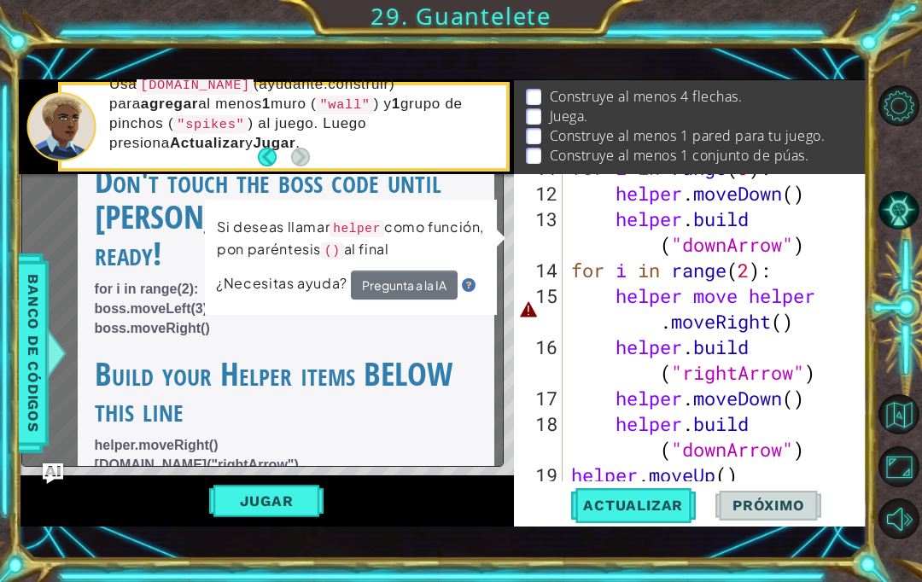
scroll to position [353, 0]
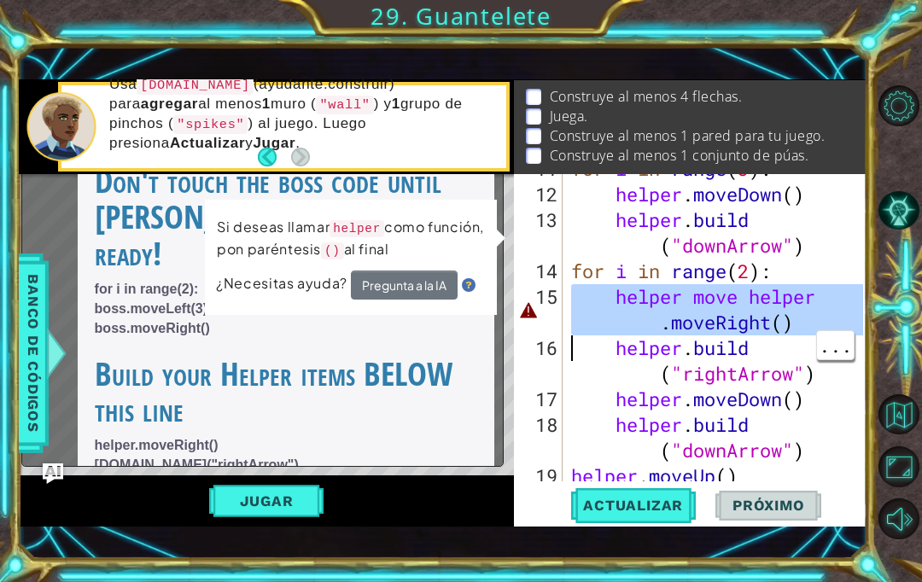
click at [803, 323] on div "for i in range ( 3 ) : helper . moveDown ( ) helper . build ( "downArrow" ) for…" at bounding box center [719, 335] width 304 height 358
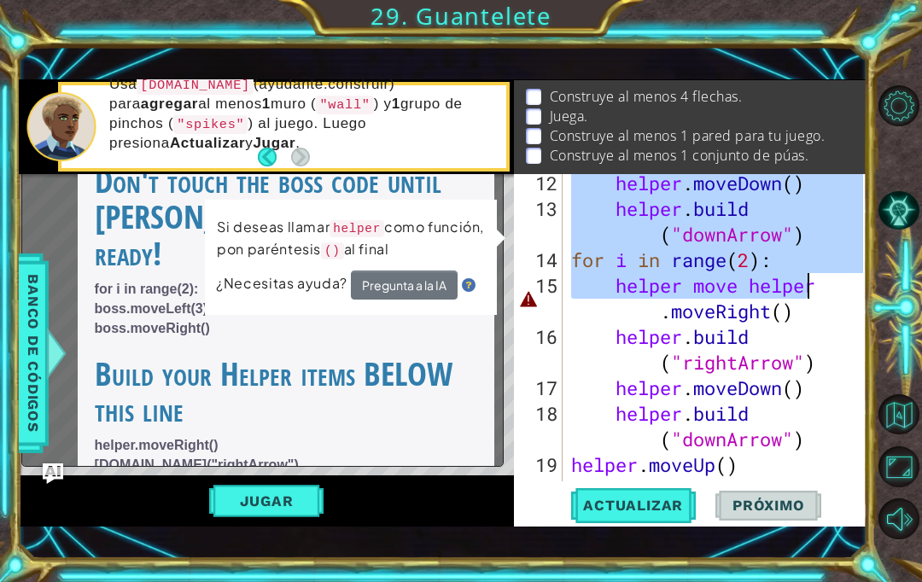
scroll to position [410, 0]
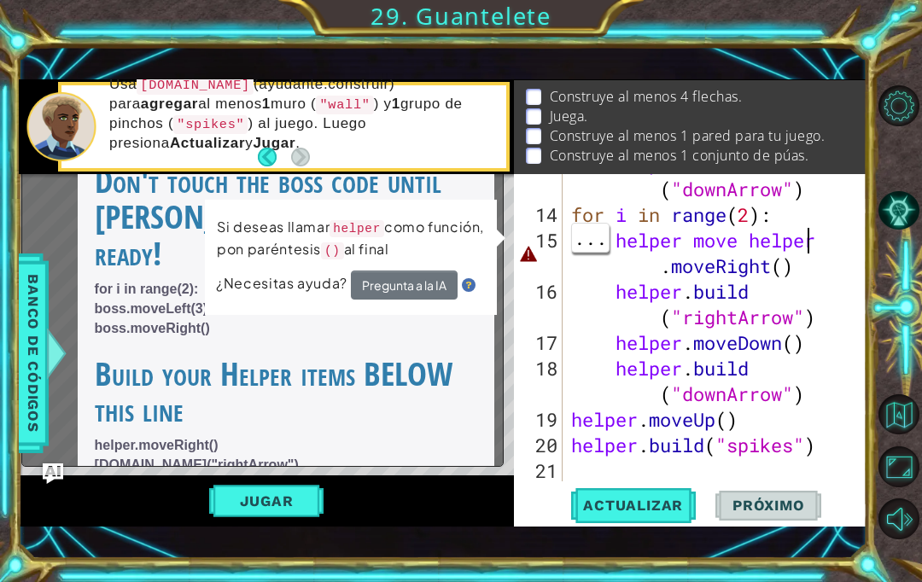
click at [835, 272] on div "helper . build ( "downArrow" ) for i in range ( 2 ) : helper move helper . move…" at bounding box center [719, 343] width 304 height 384
click at [820, 276] on div "helper . build ( "downArrow" ) for i in range ( 2 ) : helper move helper . move…" at bounding box center [719, 343] width 304 height 384
click at [794, 271] on div "helper . build ( "downArrow" ) for i in range ( 2 ) : helper move helper . move…" at bounding box center [719, 343] width 304 height 384
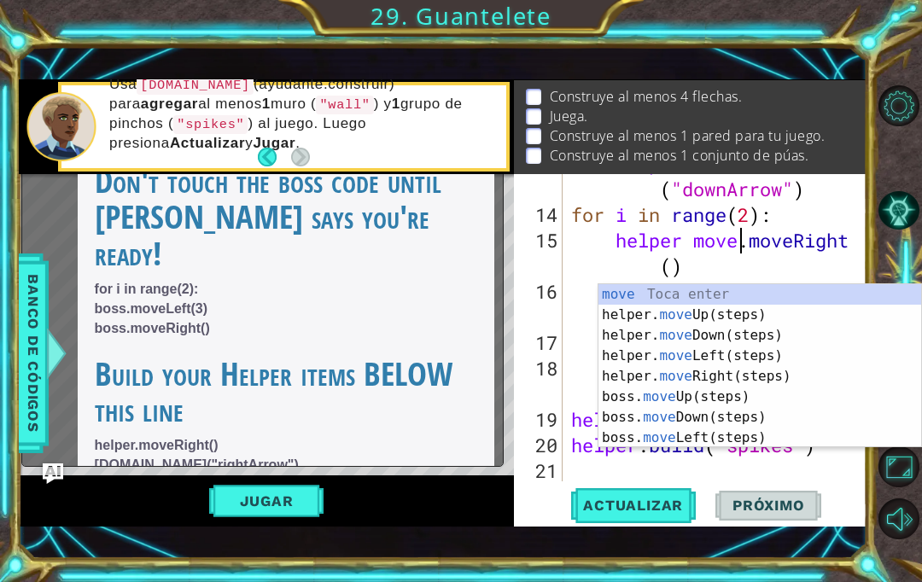
scroll to position [384, 0]
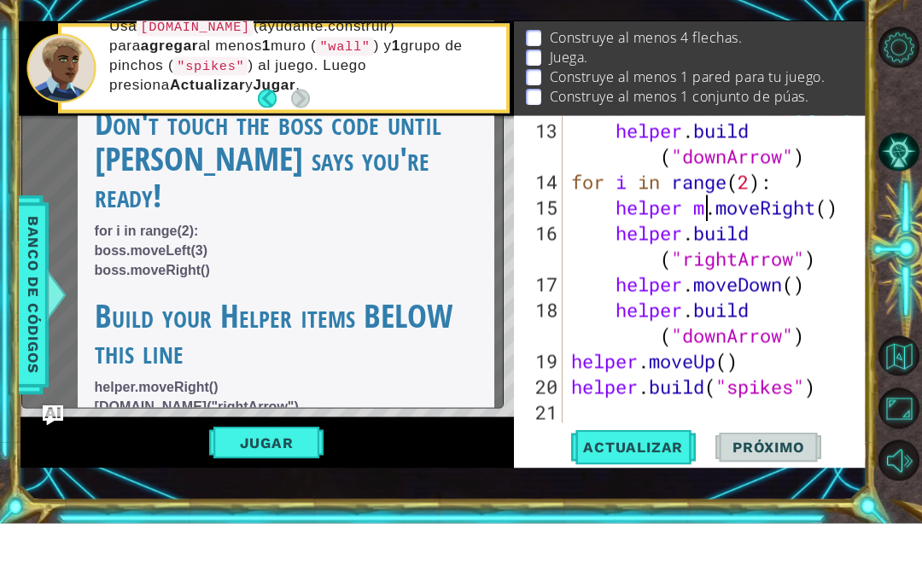
type textarea "helper.moveRight()"
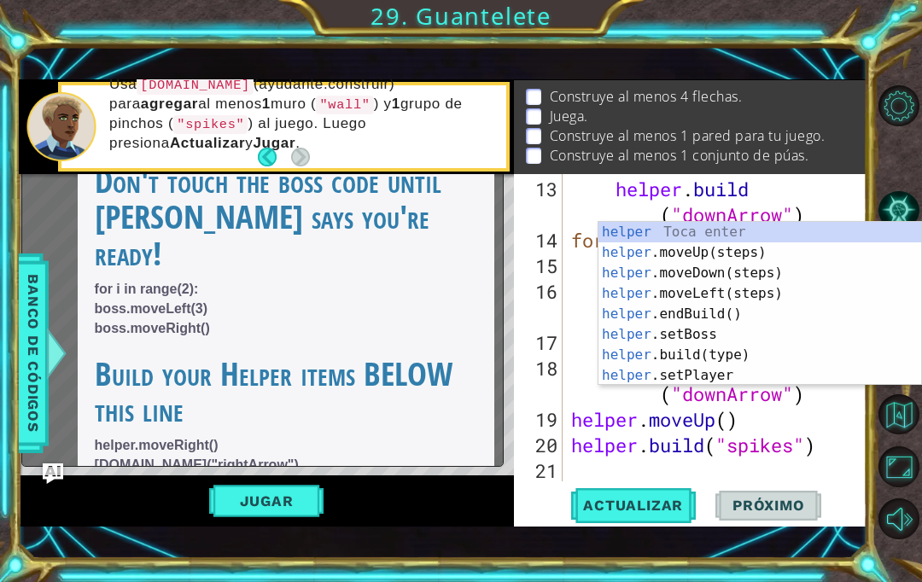
click at [654, 523] on button "Actualizar" at bounding box center [633, 505] width 134 height 35
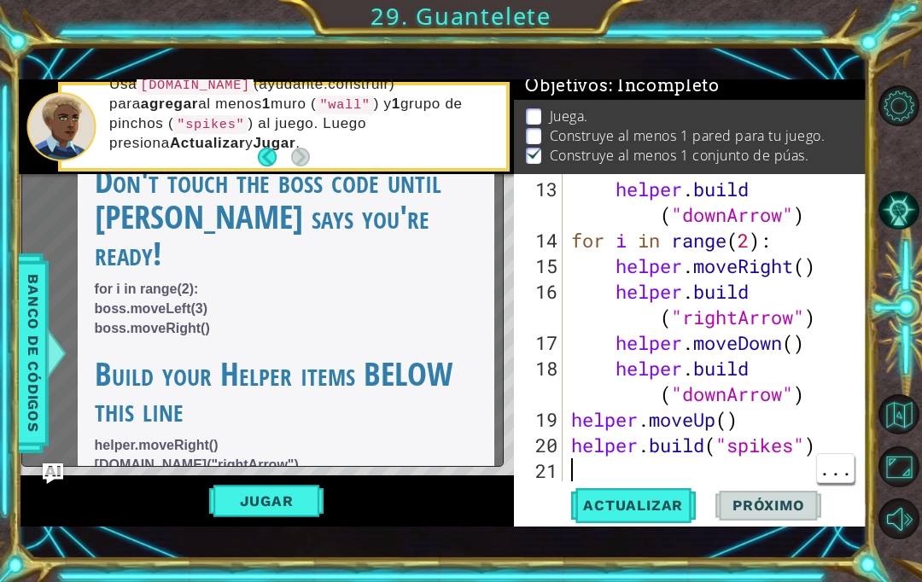
click at [576, 500] on div "helper . build ( "downArrow" ) for i in range ( 2 ) : helper . moveRight ( ) he…" at bounding box center [719, 369] width 304 height 384
type textarea "m"
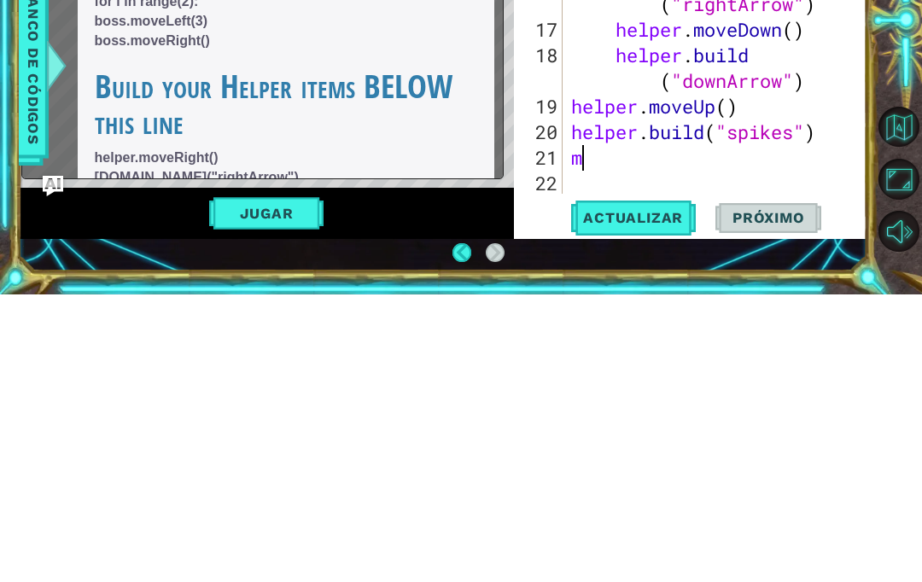
scroll to position [61, 0]
type textarea "helper"
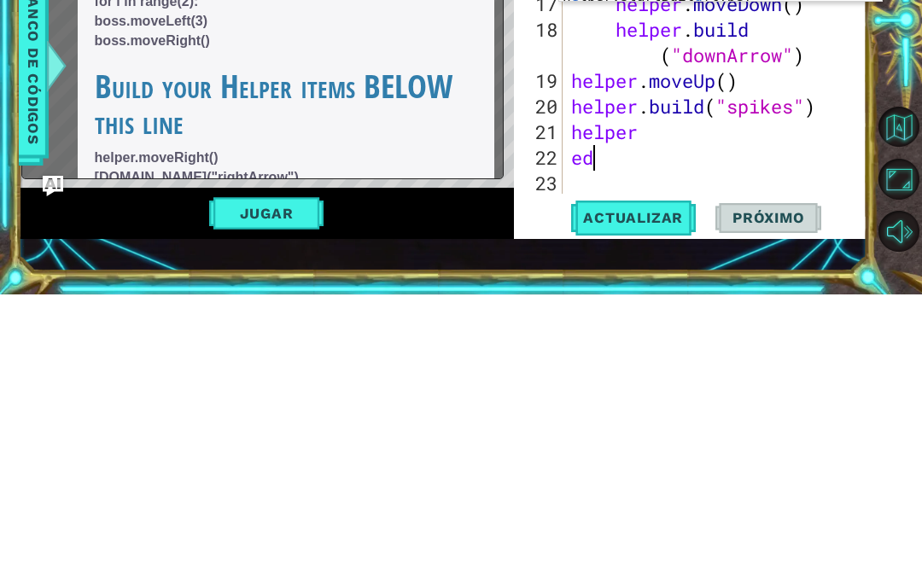
type textarea "e"
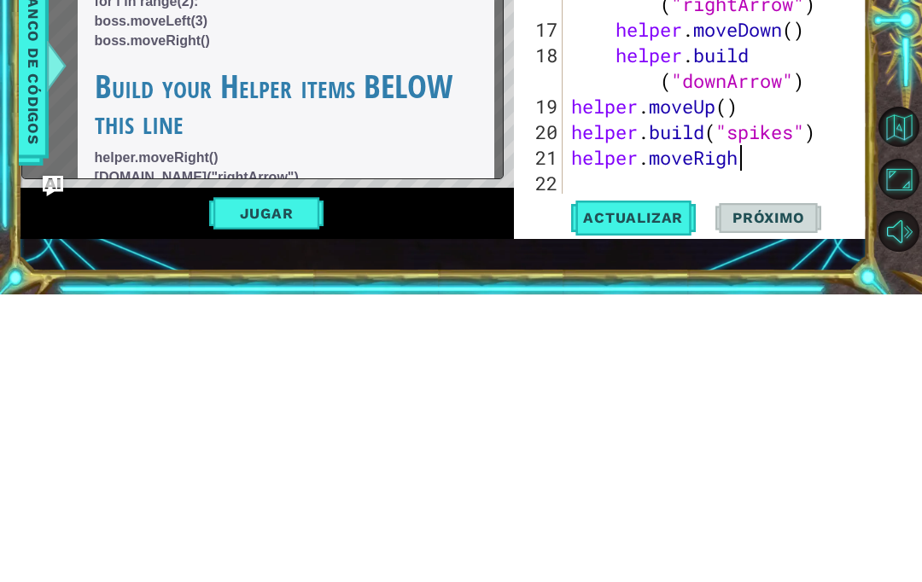
scroll to position [0, 8]
type textarea "helper.moveRight()"
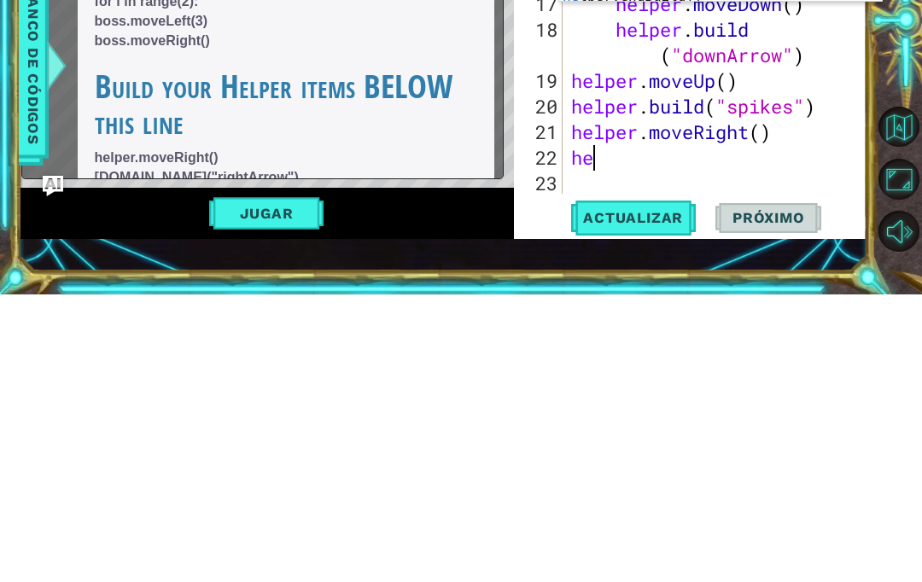
type textarea "he,"
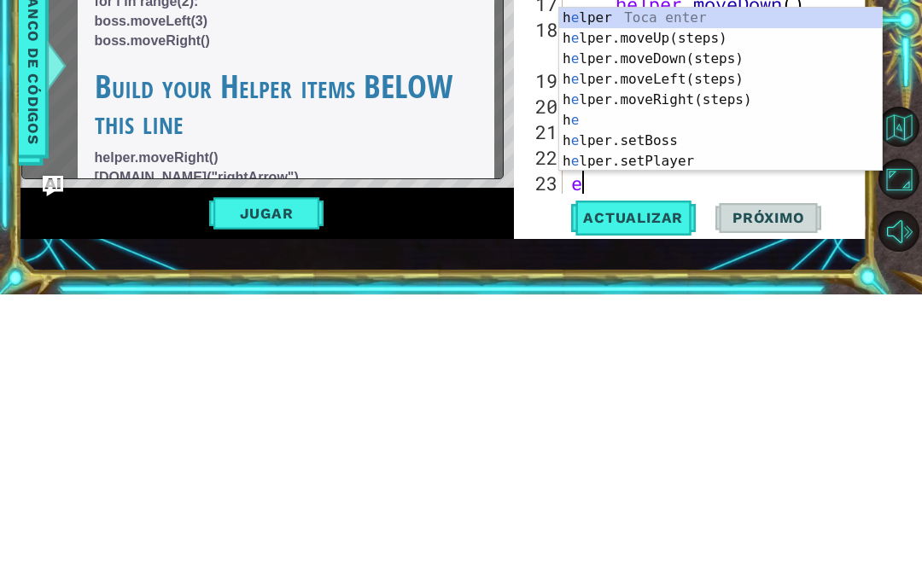
type textarea "e"
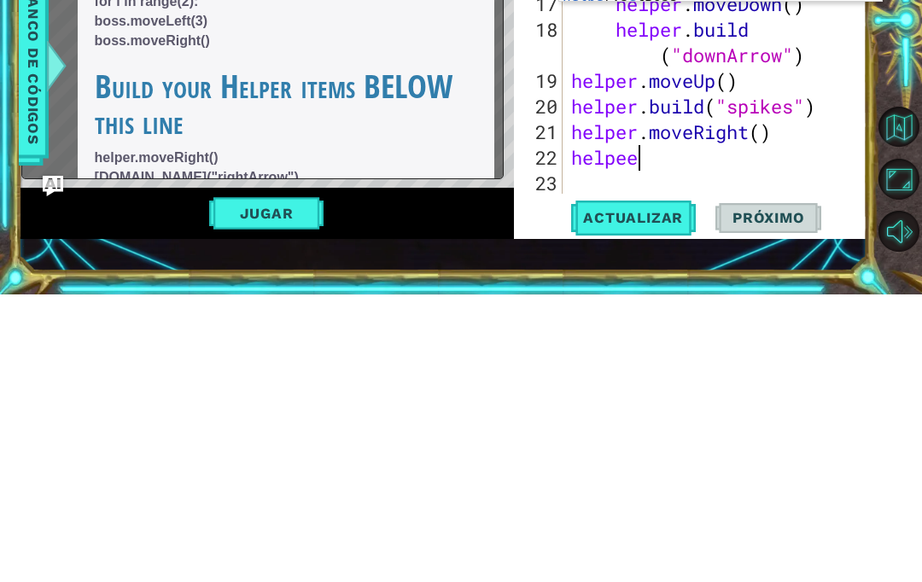
type textarea "helpee."
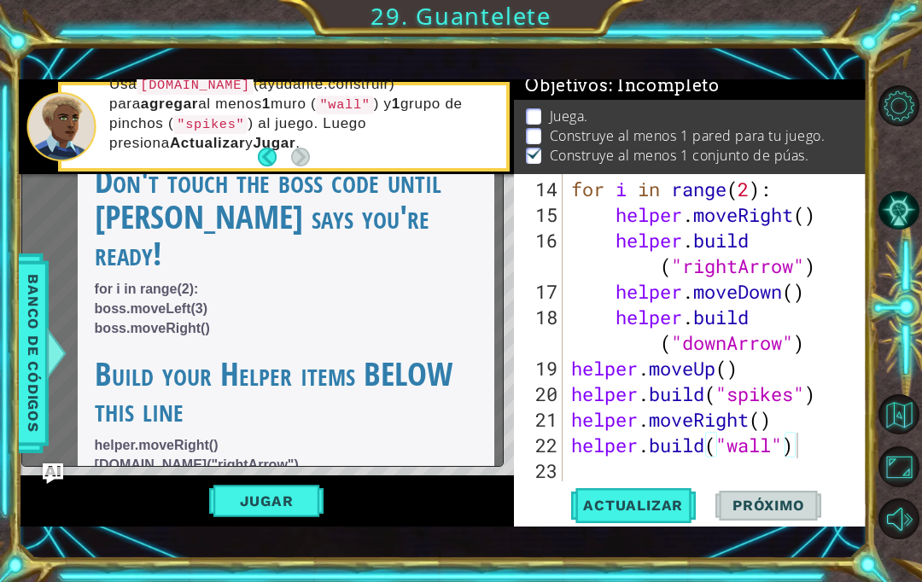
type textarea "[DOMAIN_NAME]("wall")"
click at [664, 514] on span "Actualizar" at bounding box center [633, 505] width 134 height 17
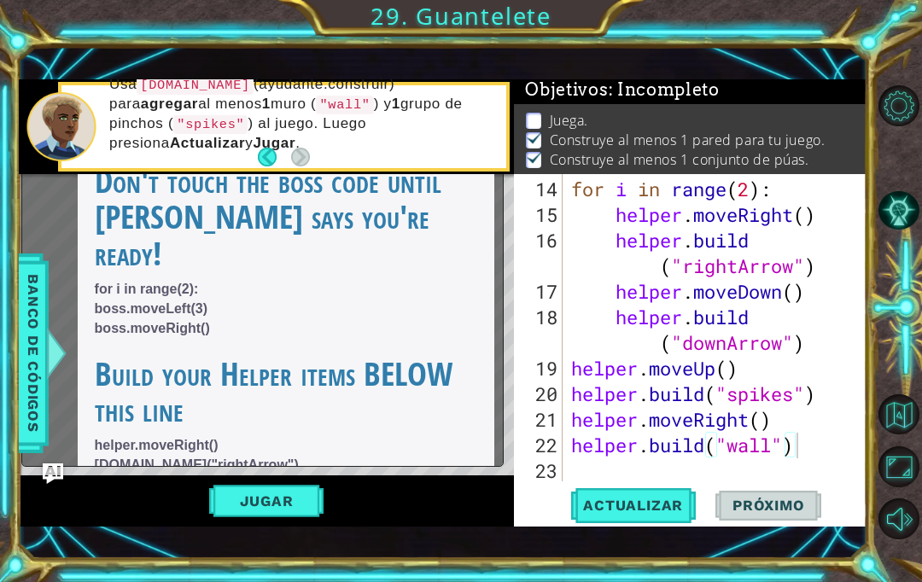
click at [265, 517] on button "Jugar" at bounding box center [266, 501] width 115 height 32
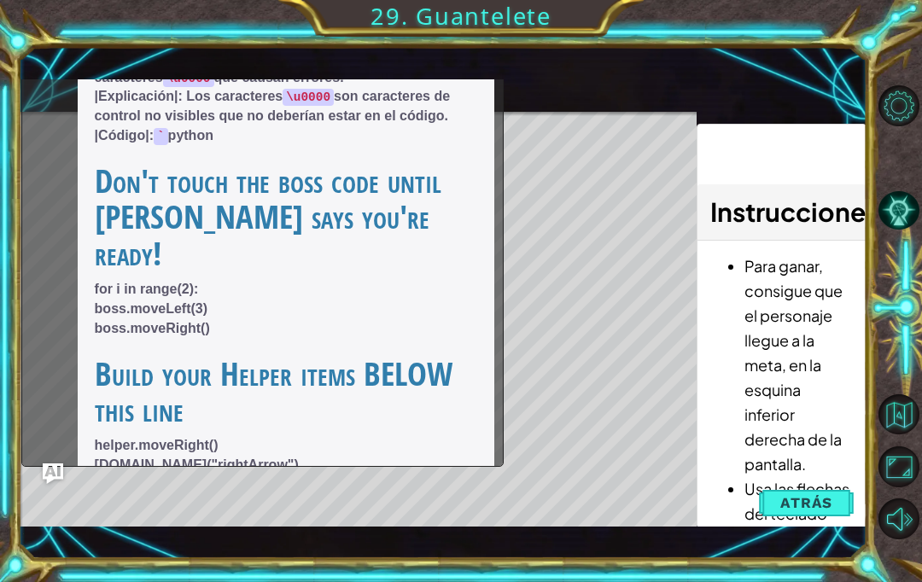
click at [826, 511] on span "Atrás" at bounding box center [806, 502] width 52 height 17
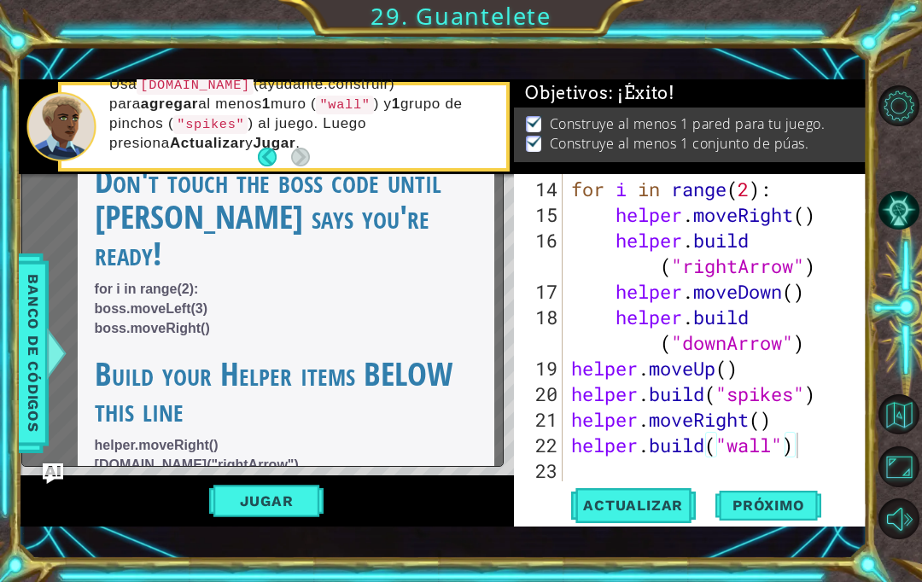
click at [796, 515] on span "Próximo" at bounding box center [768, 506] width 106 height 17
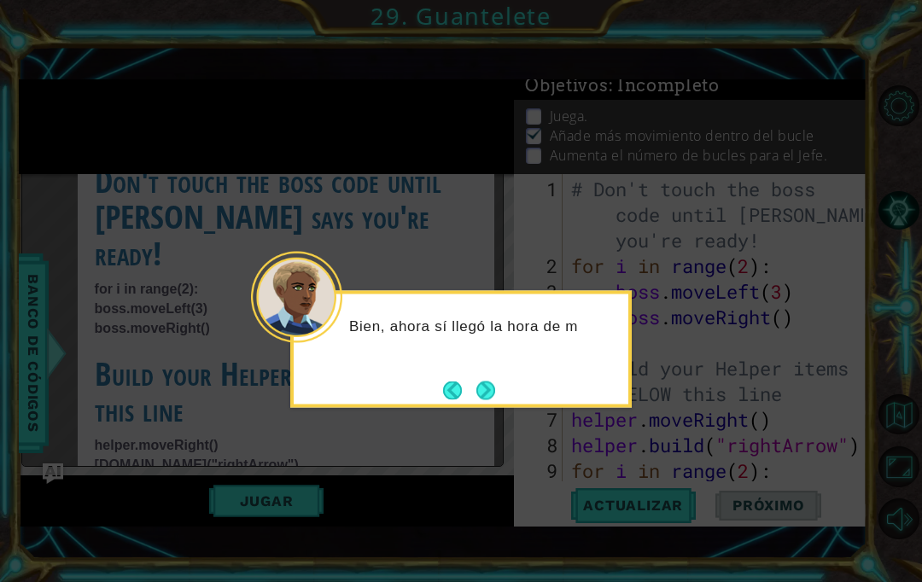
click at [488, 393] on button "Next" at bounding box center [485, 390] width 19 height 19
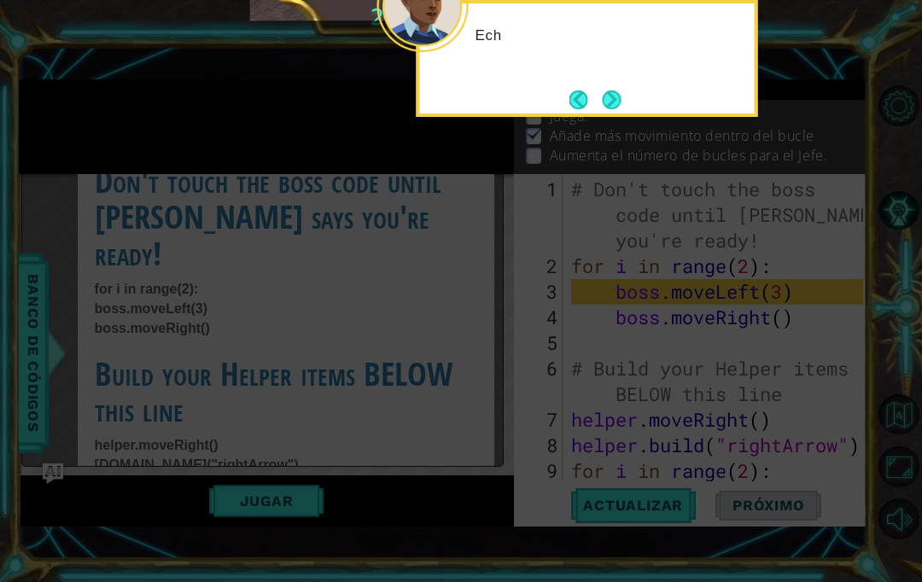
click at [480, 392] on icon at bounding box center [461, 177] width 922 height 929
click at [620, 102] on button "Next" at bounding box center [611, 99] width 19 height 19
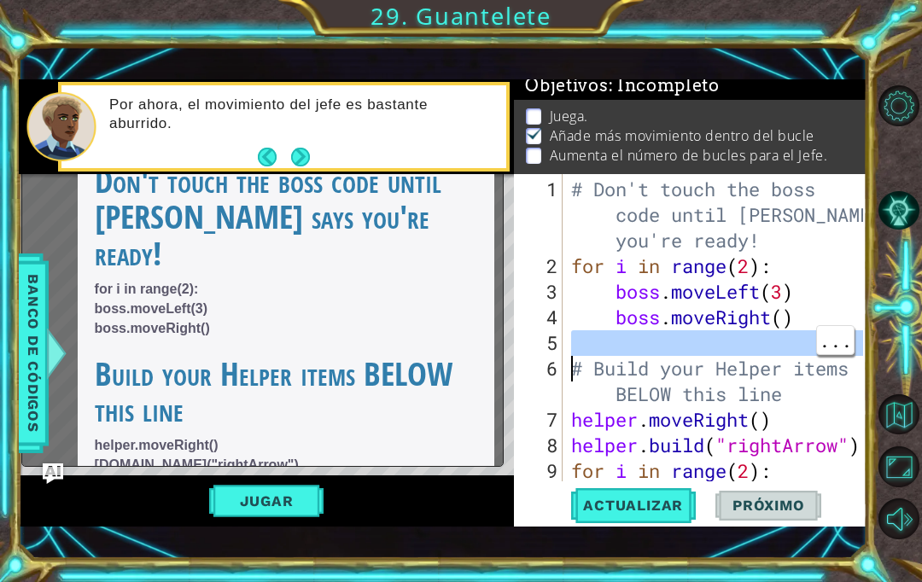
type textarea "boss.moveRight()"
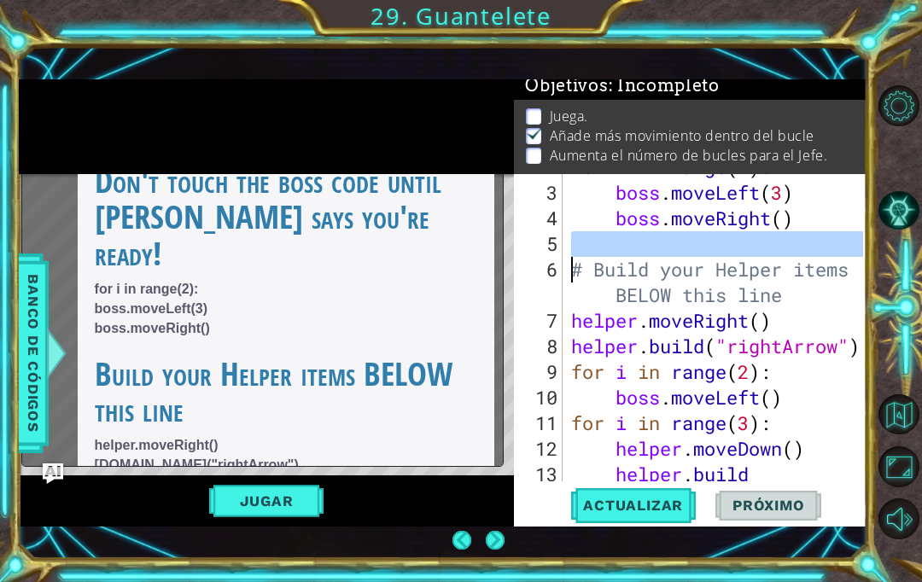
type textarea "# Build your Helper items BELOW this line"
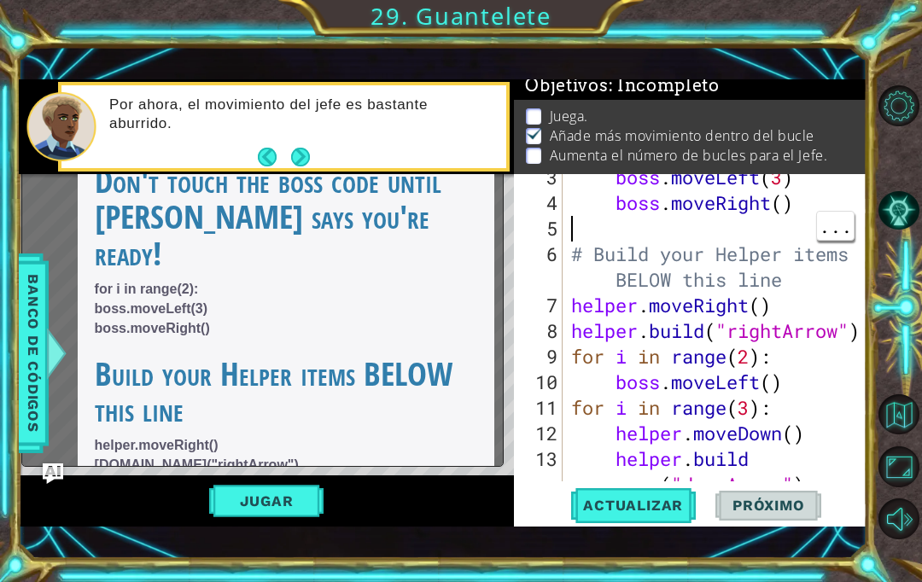
type textarea "boss.moveRight()"
click at [682, 211] on div "boss . moveLeft ( 3 ) boss . moveRight ( ) # Build your Helper items BELOW this…" at bounding box center [719, 357] width 304 height 384
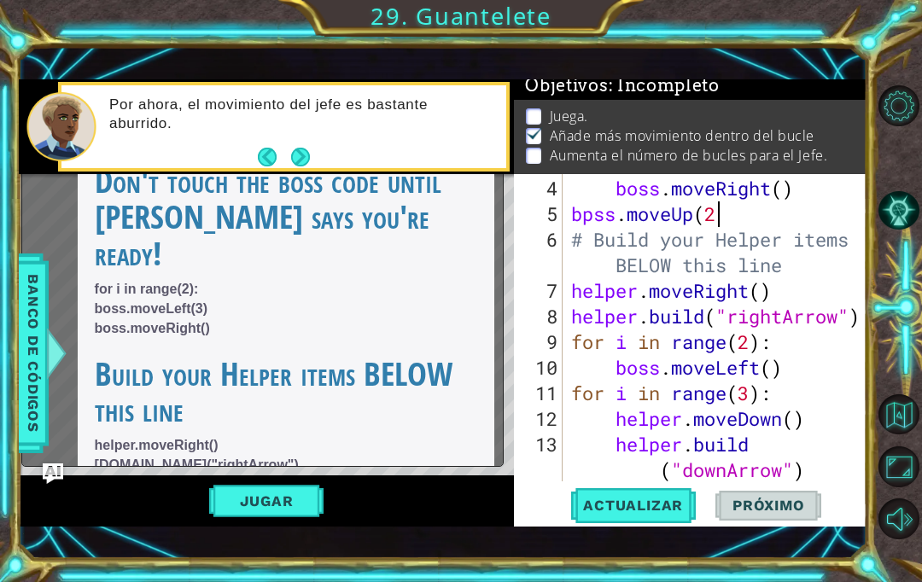
scroll to position [0, 6]
type textarea "bpss.moveUp(2)"
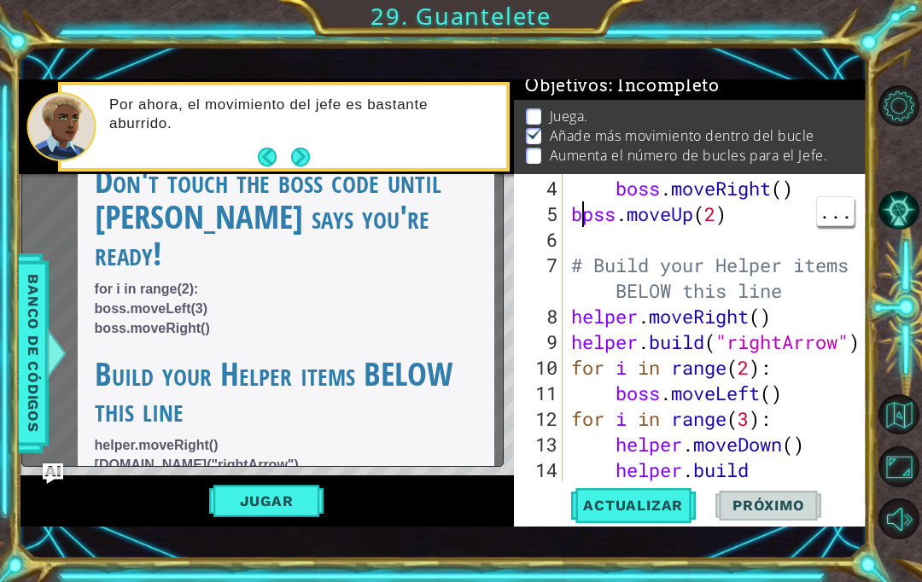
click at [596, 218] on div "boss . moveRight ( ) bpss . moveUp ( 2 ) # Build your Helper items BELOW this l…" at bounding box center [719, 368] width 304 height 384
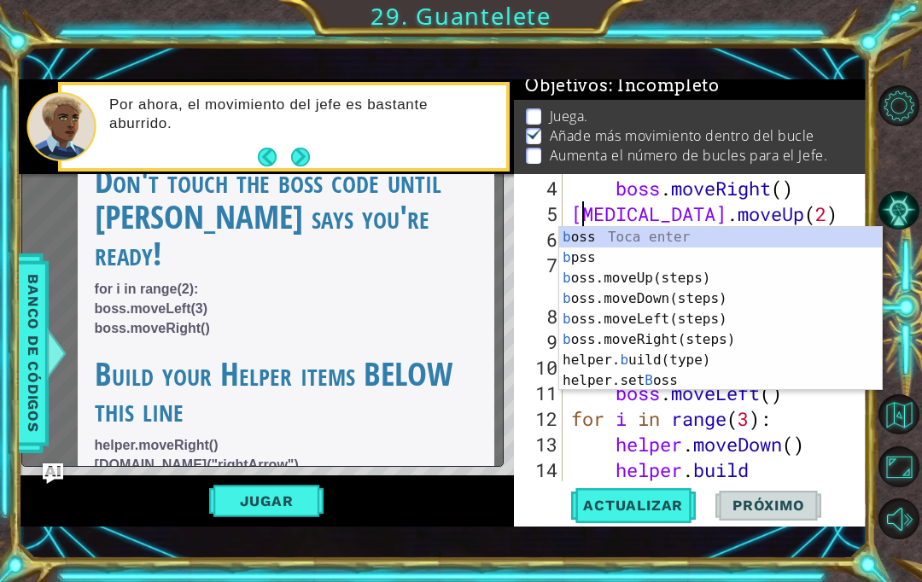
type textarea "boss.moveUp(2)"
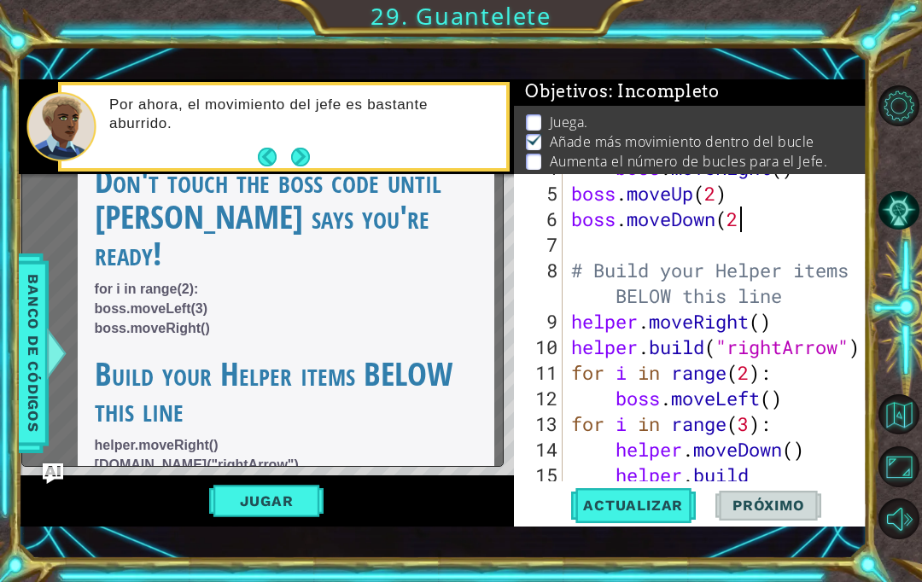
scroll to position [0, 8]
click at [641, 509] on span "Actualizar" at bounding box center [633, 505] width 134 height 17
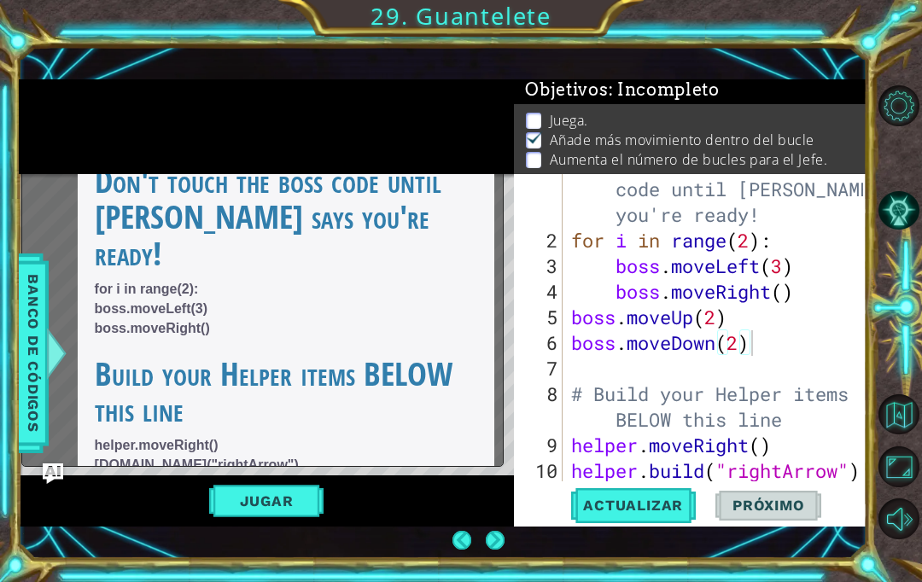
scroll to position [0, 0]
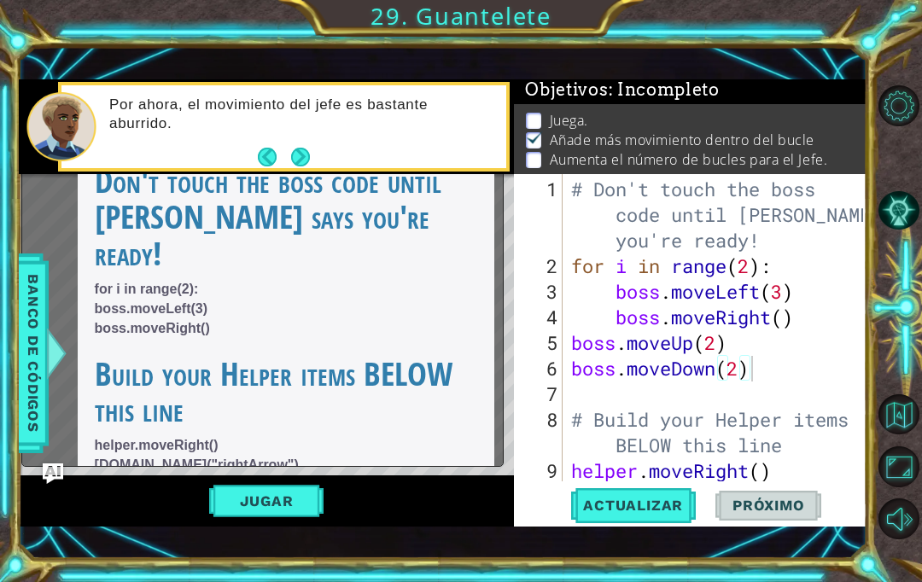
type textarea "boss.moveRight()"
click at [808, 323] on div "# Don't touch the boss code until [PERSON_NAME] says you're ready! for i in ran…" at bounding box center [719, 382] width 304 height 410
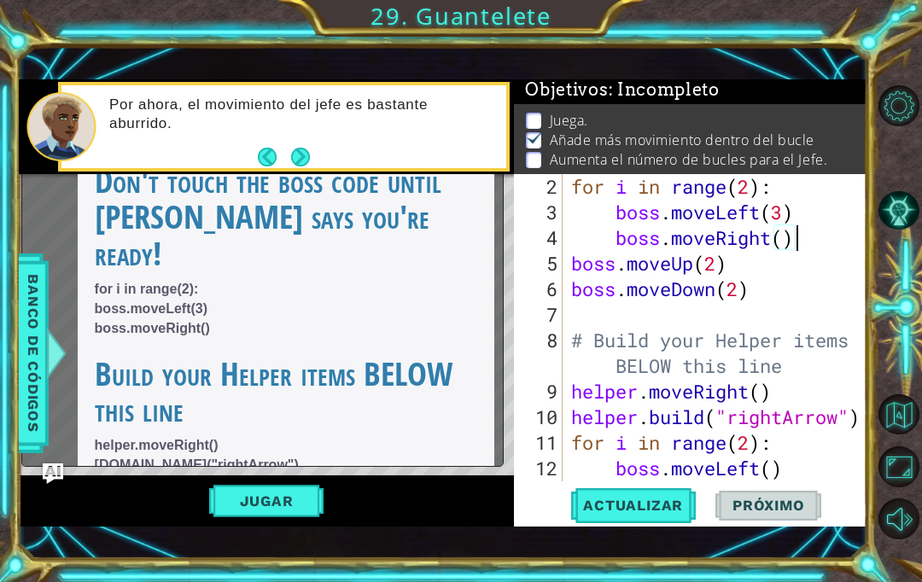
scroll to position [0, 1]
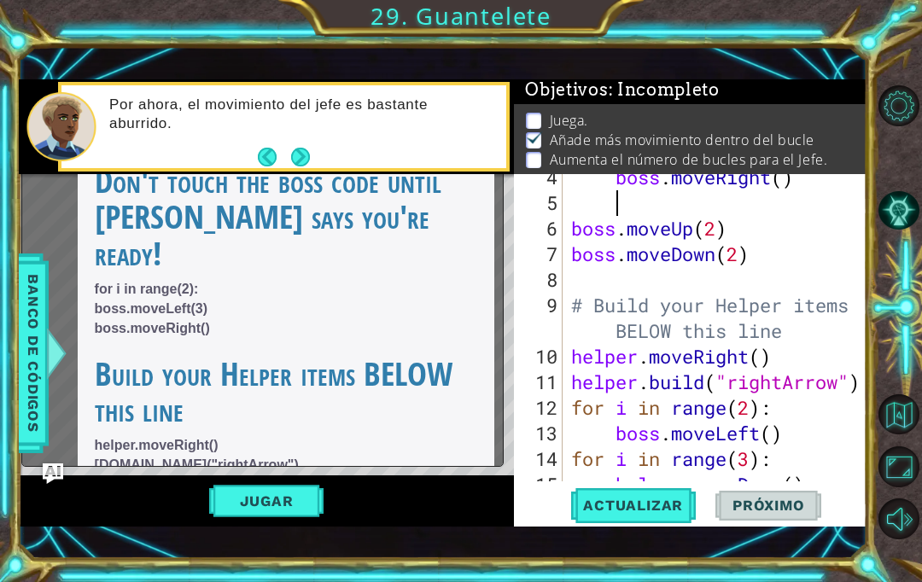
type textarea "f"
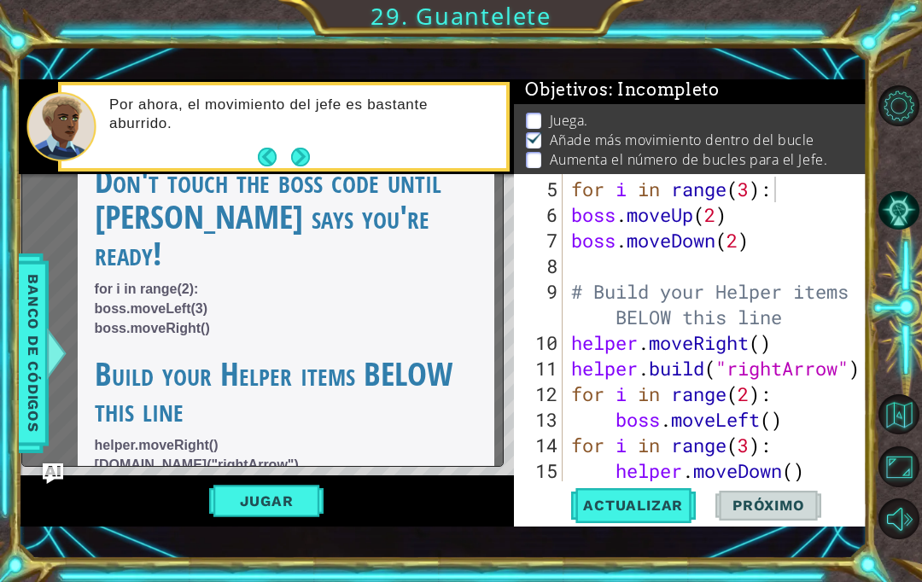
click at [649, 508] on span "Actualizar" at bounding box center [633, 505] width 134 height 17
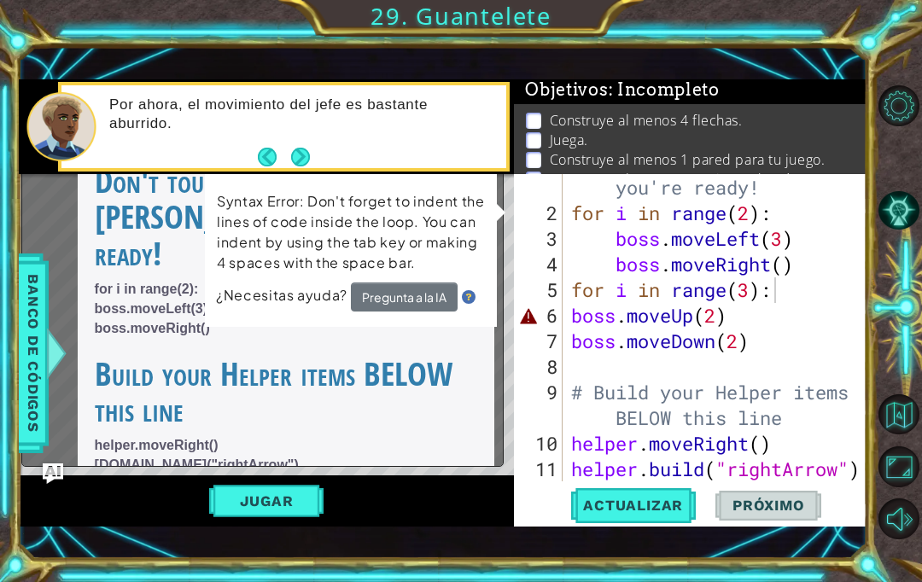
type textarea "boss.moveDown(2)"
click at [789, 353] on div "# Don't touch the boss code until [PERSON_NAME] says you're ready! for i in ran…" at bounding box center [719, 329] width 304 height 410
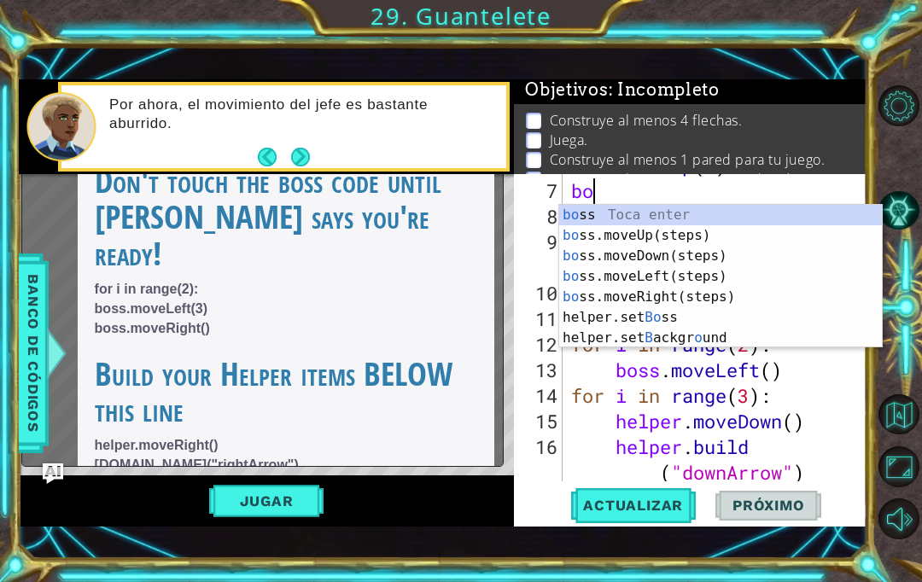
type textarea "b"
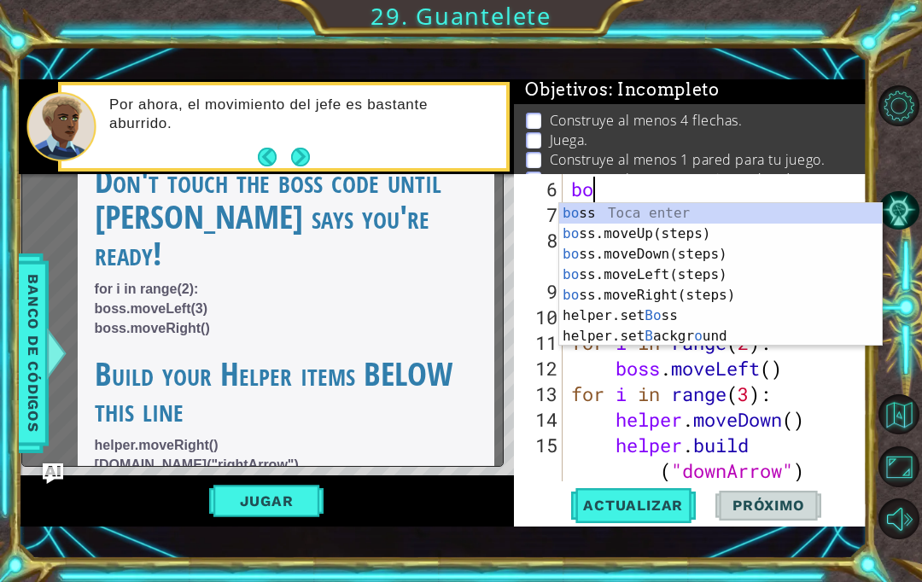
type textarea "b"
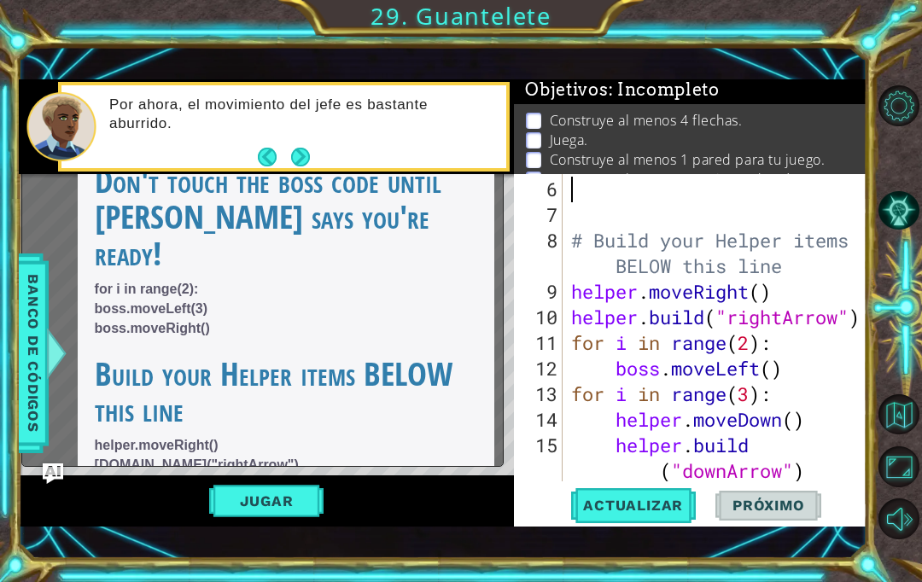
type textarea "for i in range(3):"
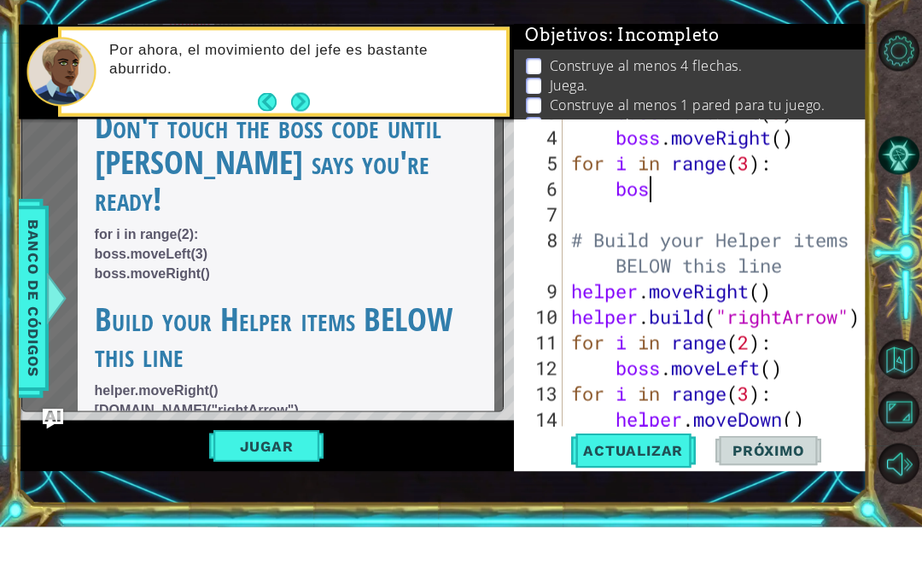
type textarea "boss"
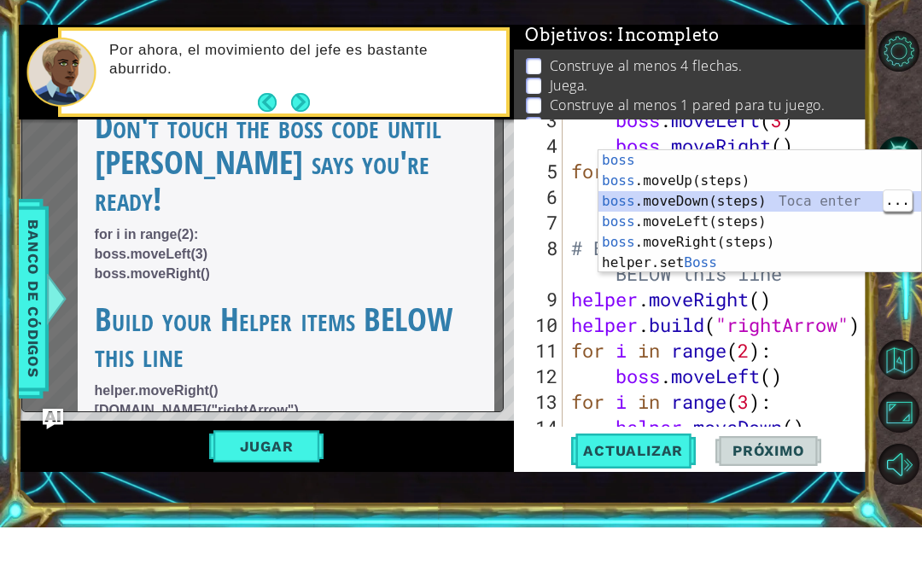
click at [784, 205] on div "boss Toca enter boss .moveUp(steps) Toca enter boss .moveDown(steps) Toca enter…" at bounding box center [759, 287] width 323 height 164
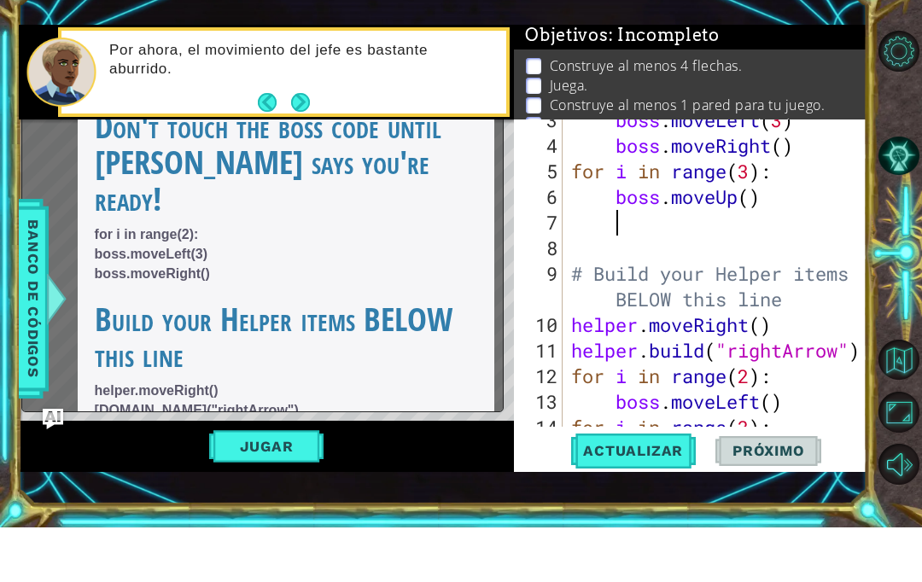
type textarea "for i in range(3):"
click at [775, 222] on div "boss . moveLeft ( 3 ) boss . moveRight ( ) for i in range ( 3 ) : boss . moveUp…" at bounding box center [719, 341] width 304 height 358
type textarea "b"
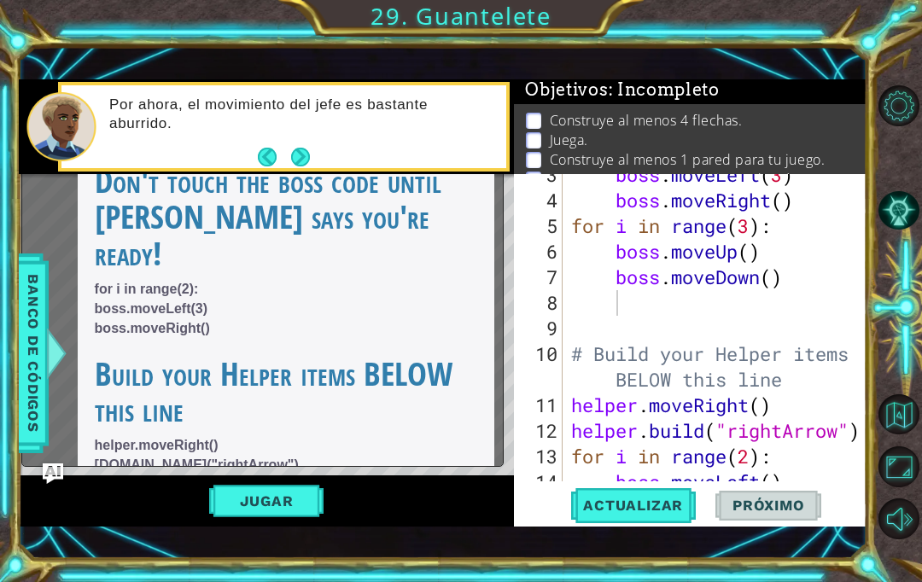
click at [251, 495] on button "Jugar" at bounding box center [266, 501] width 115 height 32
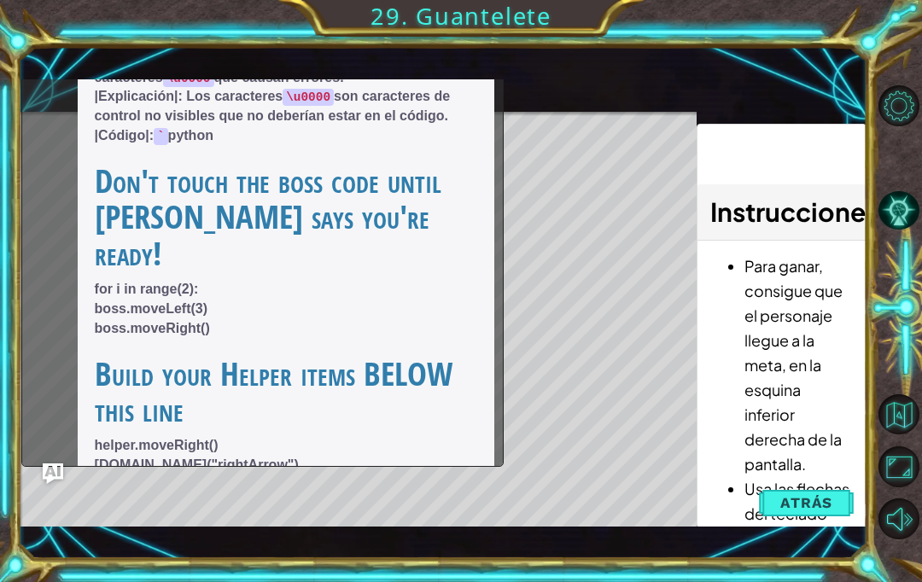
click at [822, 501] on span "Atrás" at bounding box center [806, 502] width 52 height 17
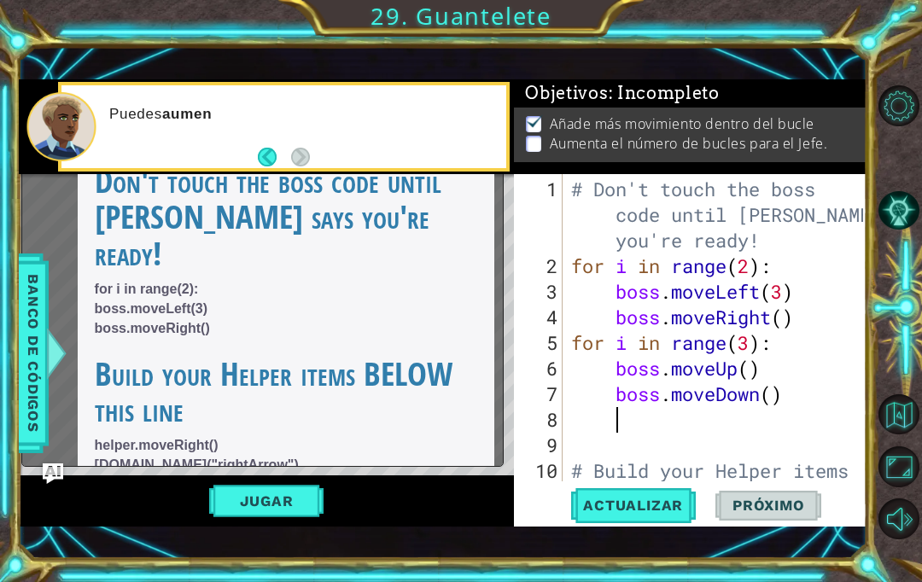
click at [660, 503] on span "Actualizar" at bounding box center [633, 505] width 134 height 17
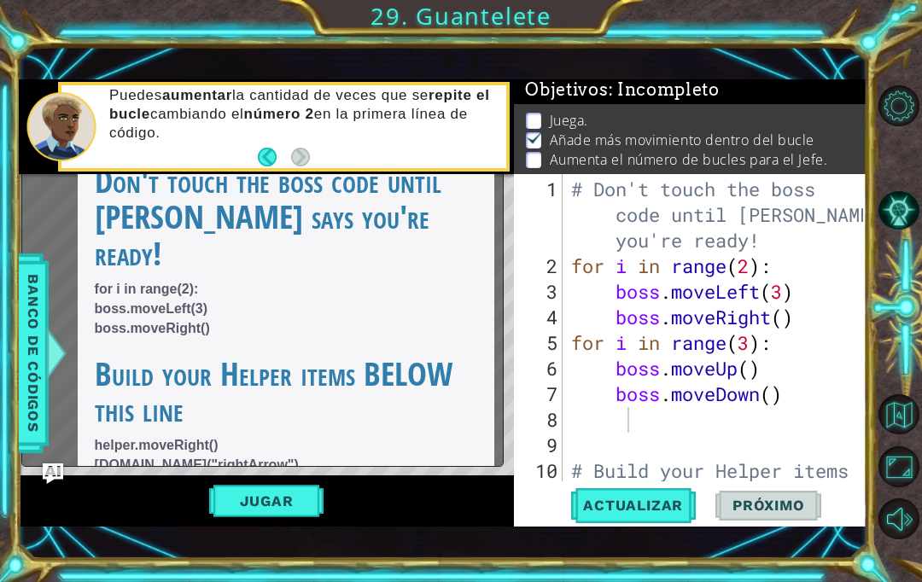
click at [646, 506] on span "Actualizar" at bounding box center [633, 505] width 134 height 17
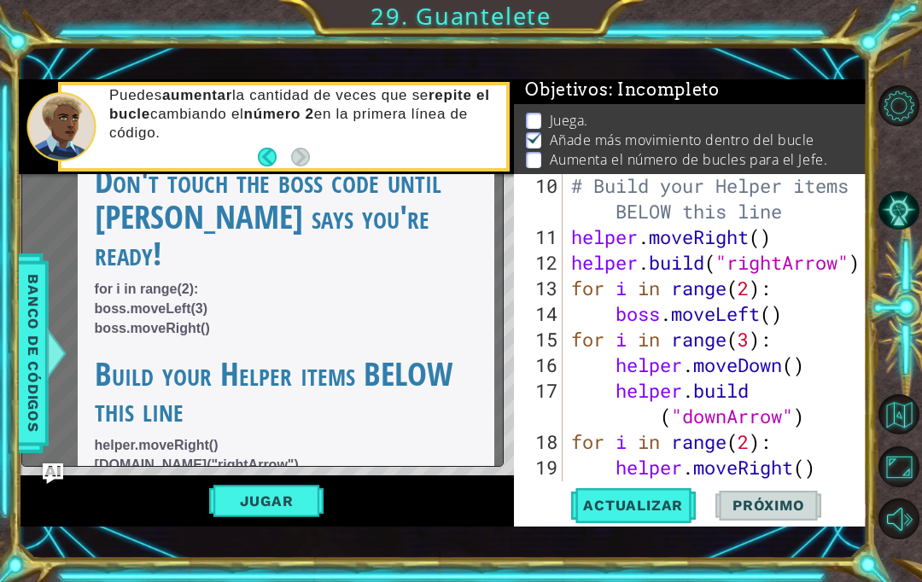
scroll to position [326, 0]
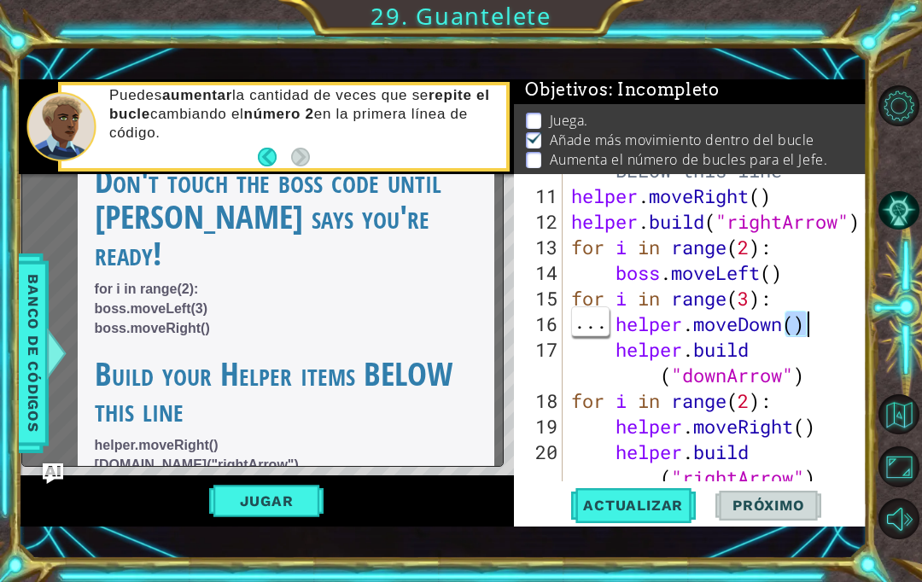
click at [828, 323] on div "# Build your Helper items BELOW this line helper . moveRight ( ) helper . build…" at bounding box center [719, 337] width 304 height 410
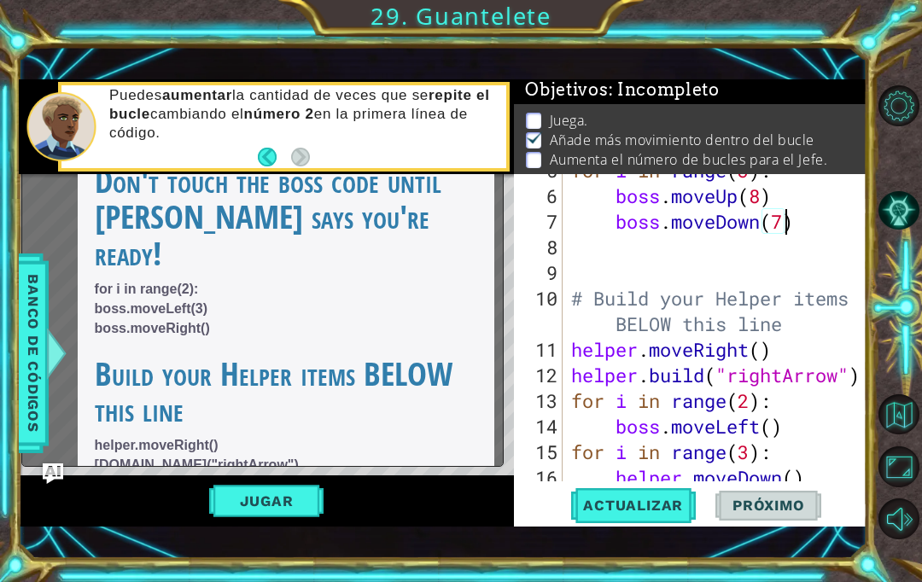
scroll to position [0, 9]
type textarea "boss.moveDown(7)"
click at [667, 509] on span "Actualizar" at bounding box center [633, 505] width 134 height 17
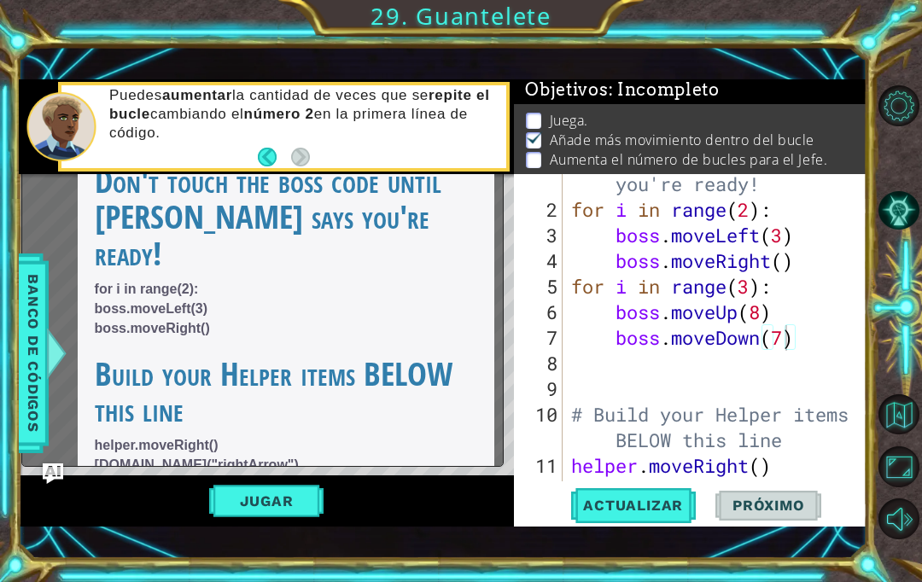
scroll to position [51, 0]
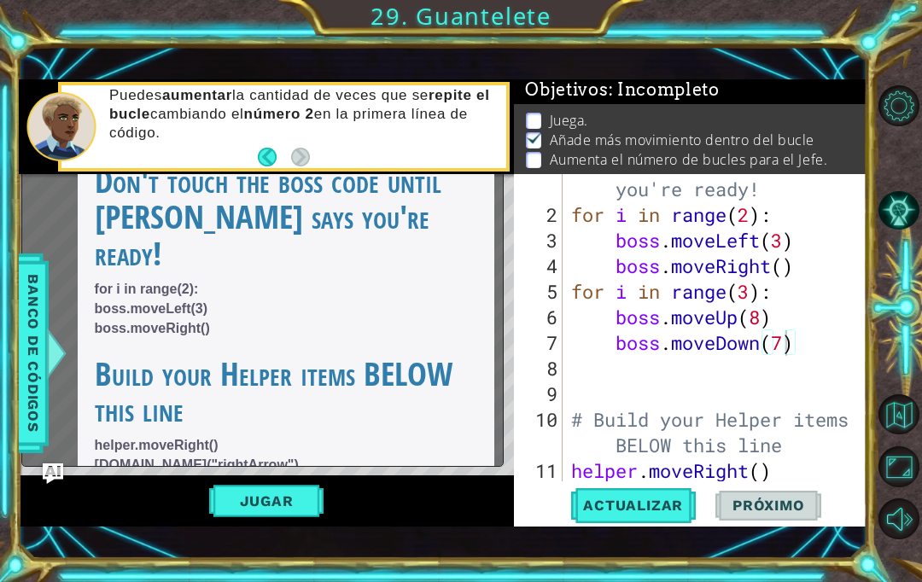
click at [238, 501] on button "Jugar" at bounding box center [266, 501] width 115 height 32
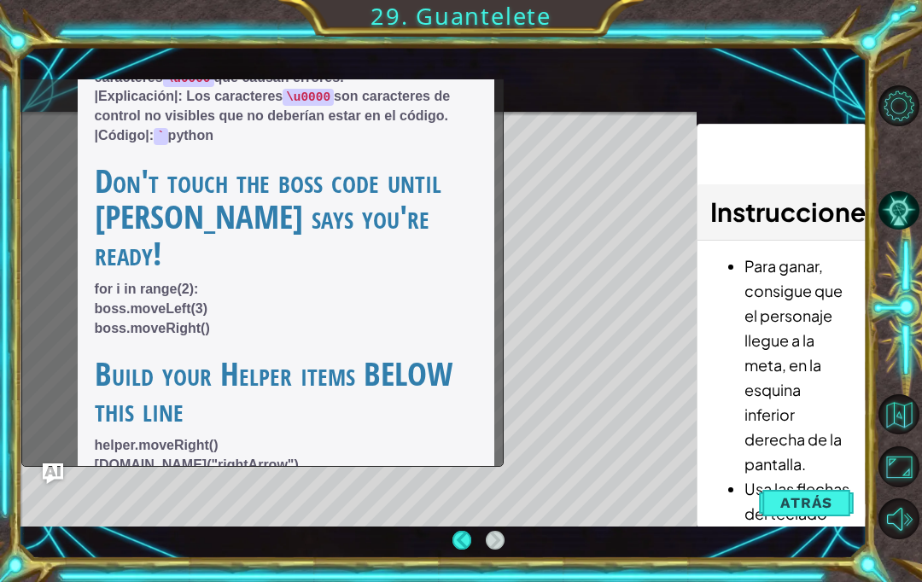
scroll to position [61, 0]
click at [818, 505] on span "Atrás" at bounding box center [806, 502] width 52 height 17
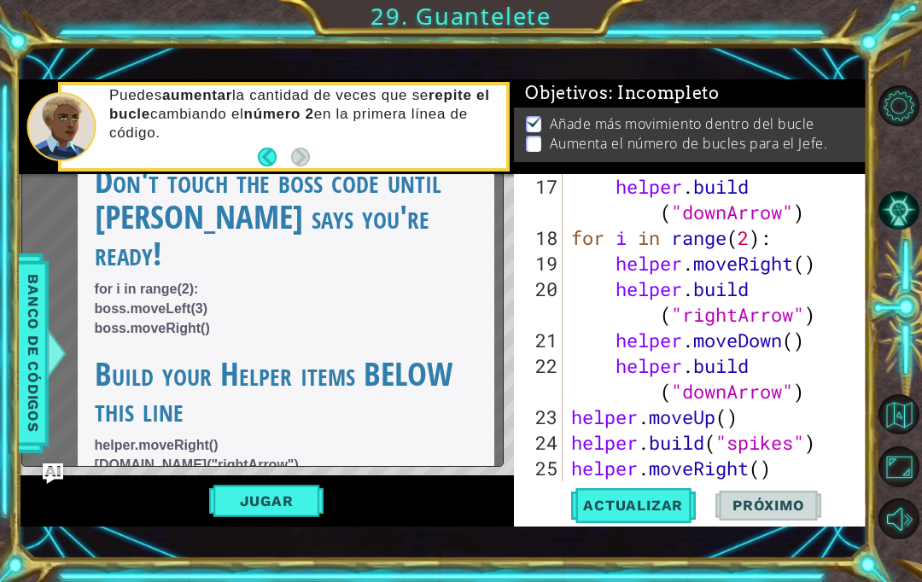
scroll to position [488, 0]
click at [49, 469] on img at bounding box center [39, 486] width 34 height 34
click at [49, 457] on div "x ¿Cuál es el problema? Hay caracteres inusuales que deben eliminarse. What doe…" at bounding box center [262, 211] width 483 height 512
click at [55, 470] on img "Ask AI" at bounding box center [53, 473] width 20 height 20
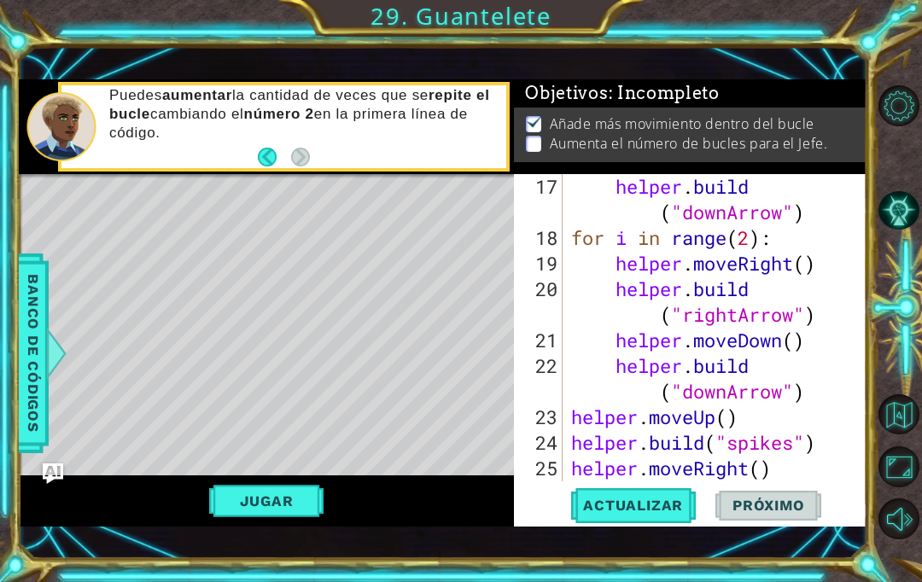
click at [249, 502] on button "Jugar" at bounding box center [266, 501] width 115 height 32
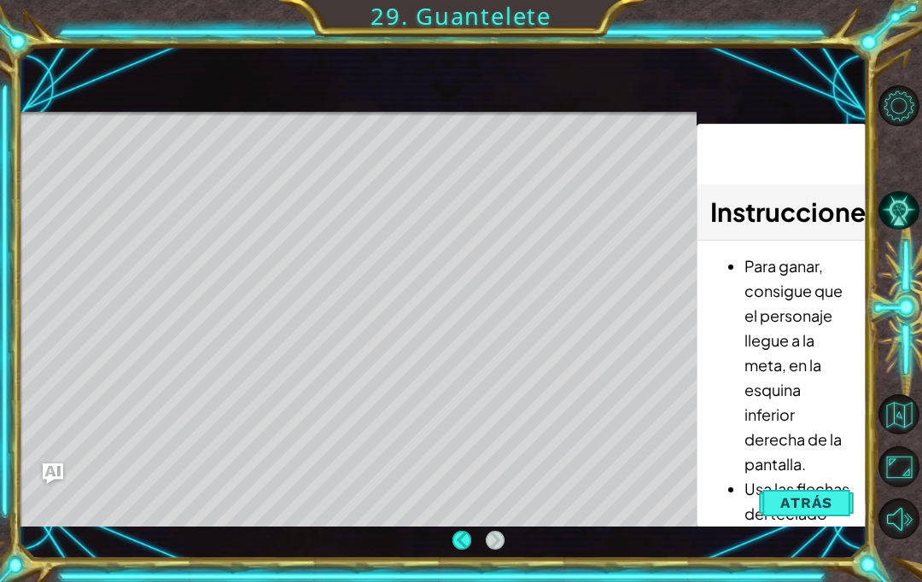
scroll to position [61, 0]
click at [823, 497] on span "Atrás" at bounding box center [806, 502] width 52 height 17
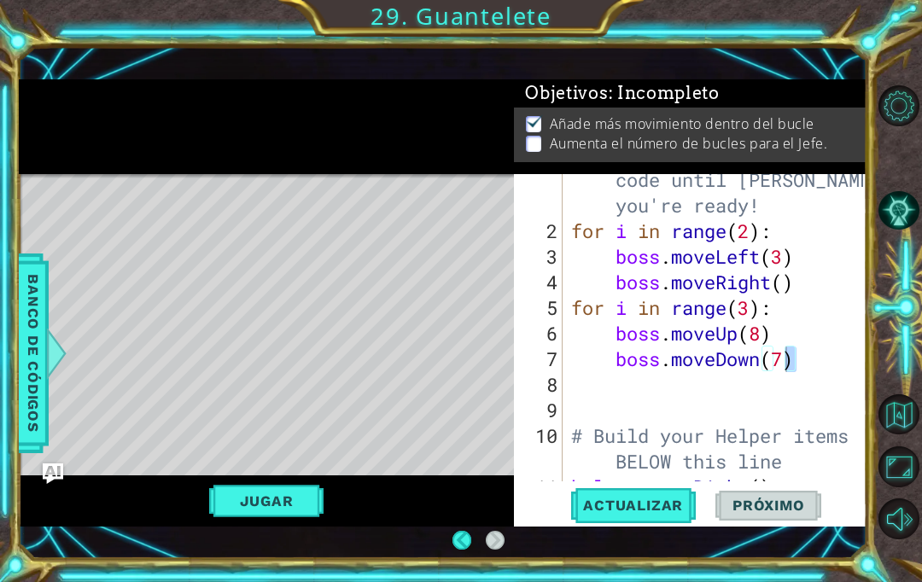
scroll to position [35, 0]
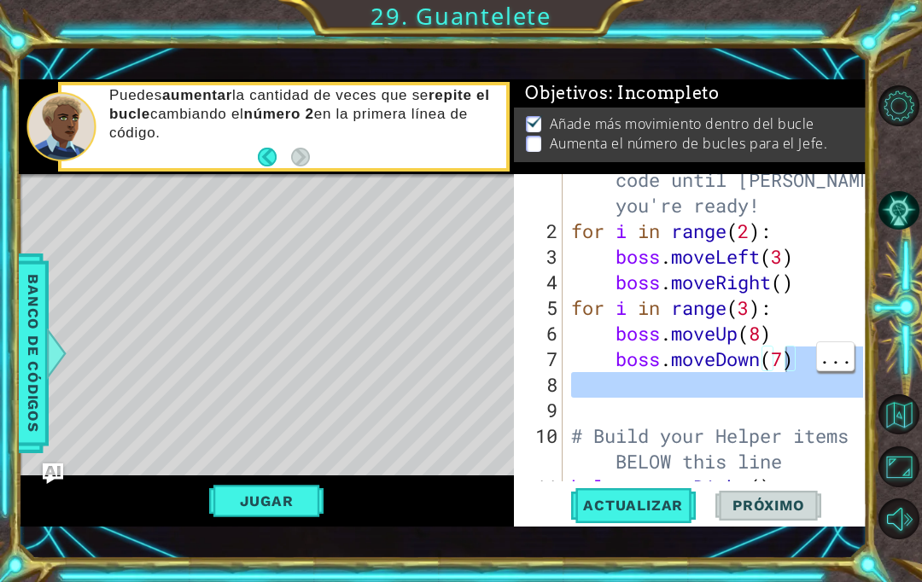
click at [808, 387] on div "# Don't touch the boss code until [PERSON_NAME] says you're ready! for i in ran…" at bounding box center [719, 347] width 304 height 410
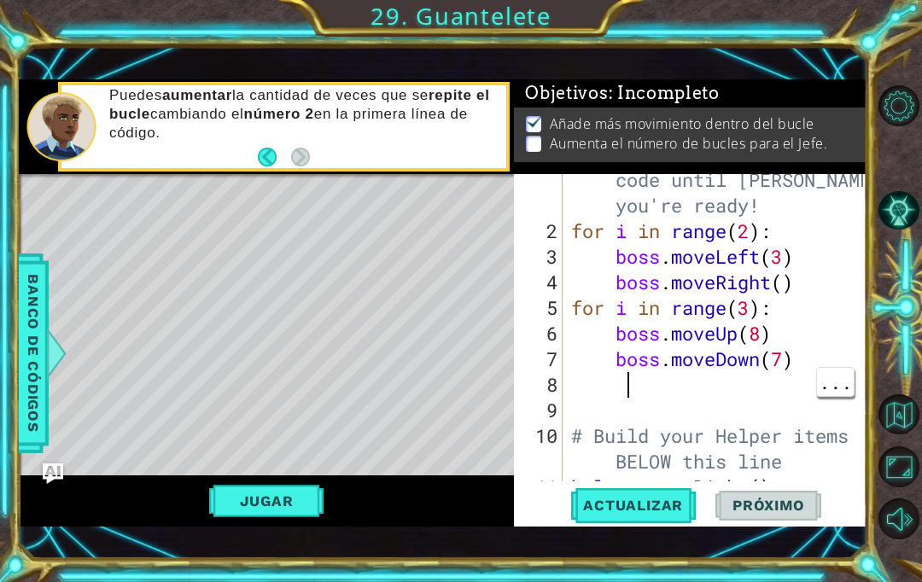
scroll to position [0, 3]
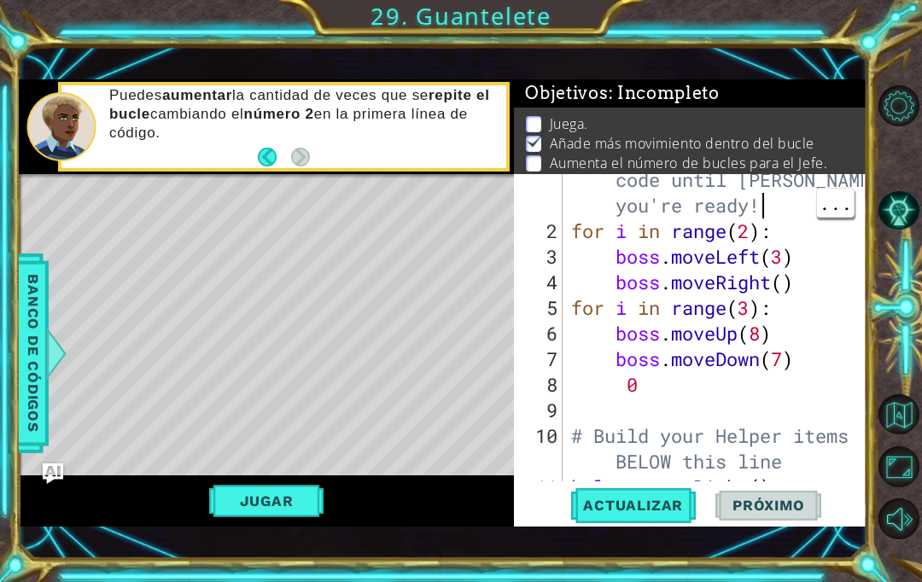
click at [807, 206] on div "# Don't touch the boss code until [PERSON_NAME] says you're ready! for i in ran…" at bounding box center [719, 347] width 304 height 410
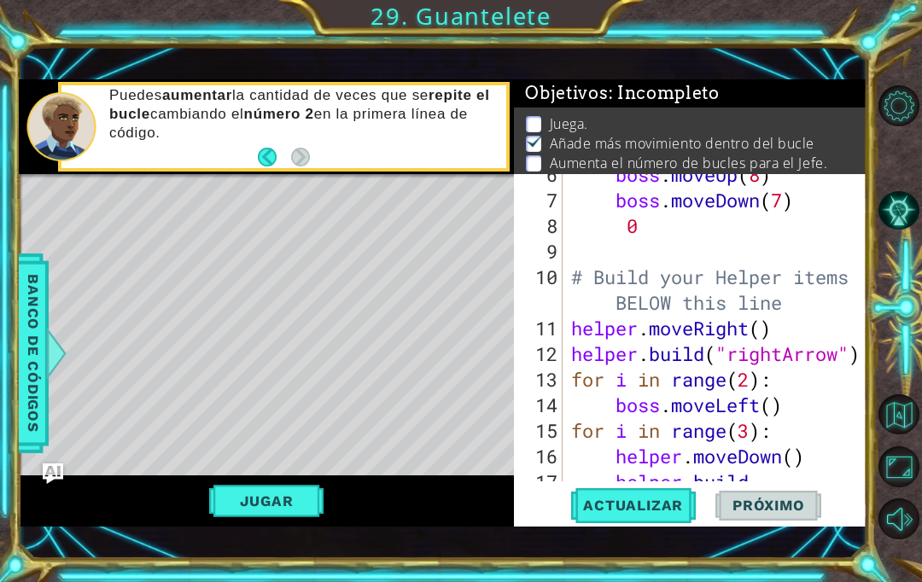
click at [655, 507] on span "Actualizar" at bounding box center [633, 505] width 134 height 17
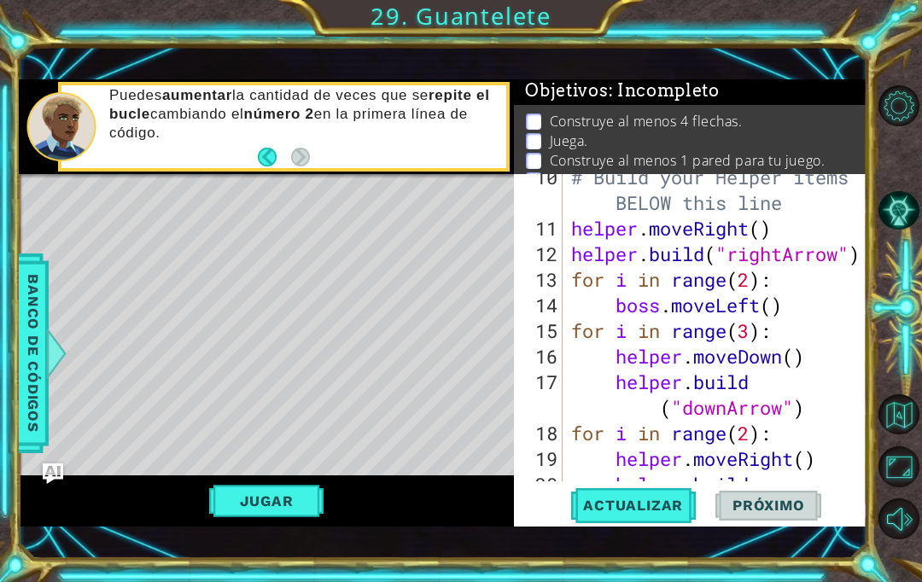
scroll to position [3, 0]
click at [672, 505] on span "Actualizar" at bounding box center [633, 505] width 134 height 17
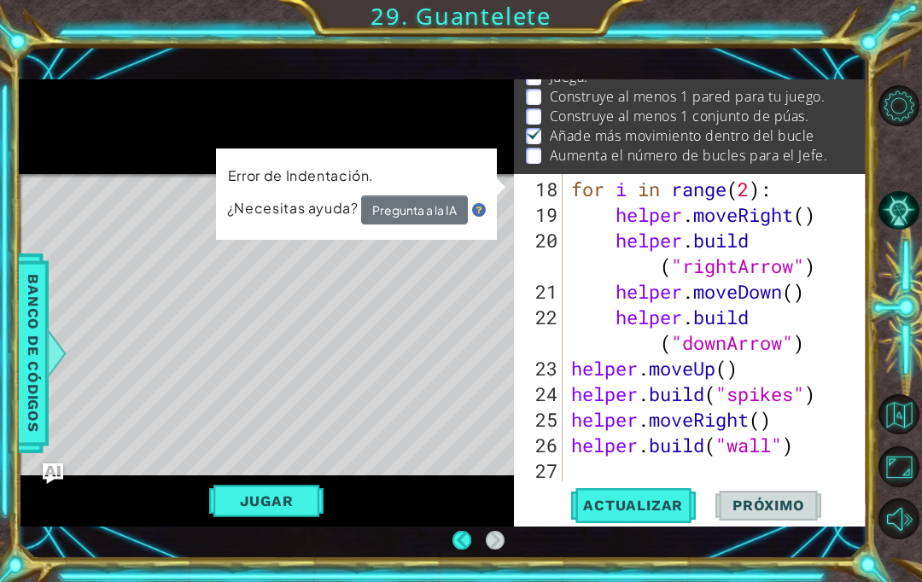
scroll to position [538, 0]
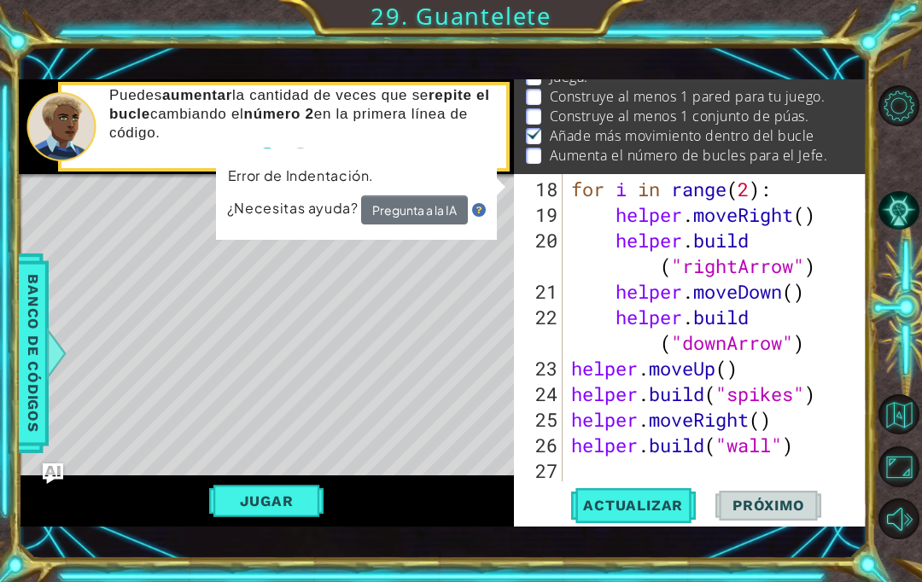
click at [257, 505] on button "Jugar" at bounding box center [266, 501] width 115 height 32
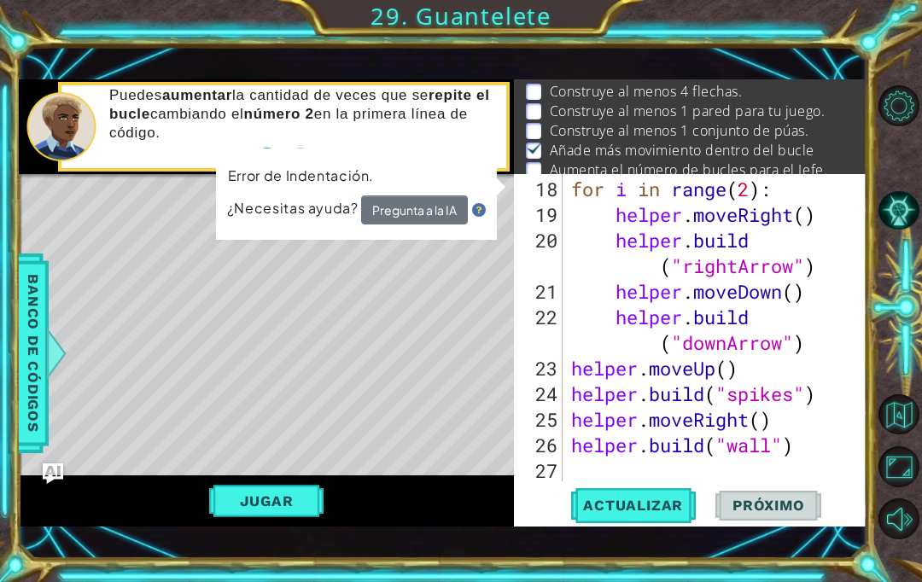
scroll to position [33, 0]
click at [664, 499] on span "Actualizar" at bounding box center [633, 505] width 134 height 17
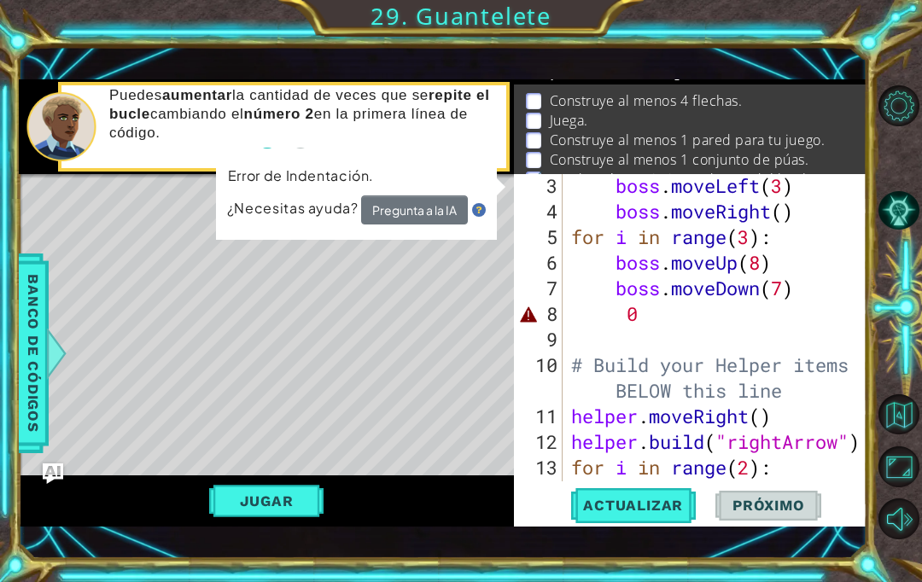
scroll to position [0, 0]
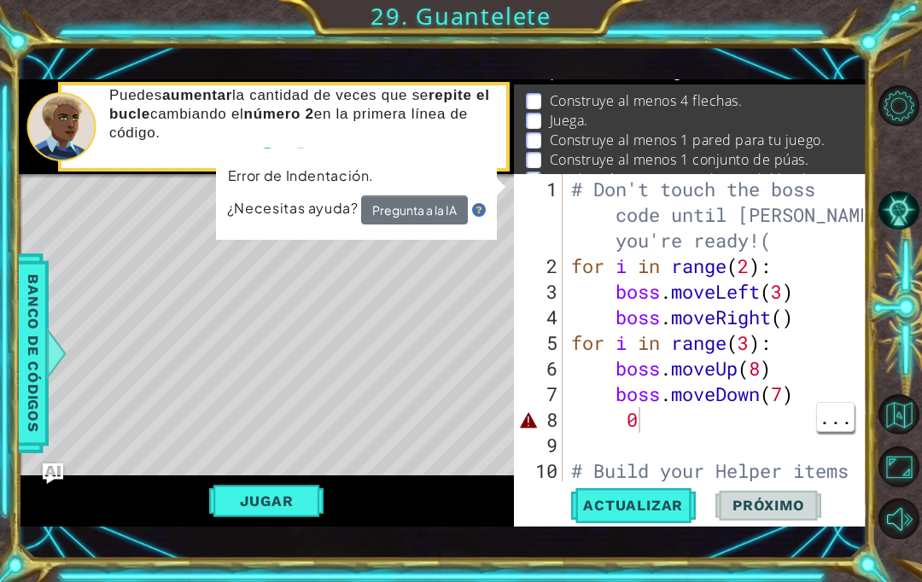
type textarea "0"
click at [655, 420] on div "# Don't touch the boss code until [PERSON_NAME] says you're ready!( for i in ra…" at bounding box center [719, 394] width 304 height 435
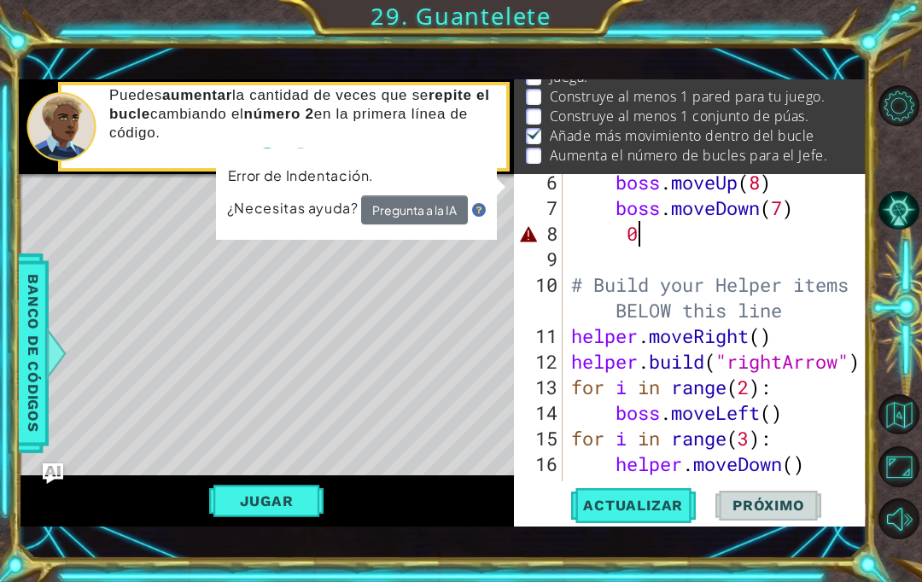
scroll to position [470, 0]
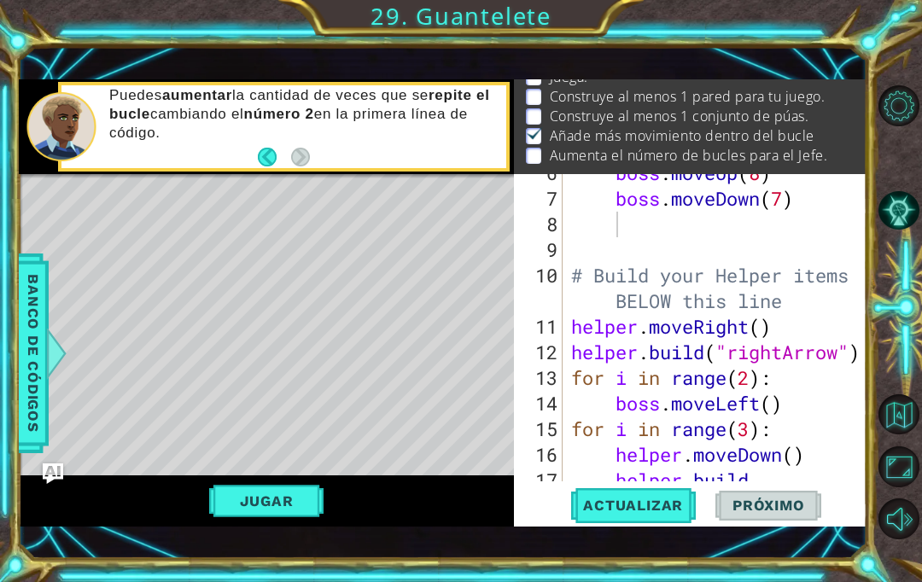
click at [655, 515] on button "Actualizar" at bounding box center [633, 505] width 134 height 35
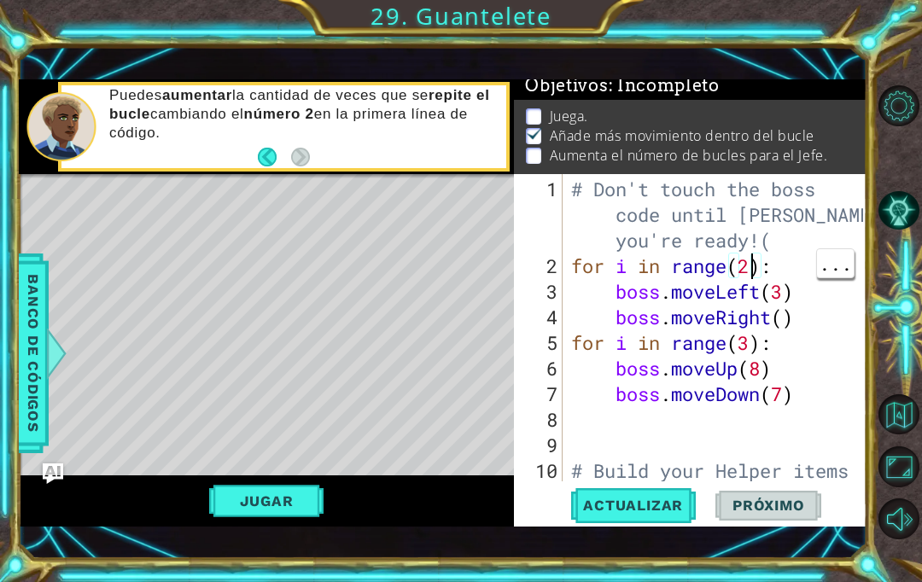
click at [748, 265] on div "# Don't touch the boss code until [PERSON_NAME] says you're ready!( for i in ra…" at bounding box center [719, 394] width 304 height 435
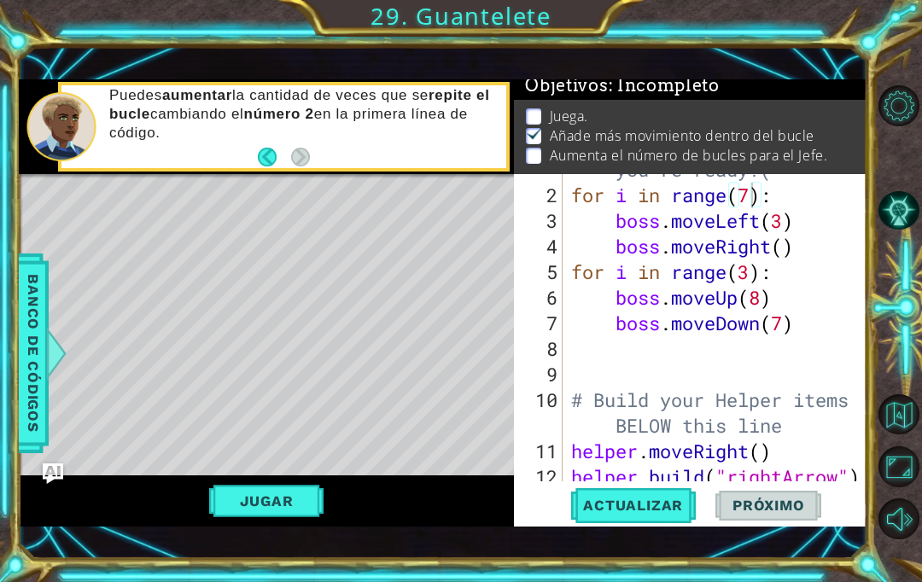
type textarea "for i in range(7):"
click at [664, 510] on span "Actualizar" at bounding box center [633, 505] width 134 height 17
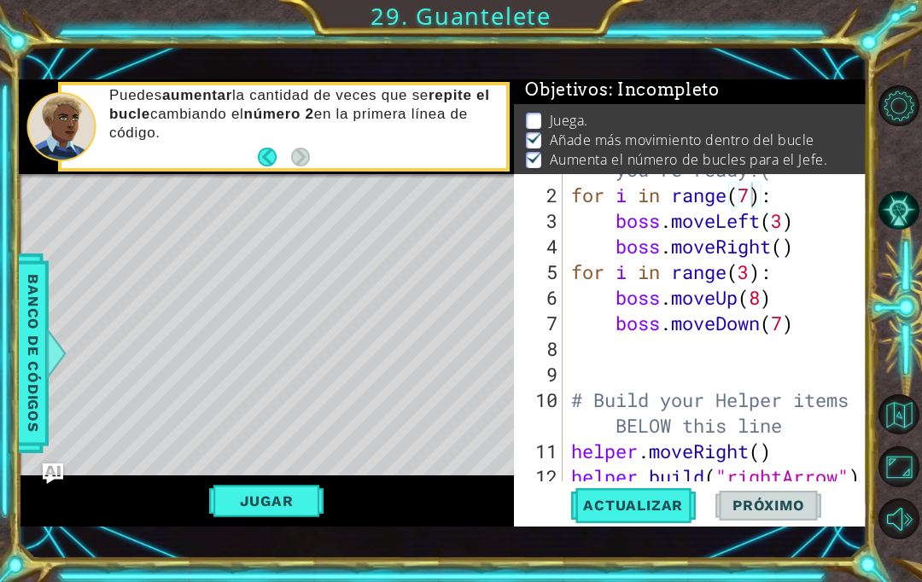
click at [264, 506] on button "Jugar" at bounding box center [266, 501] width 115 height 32
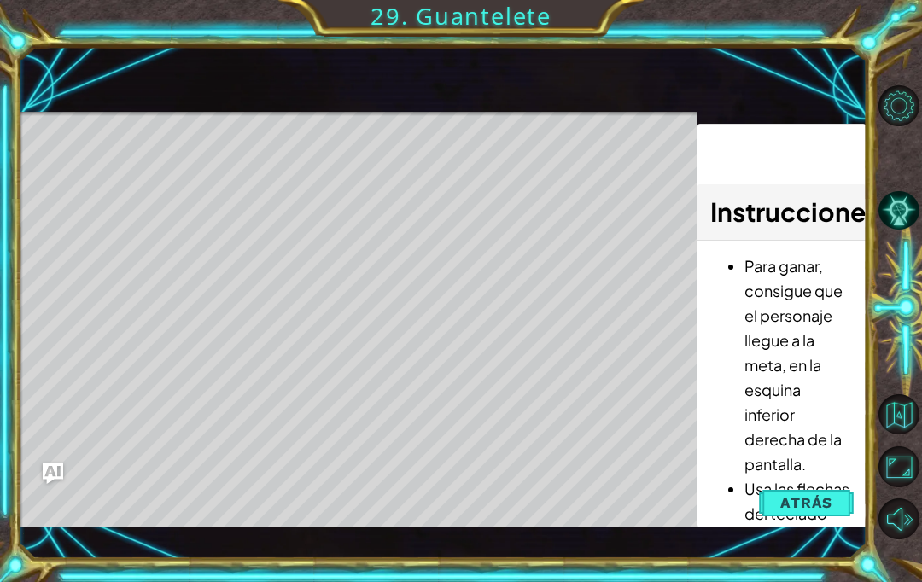
click at [822, 498] on span "Atrás" at bounding box center [806, 502] width 52 height 17
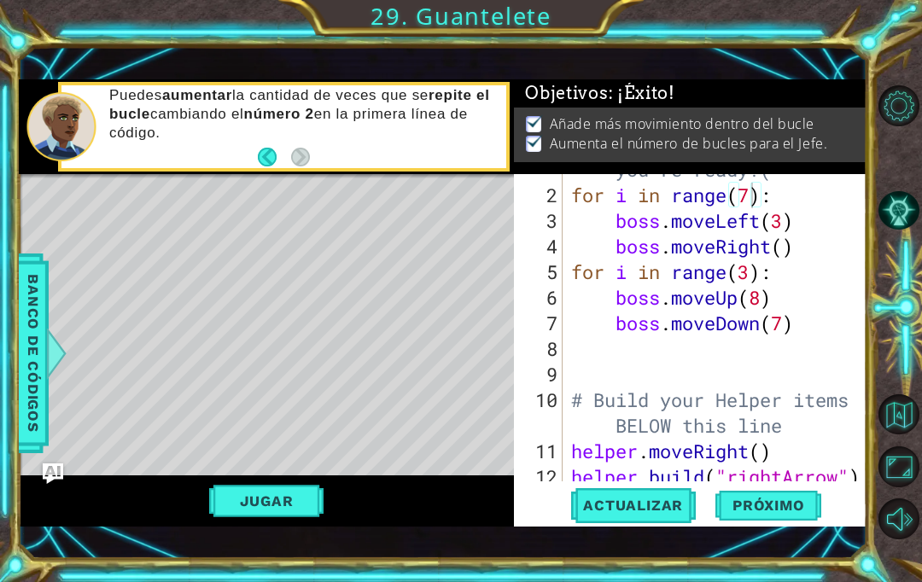
click at [787, 507] on span "Próximo" at bounding box center [768, 506] width 106 height 17
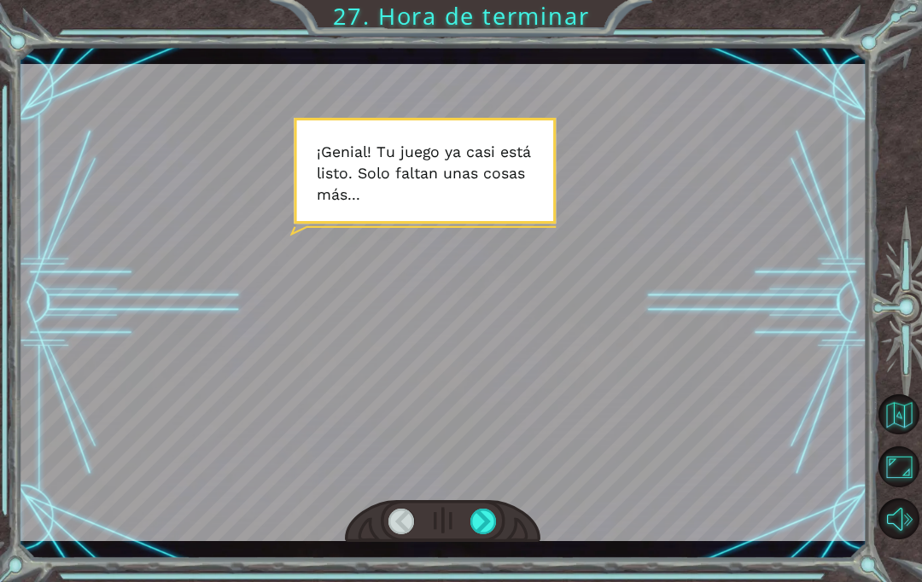
click at [487, 579] on div "Temporary Text ¡ G e n i a l ! T u j u e g o y a c a s i e s t á l i s t o . S …" at bounding box center [461, 291] width 922 height 582
click at [497, 581] on html "Temporary Text ¡ G e n i a l ! T u j u e g o y a c a s i e s t á l i s t o . S …" at bounding box center [461, 291] width 922 height 582
click at [485, 567] on div "Temporary Text ¡ G e n i a l ! T u j u e g o y a c a s i e s t á l i s t o . S …" at bounding box center [461, 291] width 922 height 582
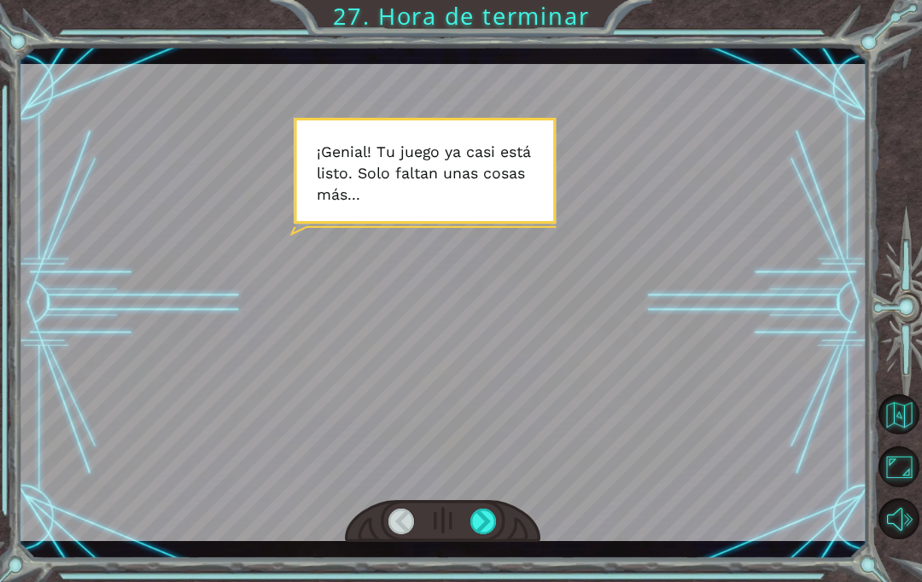
click at [462, 580] on div "Temporary Text ¡ G e n i a l ! T u j u e g o y a c a s i e s t á l i s t o . S …" at bounding box center [461, 291] width 922 height 582
click at [474, 579] on div "Temporary Text ¡ G e n i a l ! T u j u e g o y a c a s i e s t á l i s t o . S …" at bounding box center [461, 291] width 922 height 582
click at [479, 581] on html "Temporary Text ¡ G e n i a l ! T u j u e g o y a c a s i e s t á l i s t o . S …" at bounding box center [461, 291] width 922 height 582
click at [475, 581] on html "Temporary Text ¡ G e n i a l ! T u j u e g o y a c a s i e s t á l i s t o . S …" at bounding box center [461, 291] width 922 height 582
click at [482, 581] on html "Temporary Text ¡ G e n i a l ! T u j u e g o y a c a s i e s t á l i s t o . S …" at bounding box center [461, 291] width 922 height 582
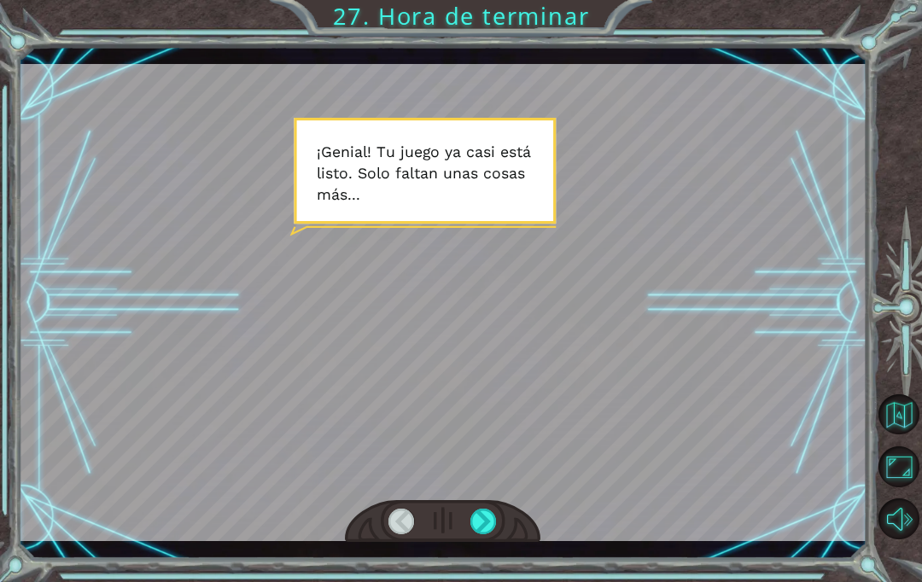
click at [482, 581] on html "Temporary Text ¡ G e n i a l ! T u j u e g o y a c a s i e s t á l i s t o . S …" at bounding box center [461, 291] width 922 height 582
click at [509, 579] on div "Temporary Text ¡ G e n i a l ! T u j u e g o y a c a s i e s t á l i s t o . S …" at bounding box center [461, 291] width 922 height 582
click at [501, 581] on html "Temporary Text ¡ G e n i a l ! T u j u e g o y a c a s i e s t á l i s t o . S …" at bounding box center [461, 291] width 922 height 582
click at [480, 579] on div "Temporary Text ¡ G e n i a l ! T u j u e g o y a c a s i e s t á l i s t o . S …" at bounding box center [461, 291] width 922 height 582
click at [480, 575] on div "Temporary Text ¡ G e n i a l ! T u j u e g o y a c a s i e s t á l i s t o . S …" at bounding box center [461, 291] width 922 height 582
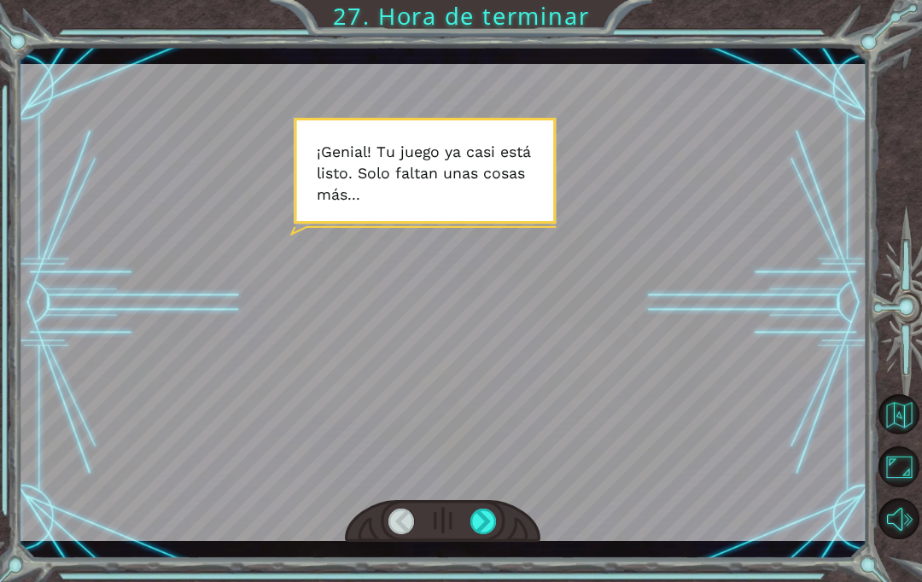
click at [484, 581] on html "Temporary Text ¡ G e n i a l ! T u j u e g o y a c a s i e s t á l i s t o . S …" at bounding box center [461, 291] width 922 height 582
click at [474, 579] on div "Temporary Text ¡ G e n i a l ! T u j u e g o y a c a s i e s t á l i s t o . S …" at bounding box center [461, 291] width 922 height 582
click at [495, 581] on div "Temporary Text ¡ G e n i a l ! T u j u e g o y a c a s i e s t á l i s t o . S …" at bounding box center [461, 291] width 922 height 582
click at [490, 581] on html "Temporary Text ¡ G e n i a l ! T u j u e g o y a c a s i e s t á l i s t o . S …" at bounding box center [461, 291] width 922 height 582
click at [491, 581] on html "Temporary Text ¡ G e n i a l ! T u j u e g o y a c a s i e s t á l i s t o . S …" at bounding box center [461, 291] width 922 height 582
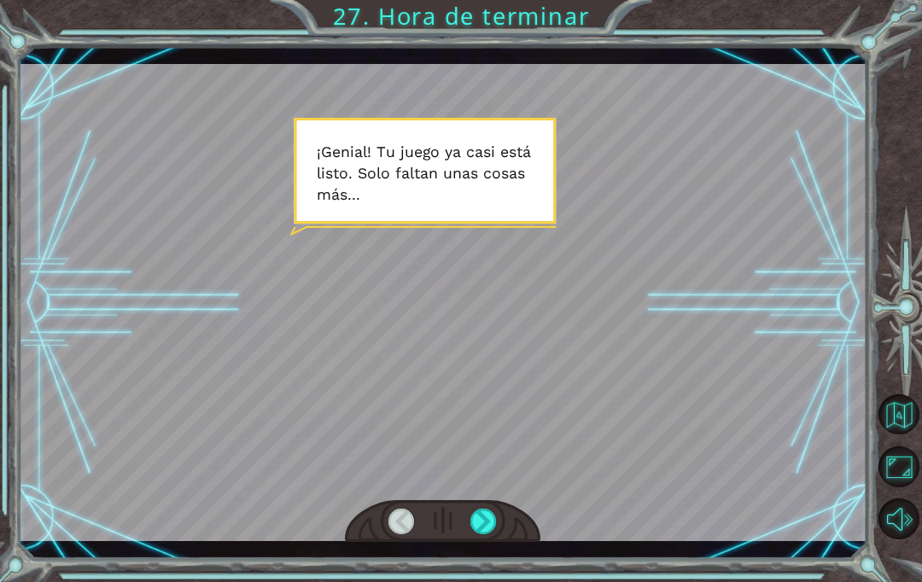
click at [495, 579] on div "Temporary Text ¡ G e n i a l ! T u j u e g o y a c a s i e s t á l i s t o . S …" at bounding box center [461, 291] width 922 height 582
click at [492, 513] on div at bounding box center [483, 522] width 26 height 26
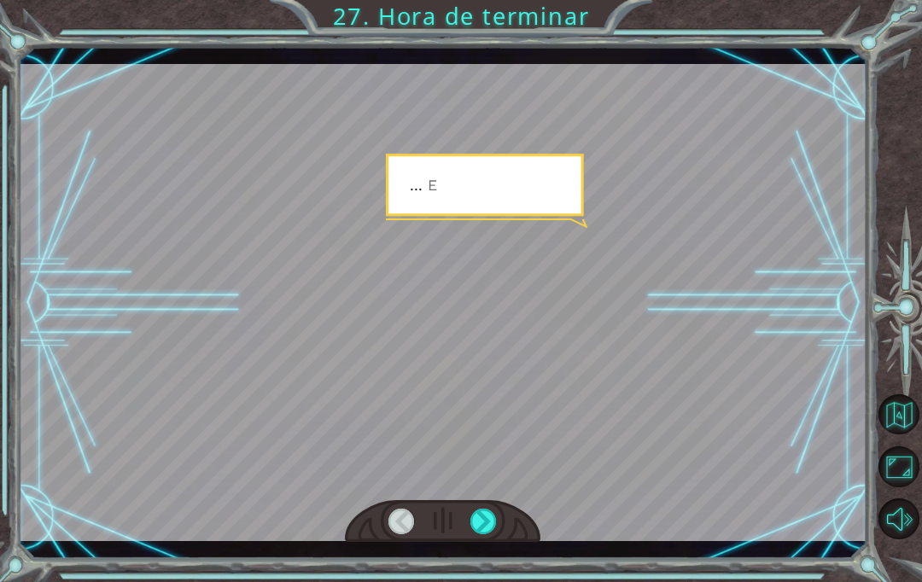
click at [495, 510] on div at bounding box center [483, 522] width 26 height 26
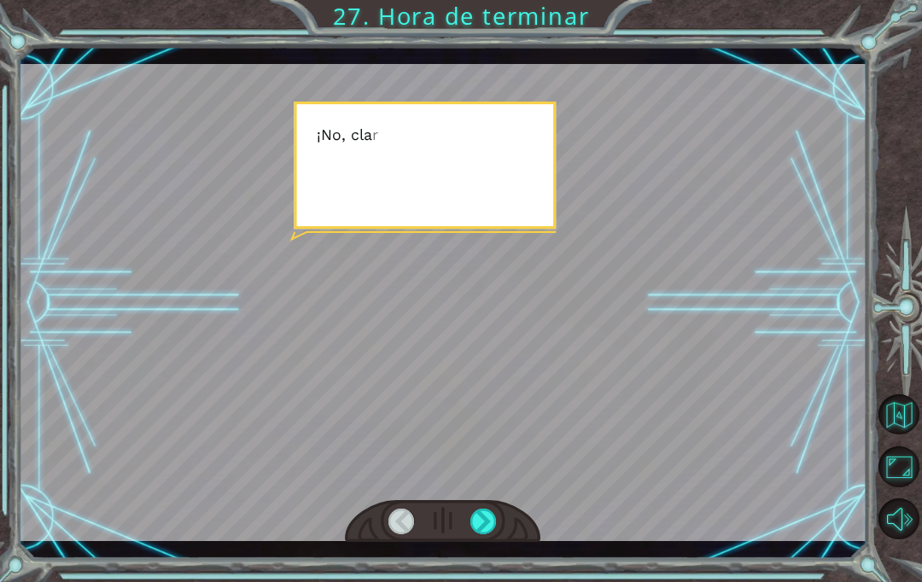
click at [487, 520] on div at bounding box center [483, 522] width 26 height 26
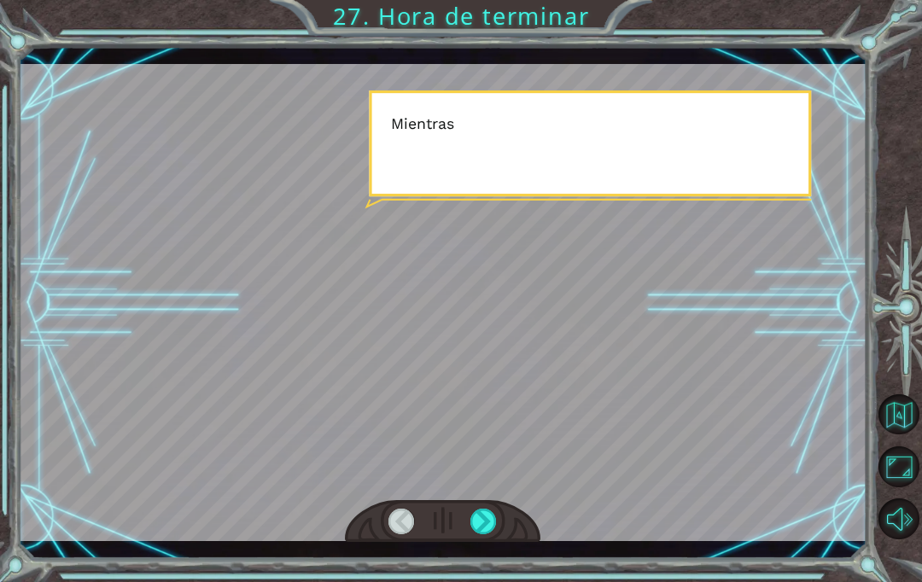
click at [492, 519] on div at bounding box center [483, 522] width 26 height 26
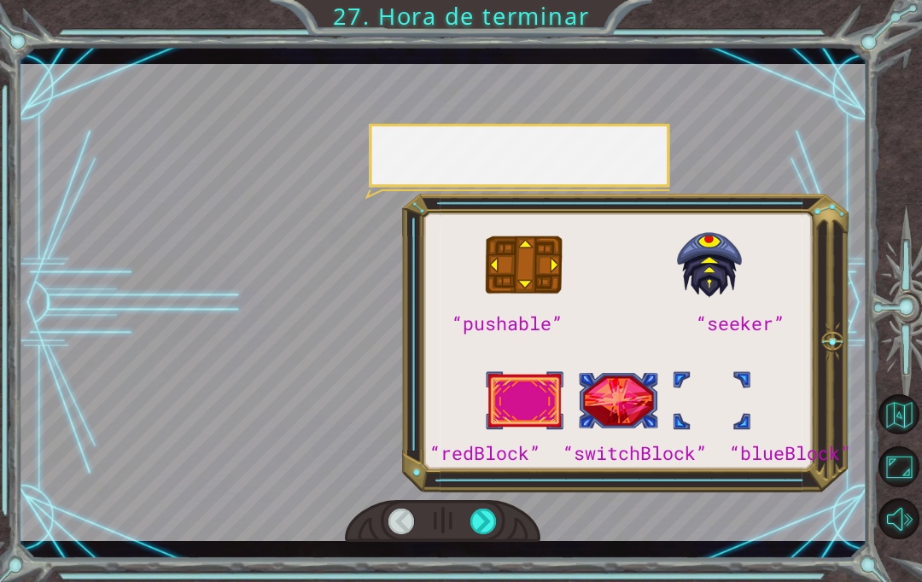
click at [488, 520] on div at bounding box center [483, 522] width 26 height 26
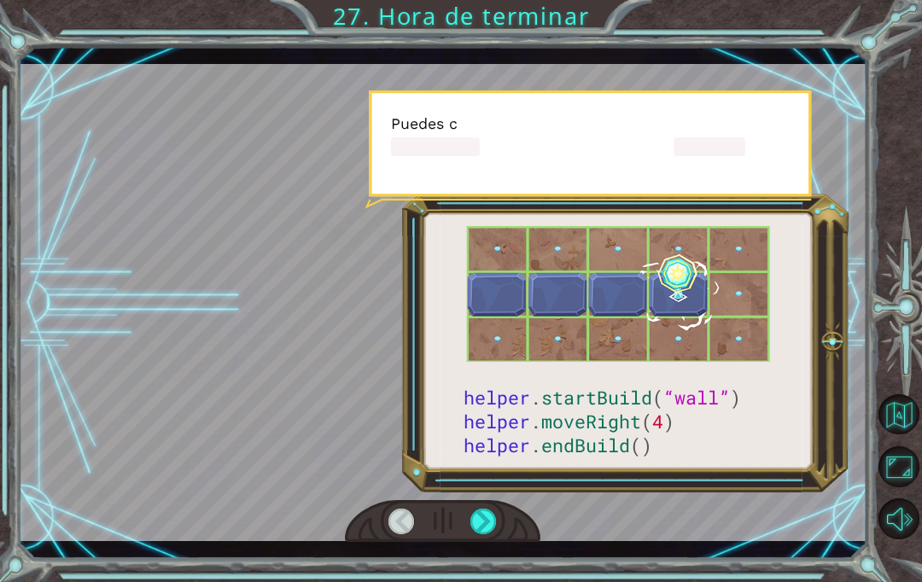
click at [489, 527] on div at bounding box center [483, 522] width 26 height 26
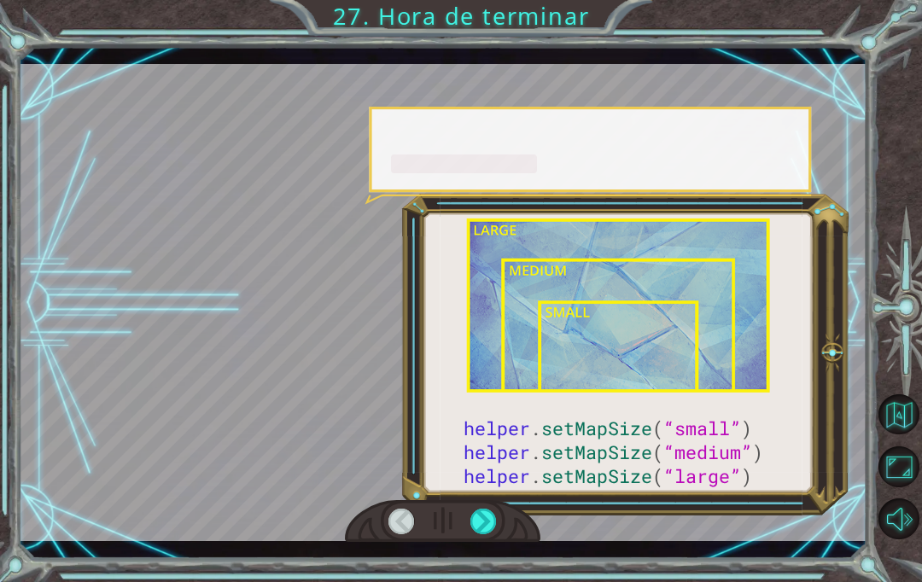
click at [490, 523] on div at bounding box center [483, 522] width 26 height 26
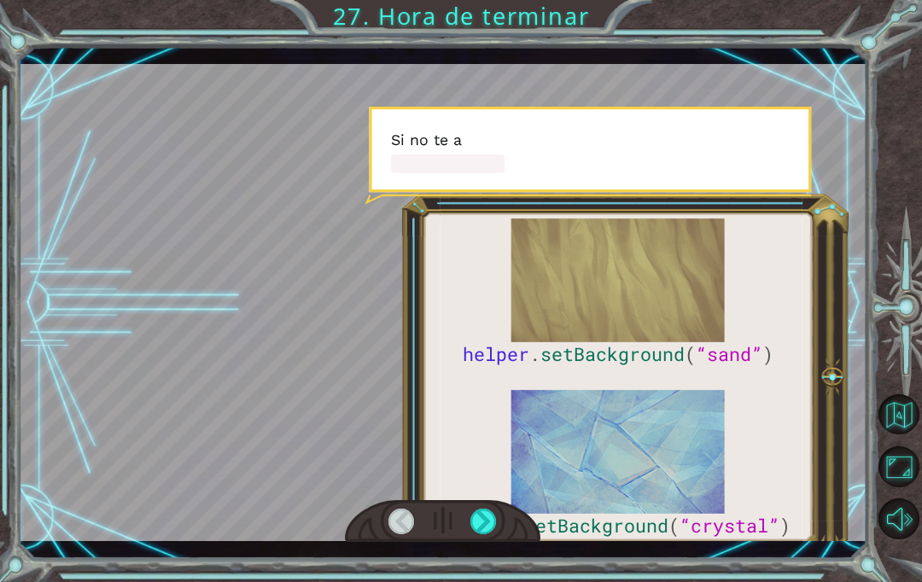
click at [492, 534] on div at bounding box center [483, 522] width 26 height 26
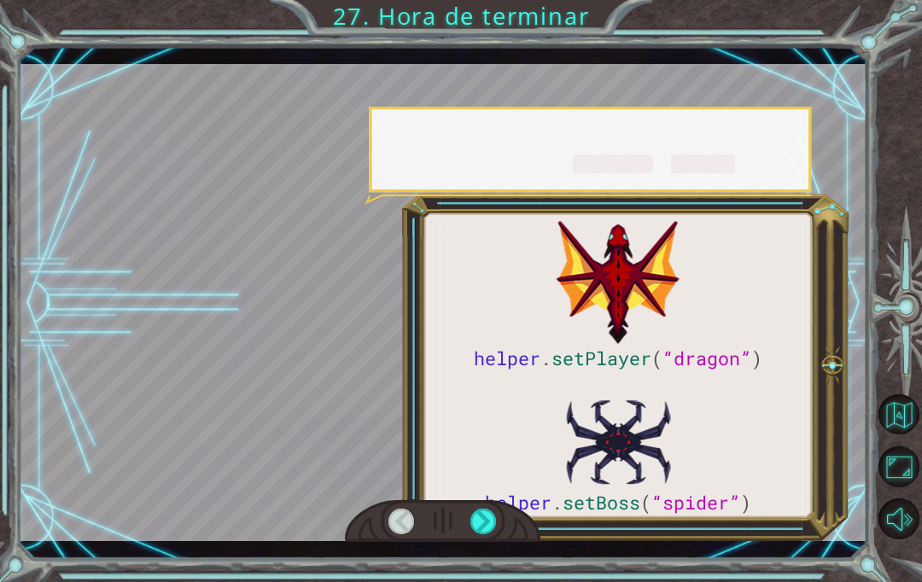
click at [486, 533] on div at bounding box center [483, 522] width 26 height 26
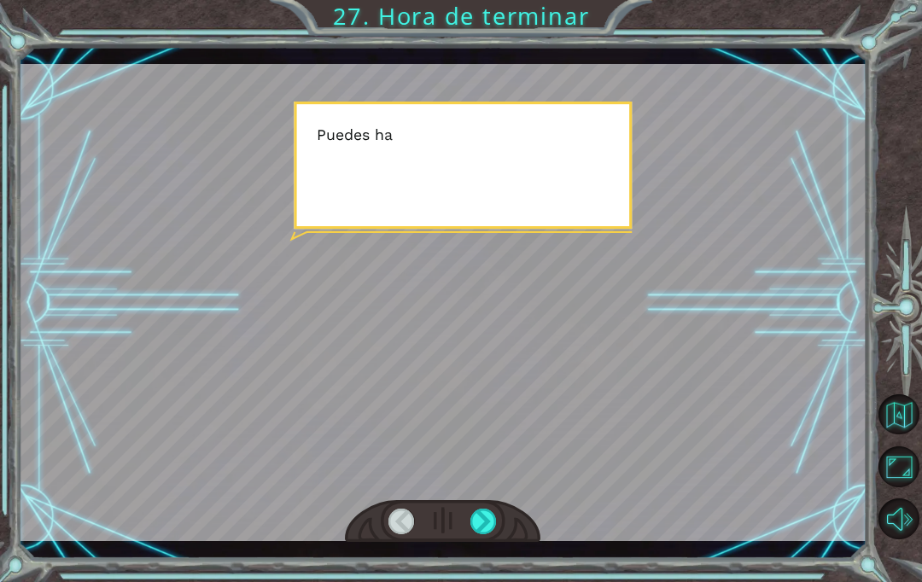
click at [497, 527] on div at bounding box center [483, 522] width 26 height 26
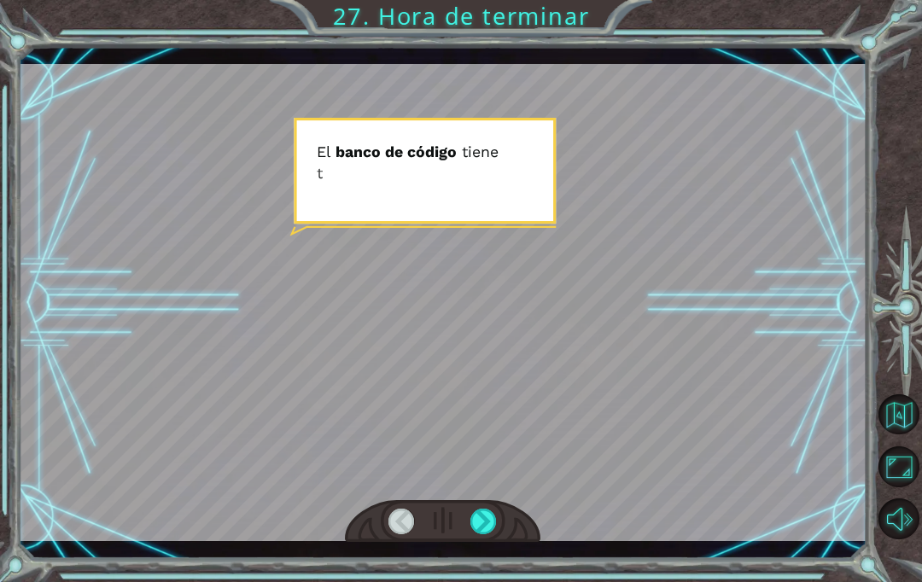
click at [510, 516] on div at bounding box center [442, 521] width 195 height 43
click at [494, 527] on div at bounding box center [483, 522] width 26 height 26
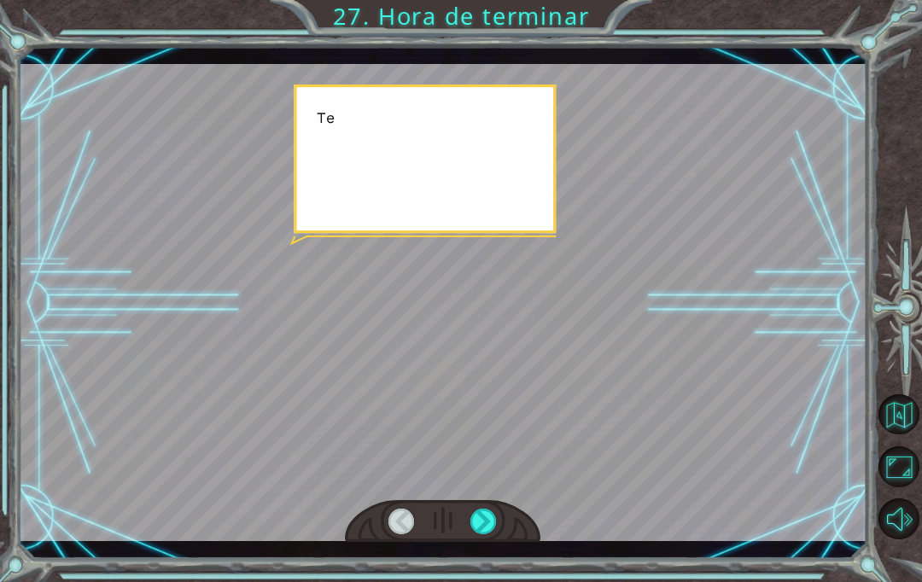
click at [509, 528] on div at bounding box center [442, 521] width 195 height 43
click at [493, 527] on div at bounding box center [483, 522] width 26 height 26
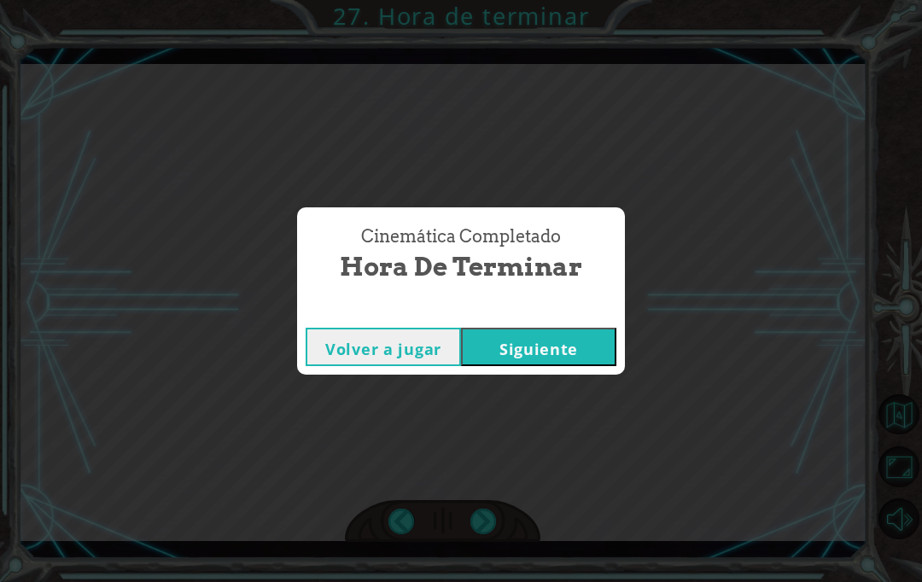
click at [498, 505] on div "Cinemática Completado Hora de terminar Volver a jugar Siguiente" at bounding box center [461, 291] width 922 height 582
click at [508, 495] on div "Cinemática Completado Hora de terminar Volver a jugar Siguiente" at bounding box center [461, 291] width 922 height 582
click at [590, 345] on button "Siguiente" at bounding box center [538, 347] width 155 height 38
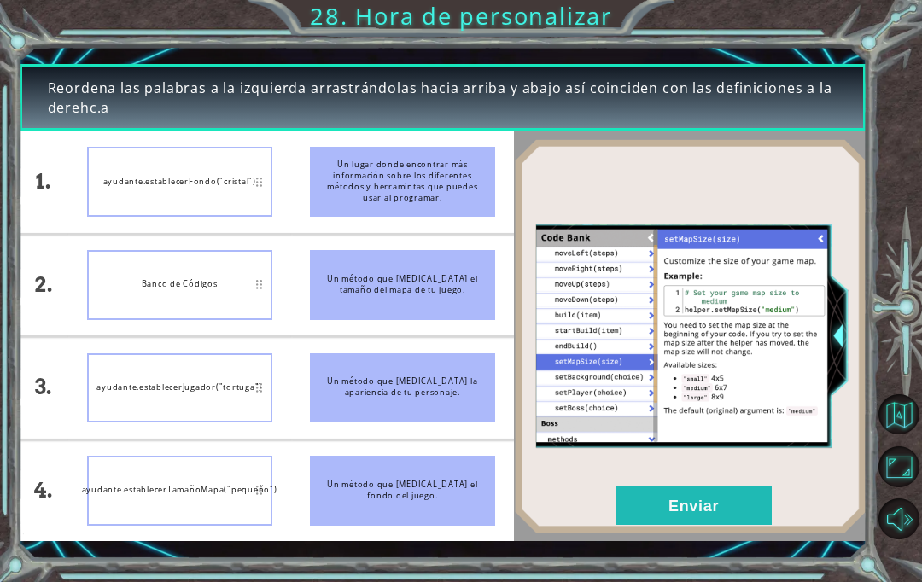
scroll to position [38, 0]
click at [749, 511] on button "Enviar" at bounding box center [693, 505] width 155 height 38
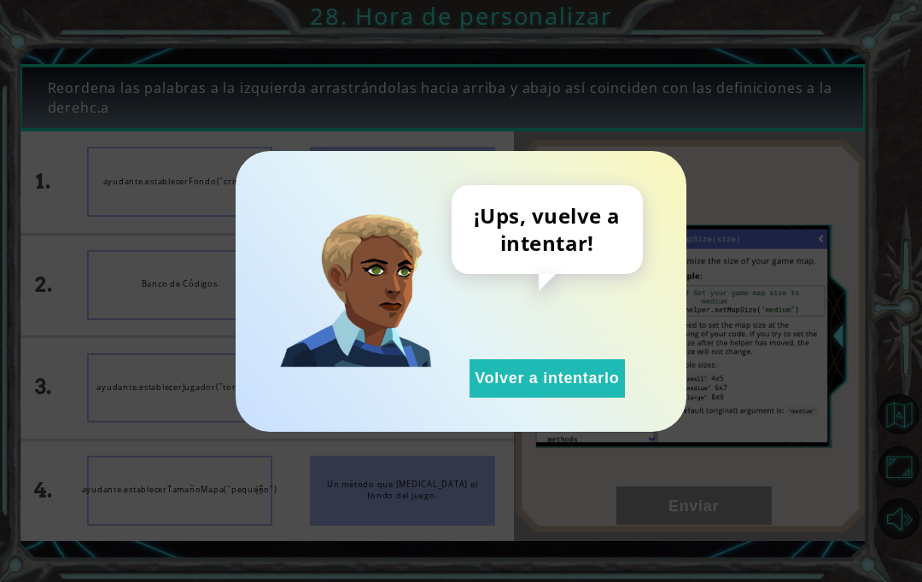
click at [598, 390] on button "Volver a intentarlo" at bounding box center [546, 378] width 155 height 38
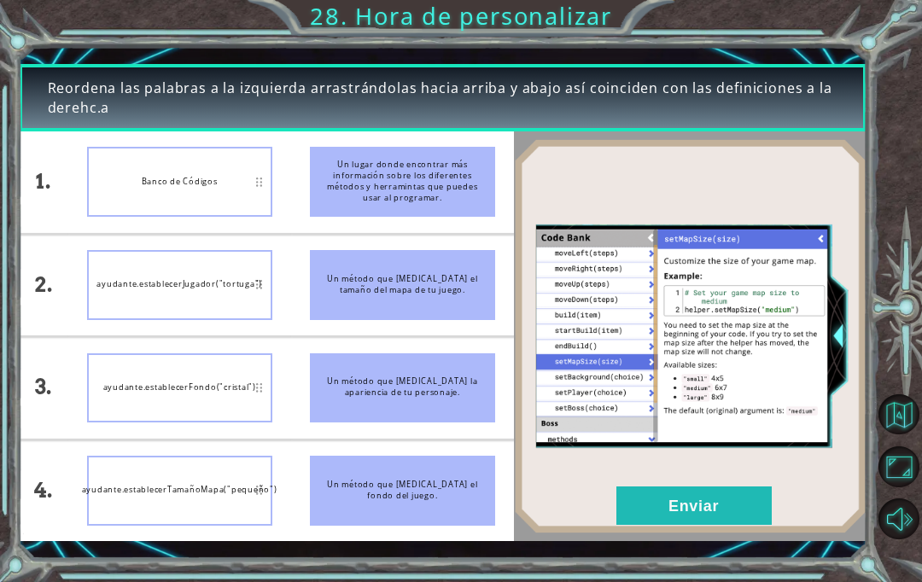
scroll to position [61, 0]
click at [735, 503] on button "Enviar" at bounding box center [693, 505] width 155 height 38
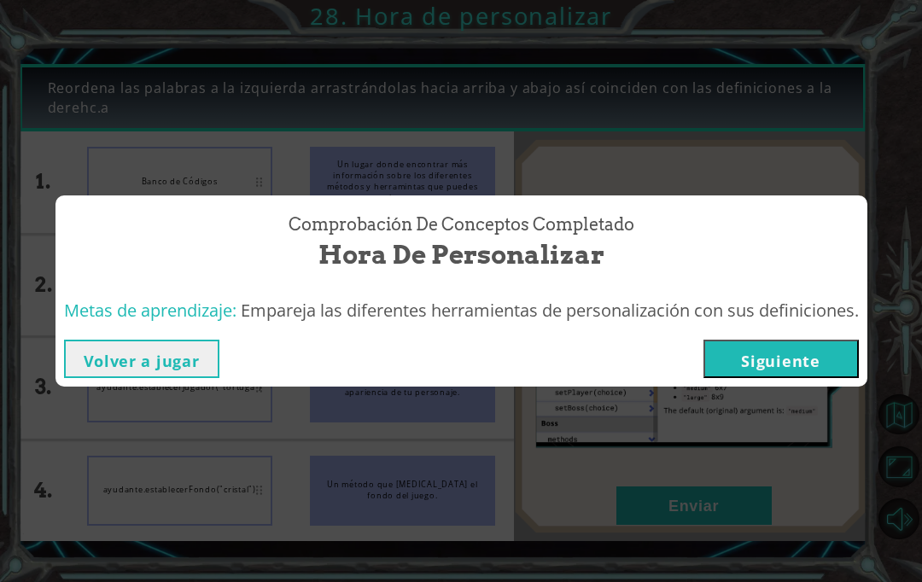
click at [820, 361] on button "Siguiente" at bounding box center [780, 359] width 155 height 38
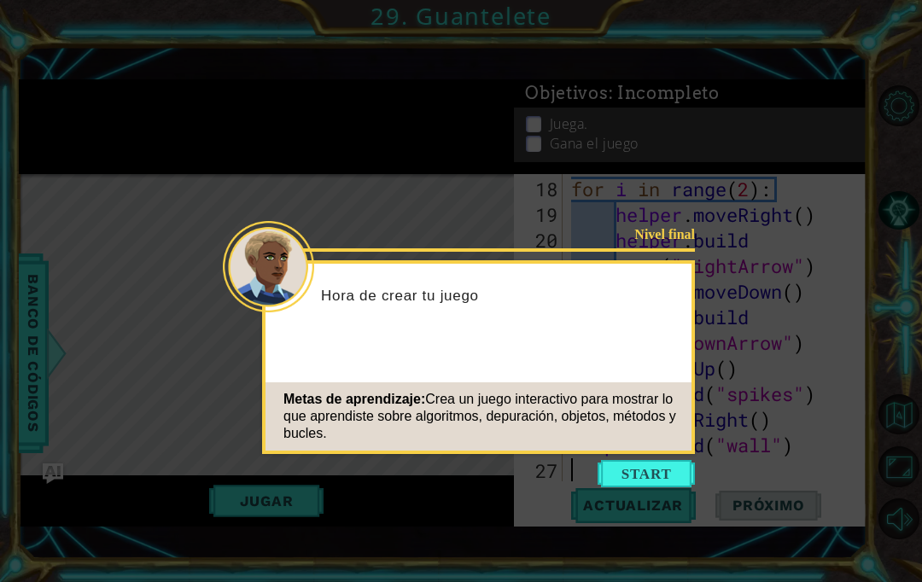
click at [673, 479] on button "Start" at bounding box center [645, 473] width 97 height 27
click at [674, 474] on icon at bounding box center [461, 291] width 922 height 582
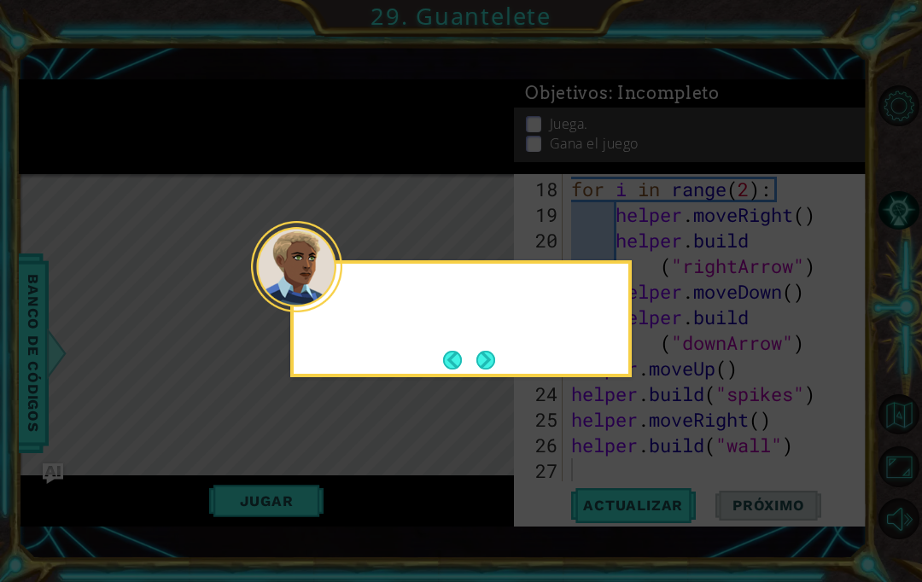
scroll to position [538, 0]
click at [663, 479] on icon at bounding box center [461, 291] width 922 height 582
click at [488, 369] on button "Next" at bounding box center [485, 360] width 19 height 19
click at [487, 360] on button "Next" at bounding box center [485, 360] width 19 height 19
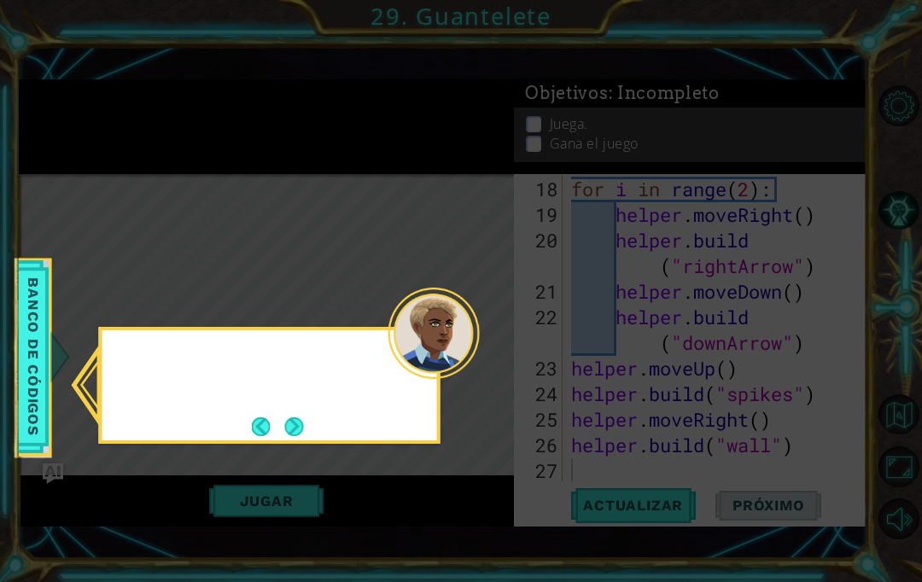
click at [489, 356] on icon at bounding box center [461, 291] width 922 height 582
click at [301, 429] on button "Next" at bounding box center [294, 426] width 19 height 19
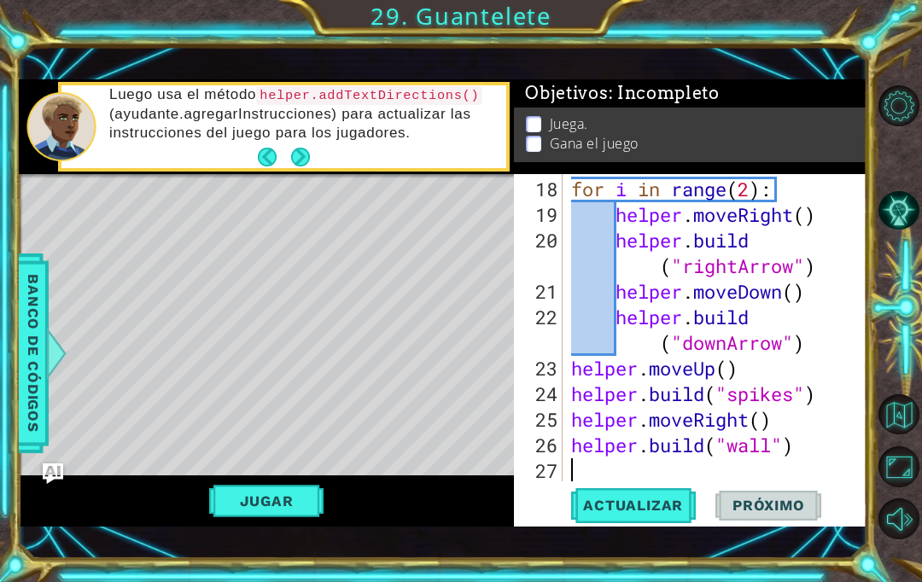
click at [656, 567] on div "1 ההההההההההההההההההההההההההההההההההההההההההההההההההההההההההההההההההההההההההההה…" at bounding box center [461, 291] width 922 height 582
click at [259, 549] on div "1 ההההההההההההההההההההההההההההההההההההההההההההההההההההההההההההההההההההההההההההה…" at bounding box center [443, 303] width 848 height 512
click at [267, 565] on div "1 ההההההההההההההההההההההההההההההההההההההההההההההההההההההההההההההההההההההההההההה…" at bounding box center [461, 291] width 922 height 582
click at [262, 567] on div "1 ההההההההההההההההההההההההההההההההההההההההההההההההההההההההההההההההההההההההההההה…" at bounding box center [461, 291] width 922 height 582
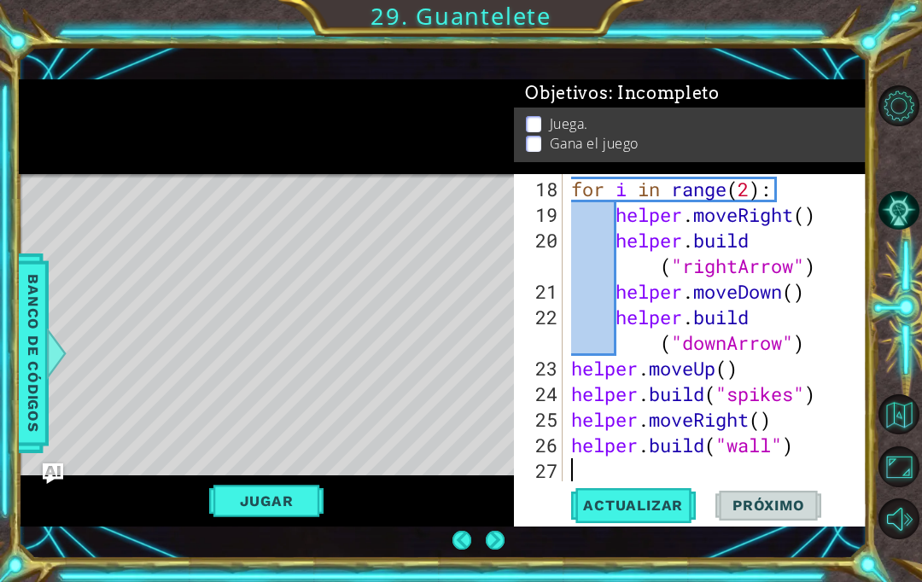
click at [486, 531] on button "Next" at bounding box center [495, 540] width 19 height 19
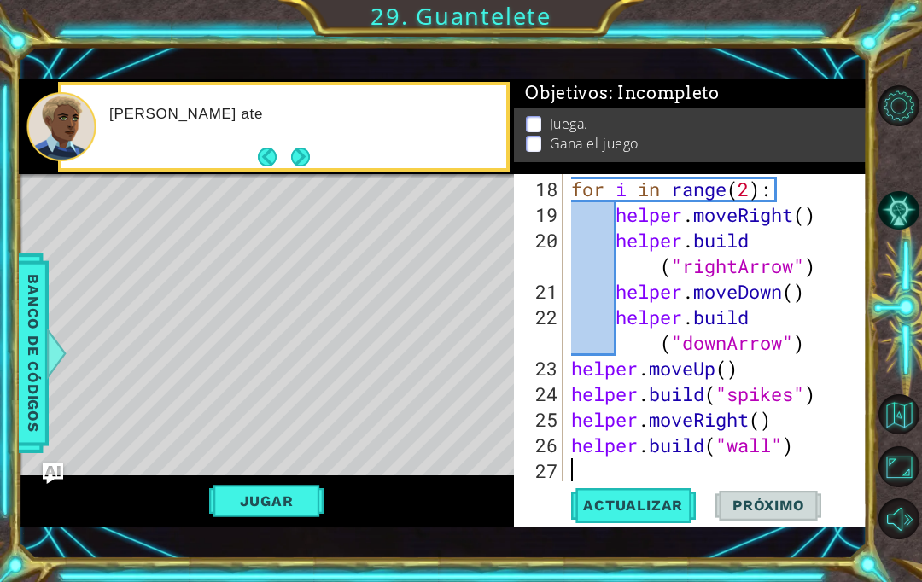
click at [298, 150] on button "Next" at bounding box center [300, 157] width 19 height 19
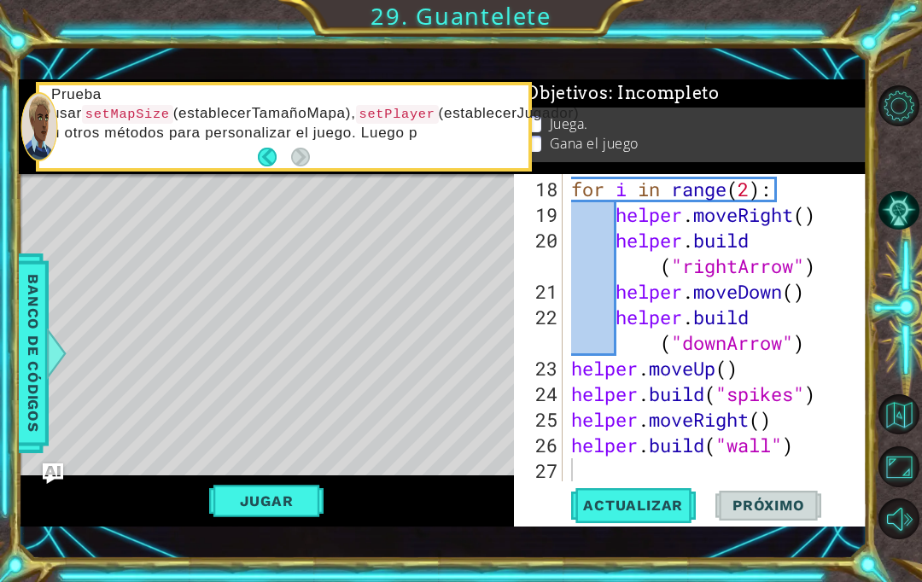
scroll to position [31, 0]
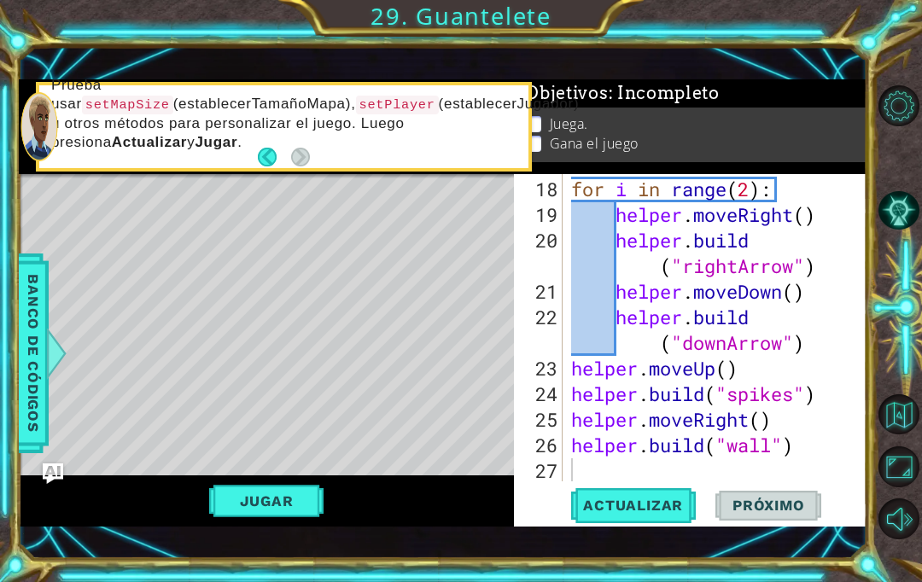
click at [253, 496] on button "Jugar" at bounding box center [266, 501] width 115 height 32
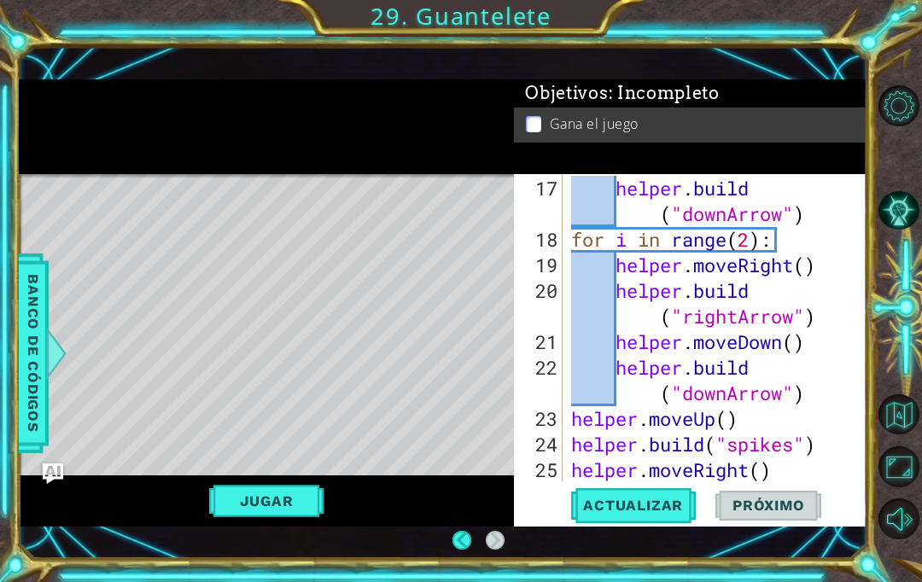
scroll to position [538, 0]
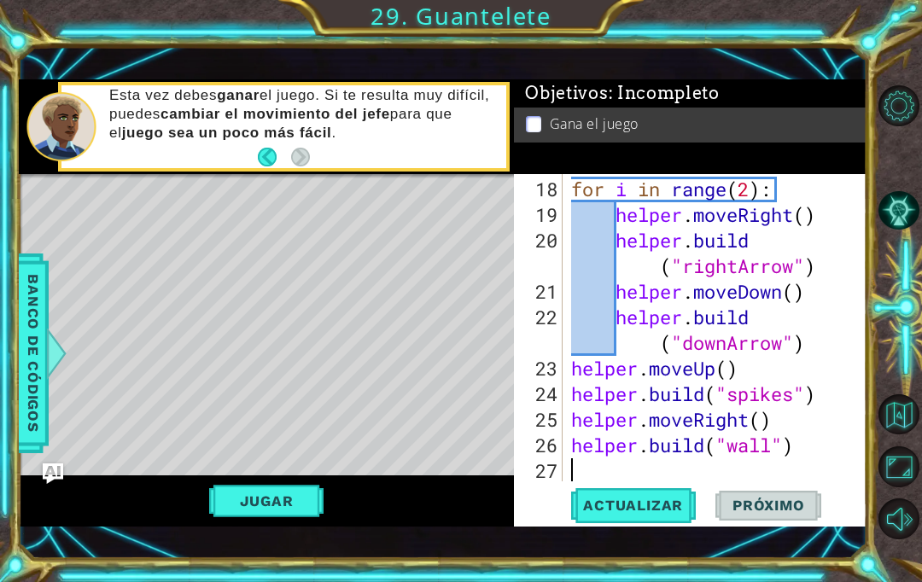
type textarea "helper.moveUp()"
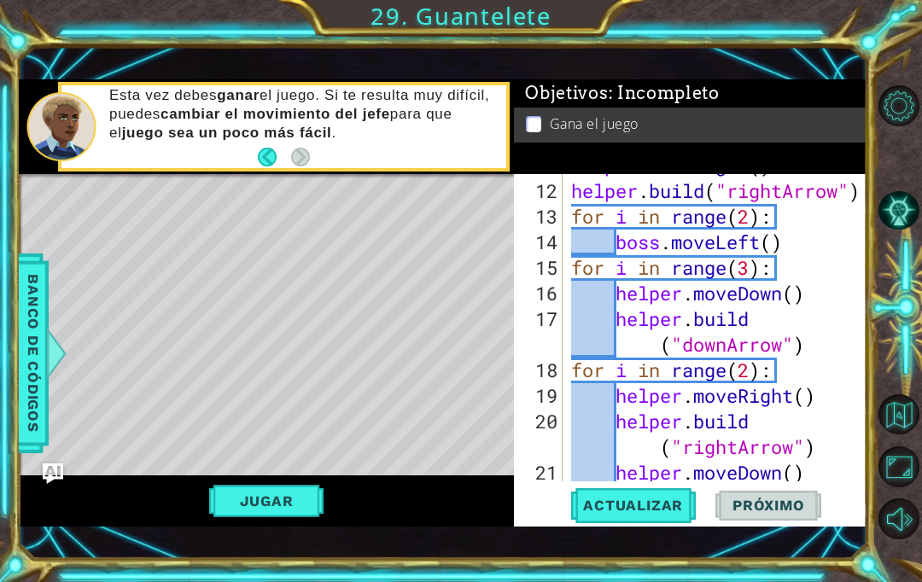
click at [655, 509] on span "Actualizar" at bounding box center [633, 505] width 134 height 17
click at [221, 527] on div "Jugar" at bounding box center [267, 500] width 496 height 51
click at [282, 499] on button "Jugar" at bounding box center [266, 501] width 115 height 32
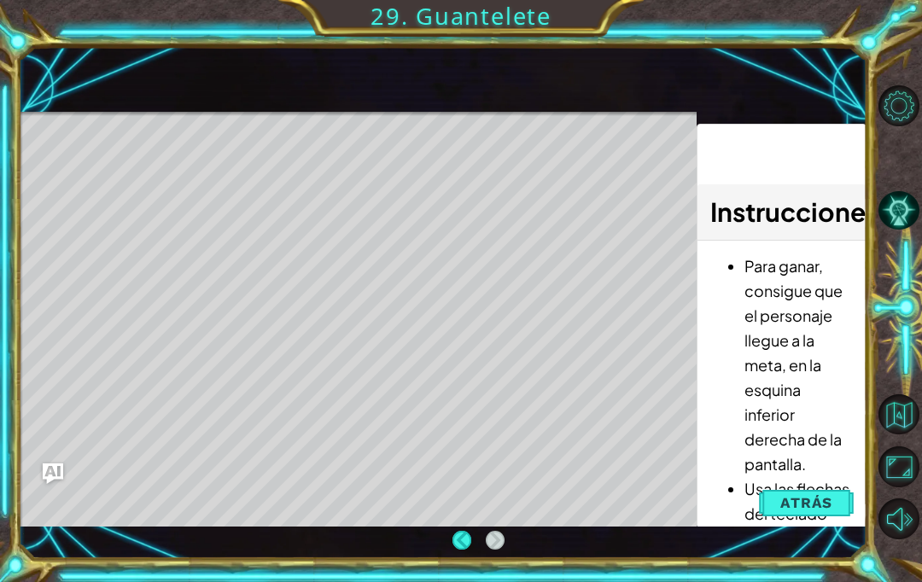
scroll to position [19, 0]
click at [817, 510] on span "Atrás" at bounding box center [806, 502] width 52 height 17
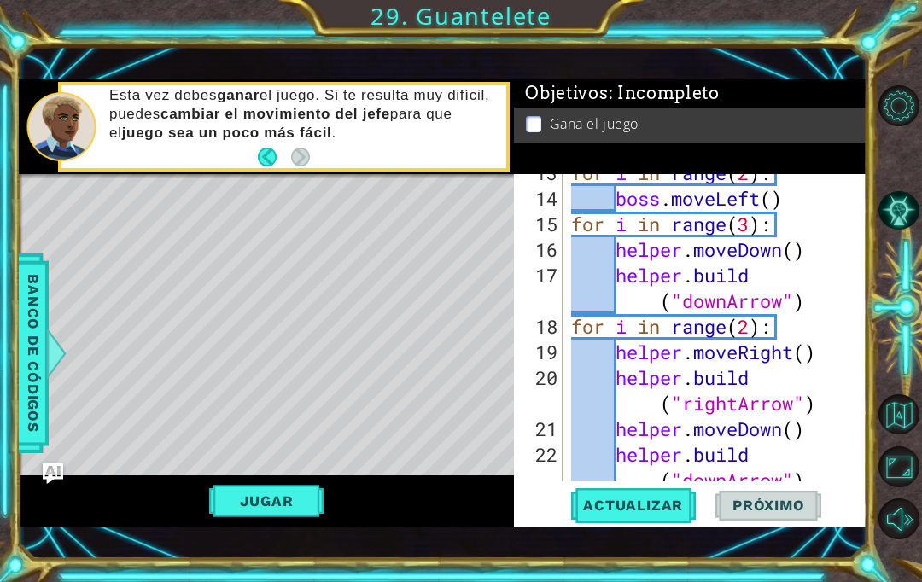
scroll to position [406, 0]
click at [265, 514] on button "Jugar" at bounding box center [266, 501] width 115 height 32
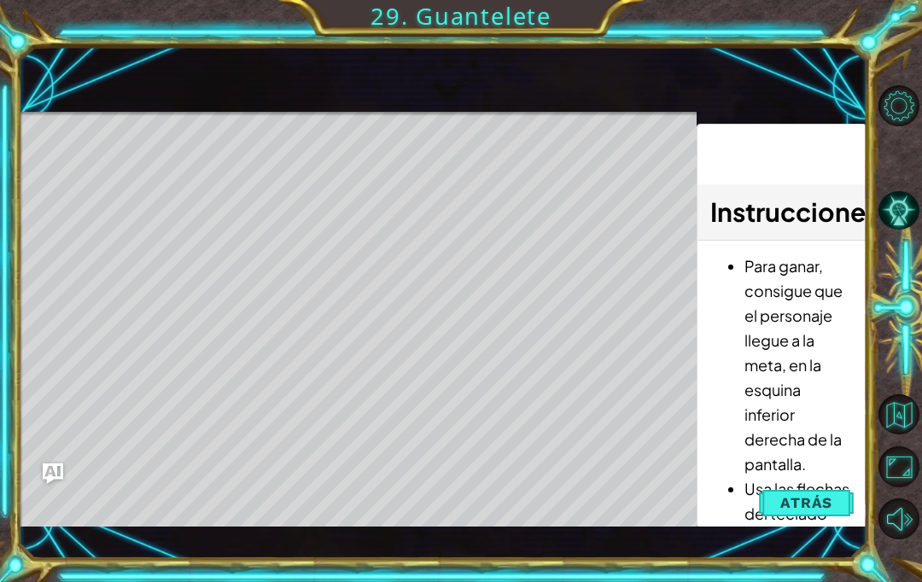
scroll to position [0, 0]
